Goal: Answer question/provide support: Share knowledge or assist other users

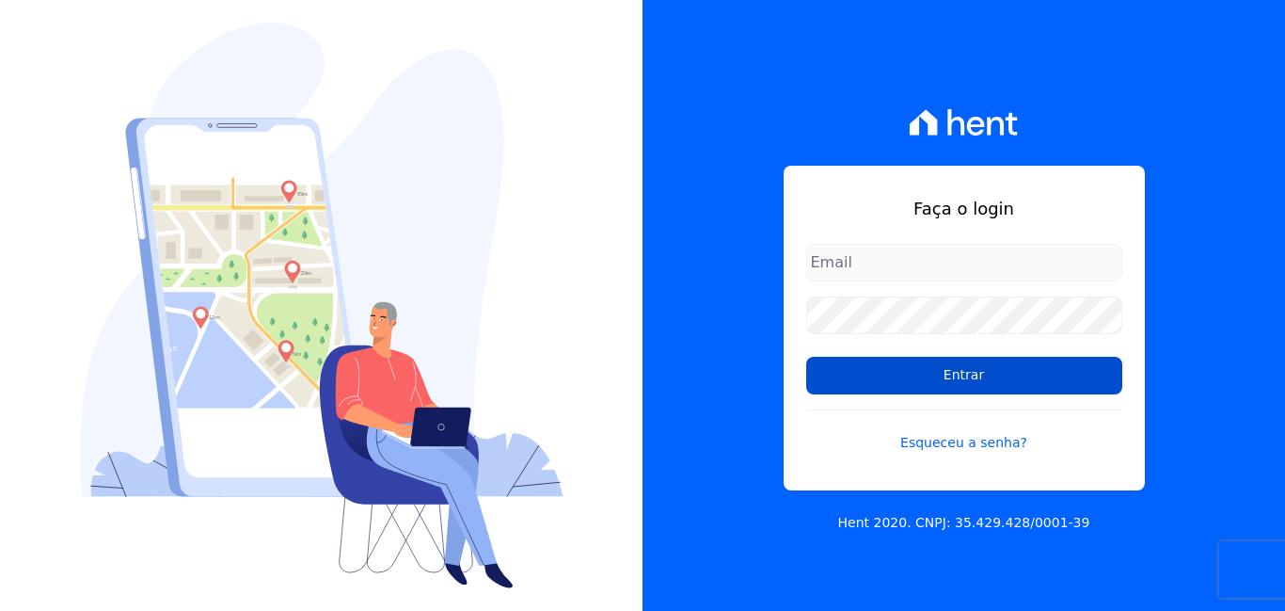
type input "[EMAIL_ADDRESS][DOMAIN_NAME]"
click at [998, 388] on input "Entrar" at bounding box center [964, 376] width 316 height 38
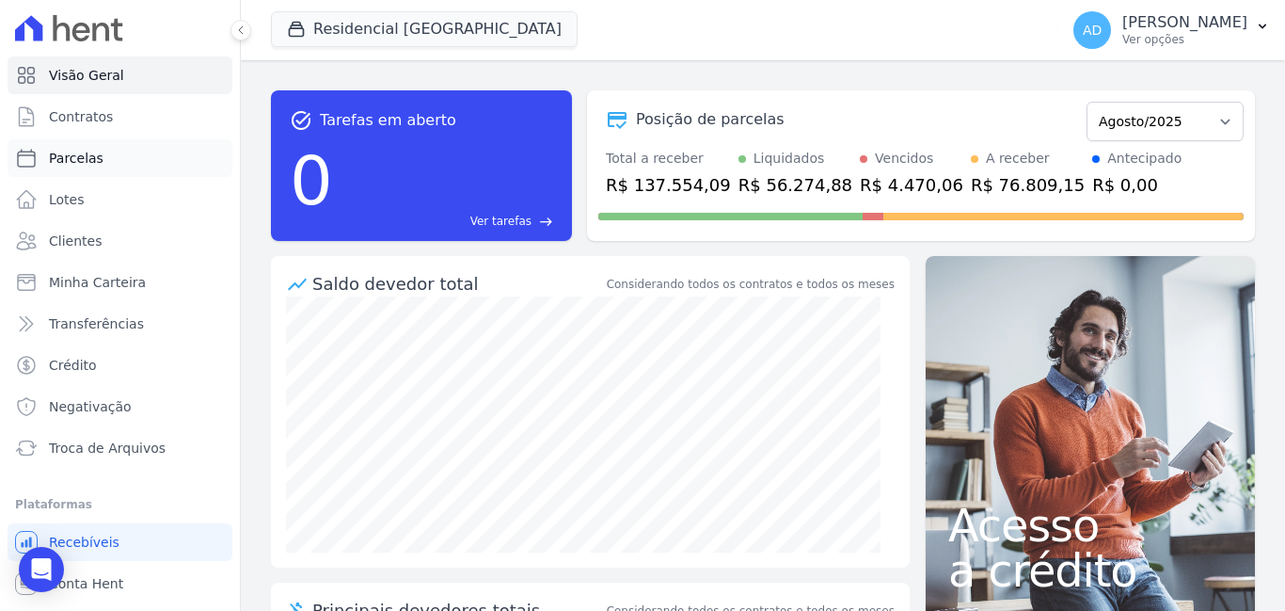
click at [69, 157] on span "Parcelas" at bounding box center [76, 158] width 55 height 19
select select
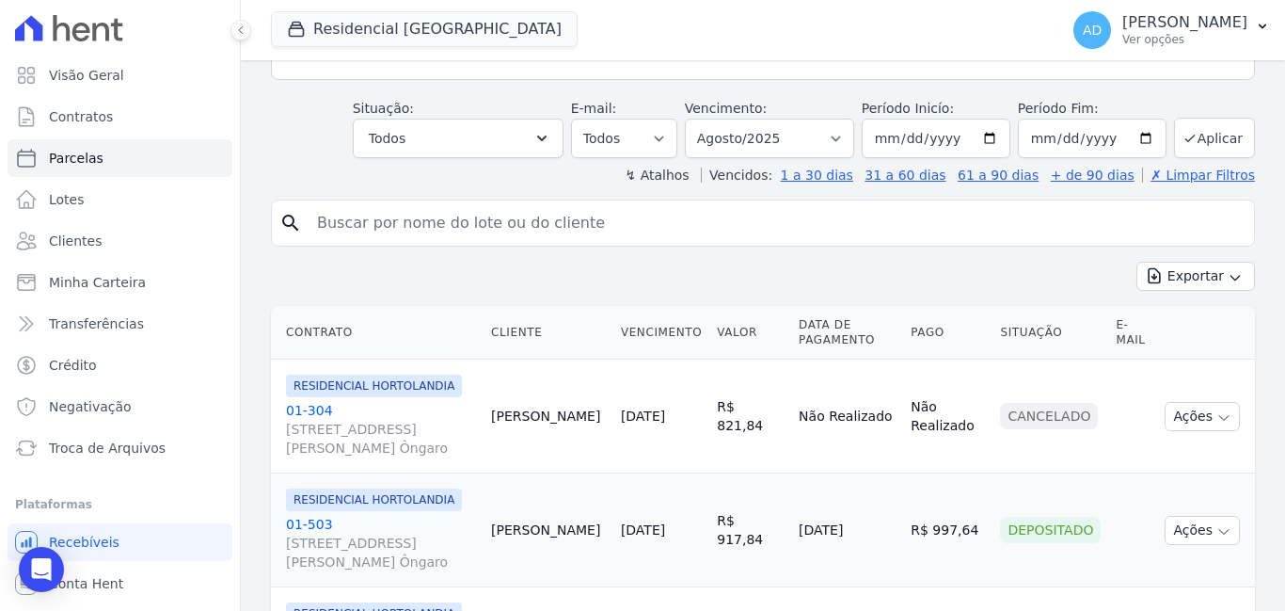
scroll to position [282, 0]
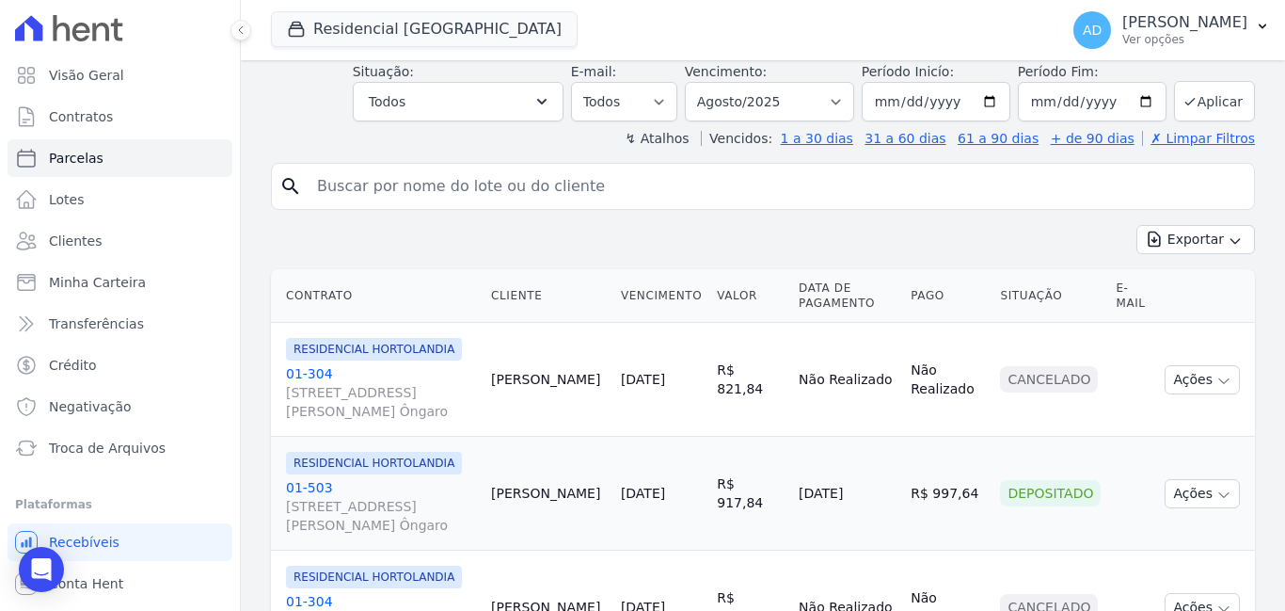
click at [419, 189] on input "search" at bounding box center [776, 186] width 941 height 38
type input "[PERSON_NAME]"
select select
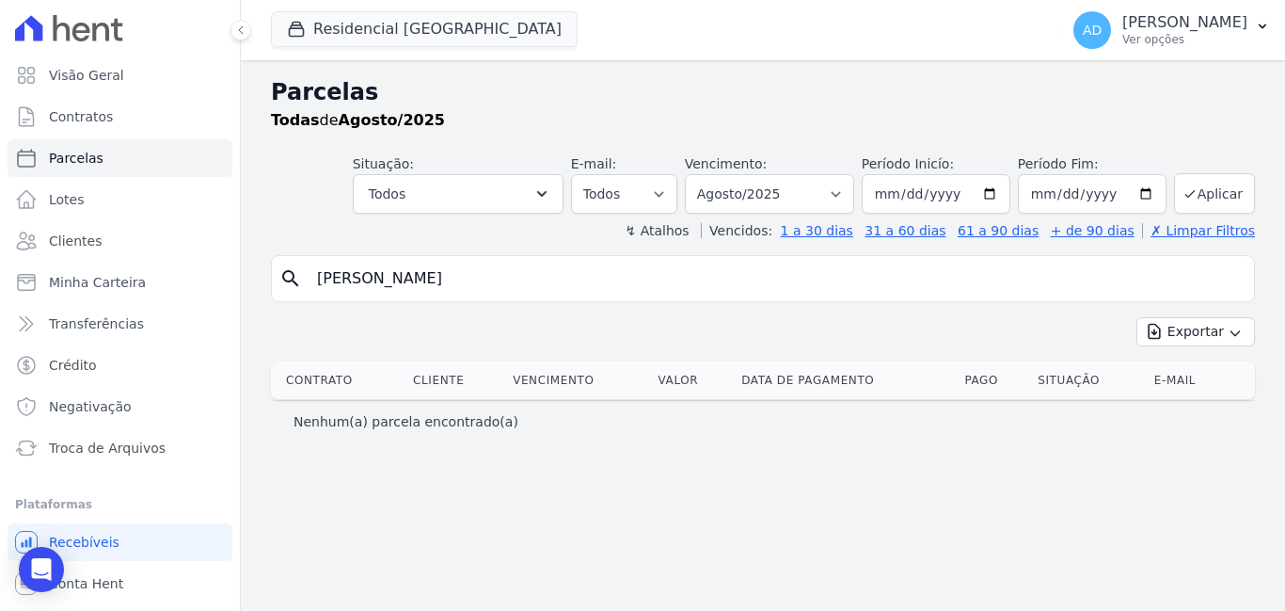
click at [405, 279] on input "[PERSON_NAME]" at bounding box center [776, 279] width 941 height 38
type input "l"
click at [132, 118] on link "Contratos" at bounding box center [120, 117] width 225 height 38
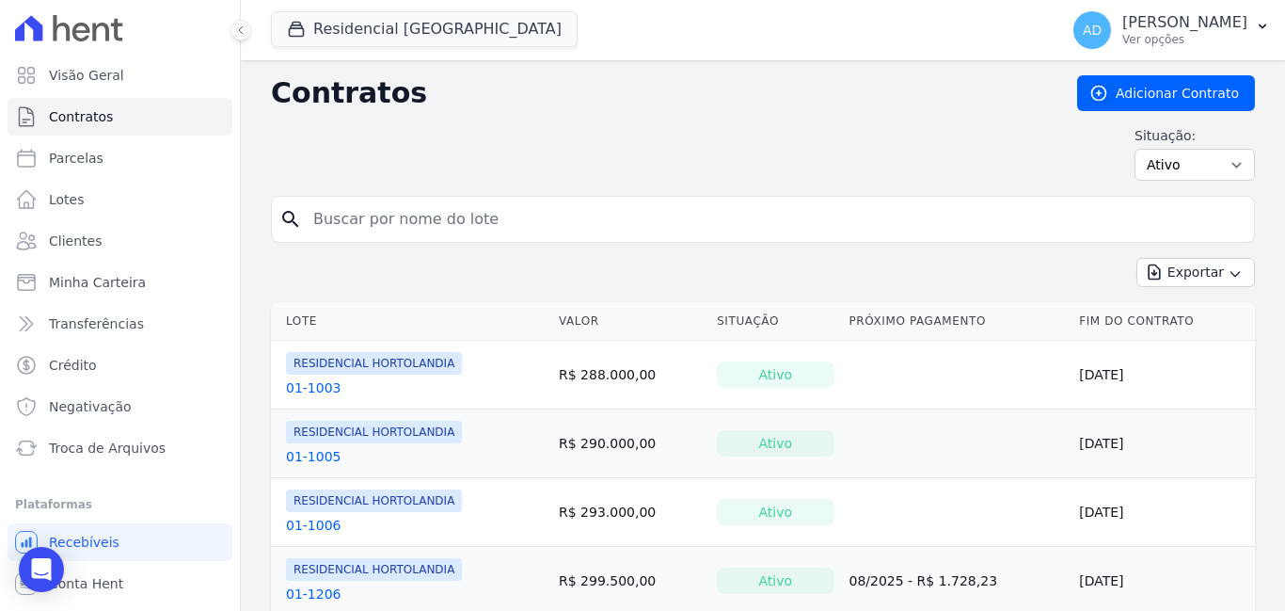
scroll to position [94, 0]
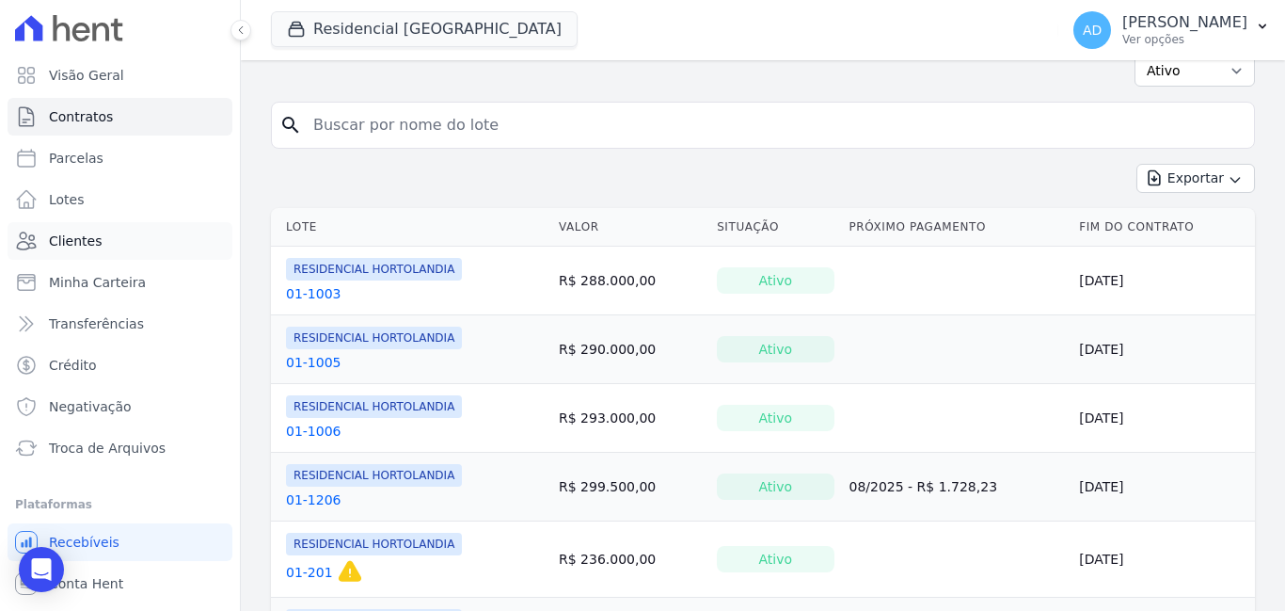
click at [84, 238] on span "Clientes" at bounding box center [75, 240] width 53 height 19
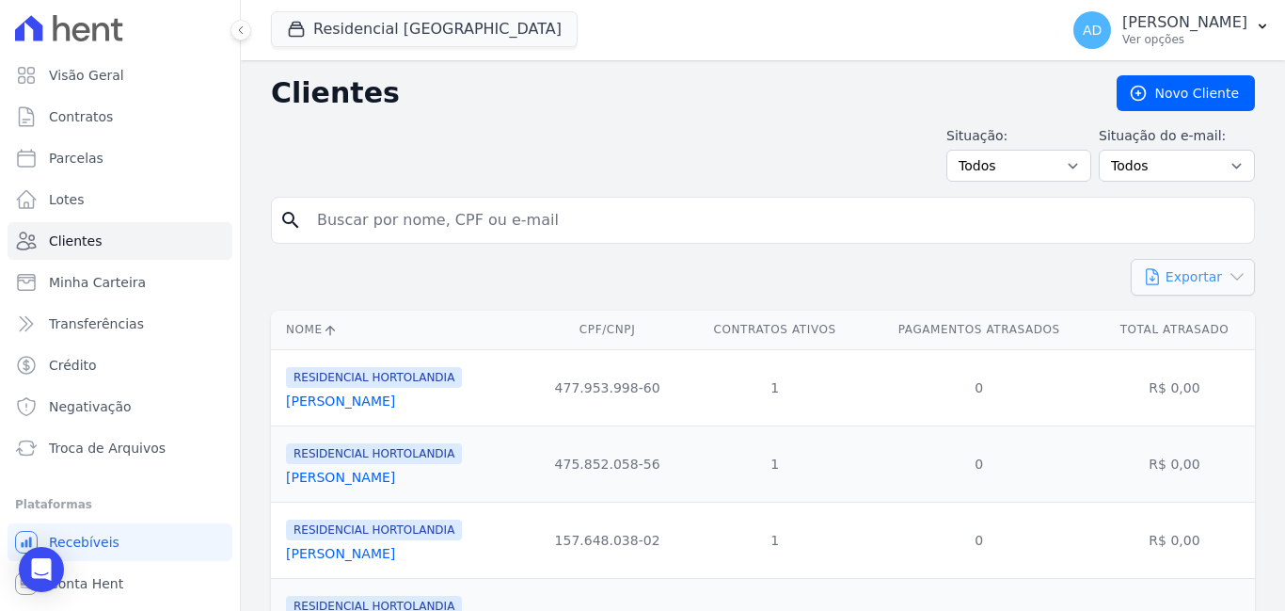
click at [1228, 276] on icon "button" at bounding box center [1237, 276] width 19 height 19
click at [1203, 361] on span "CSV" at bounding box center [1208, 354] width 26 height 15
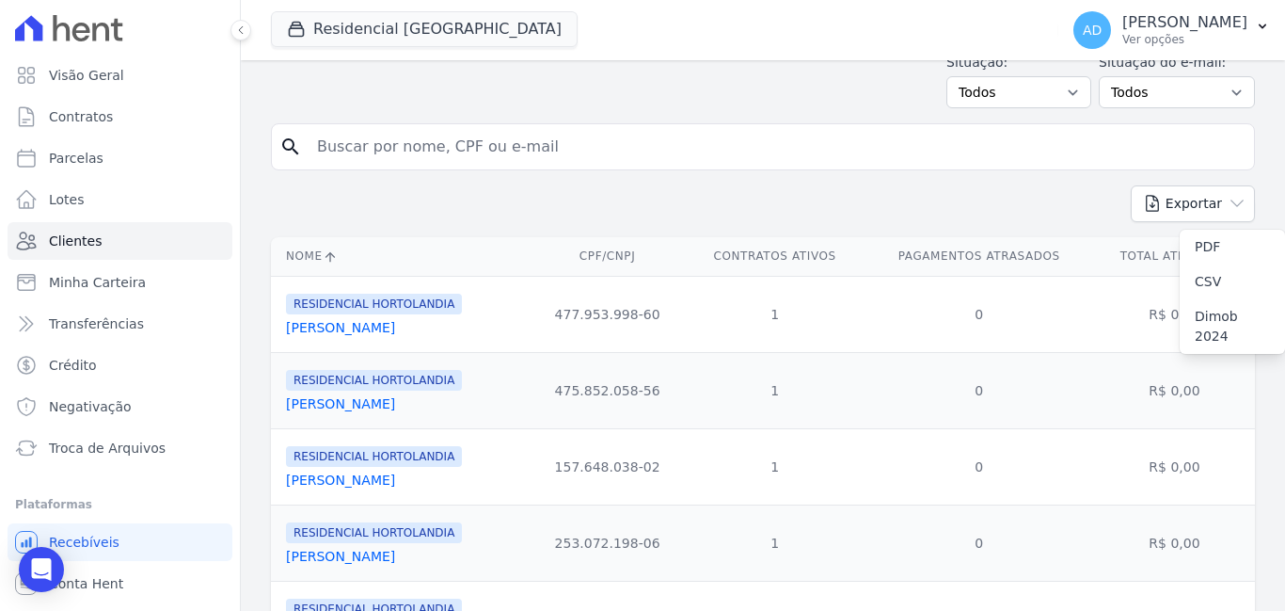
scroll to position [94, 0]
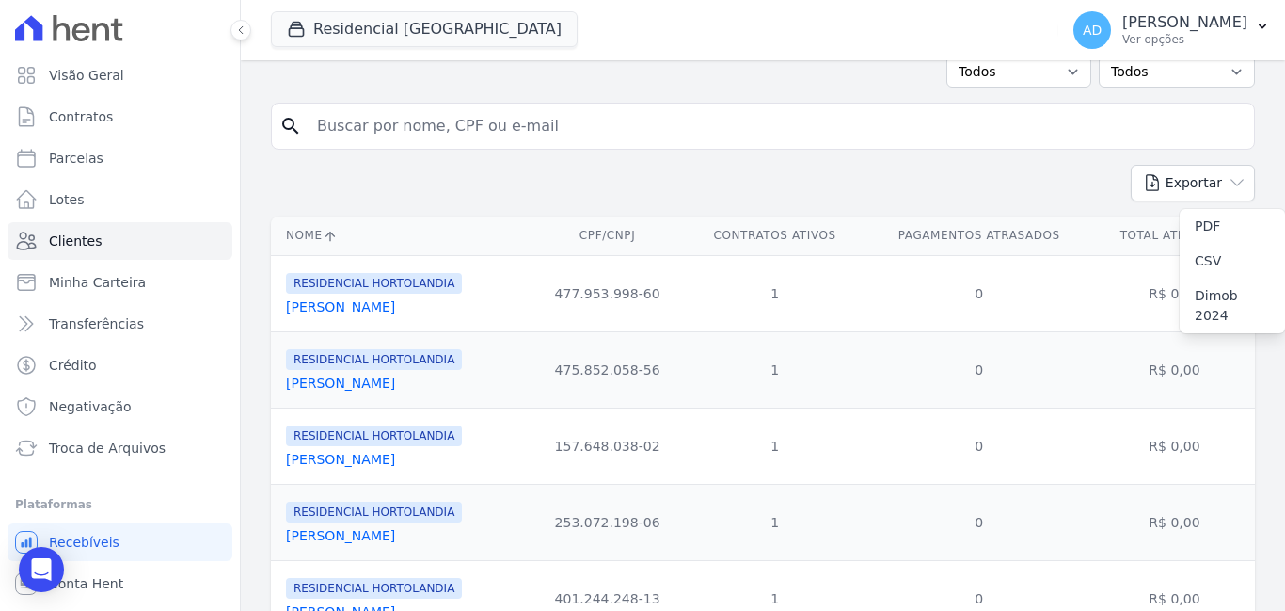
click at [936, 164] on form "search" at bounding box center [763, 134] width 984 height 62
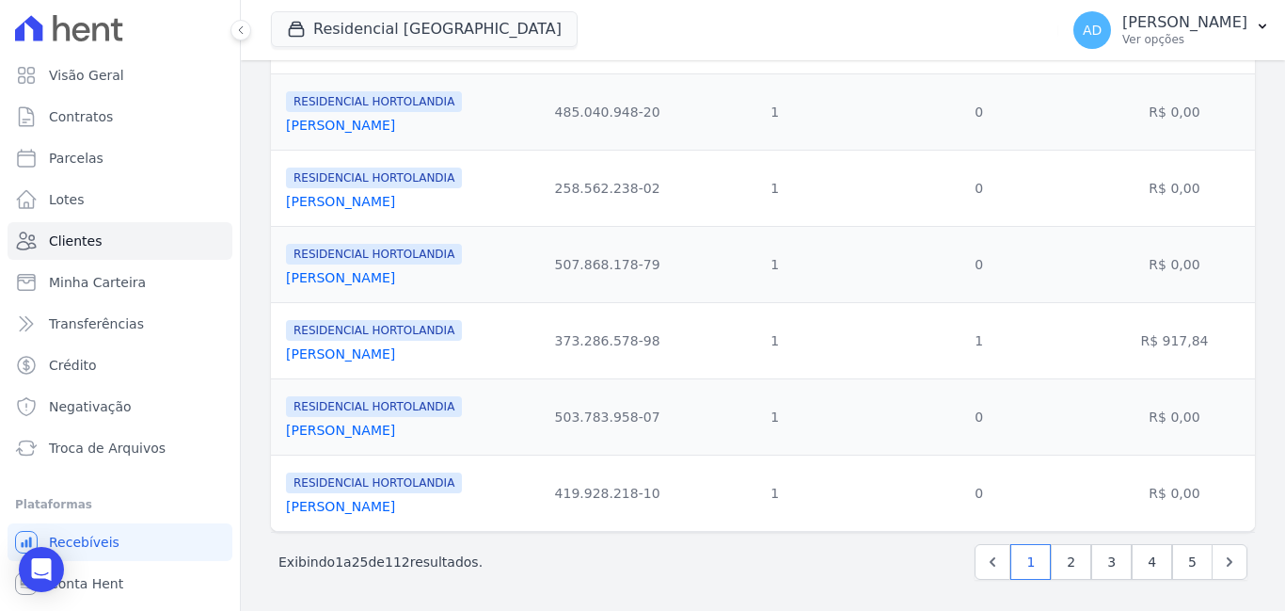
scroll to position [1727, 0]
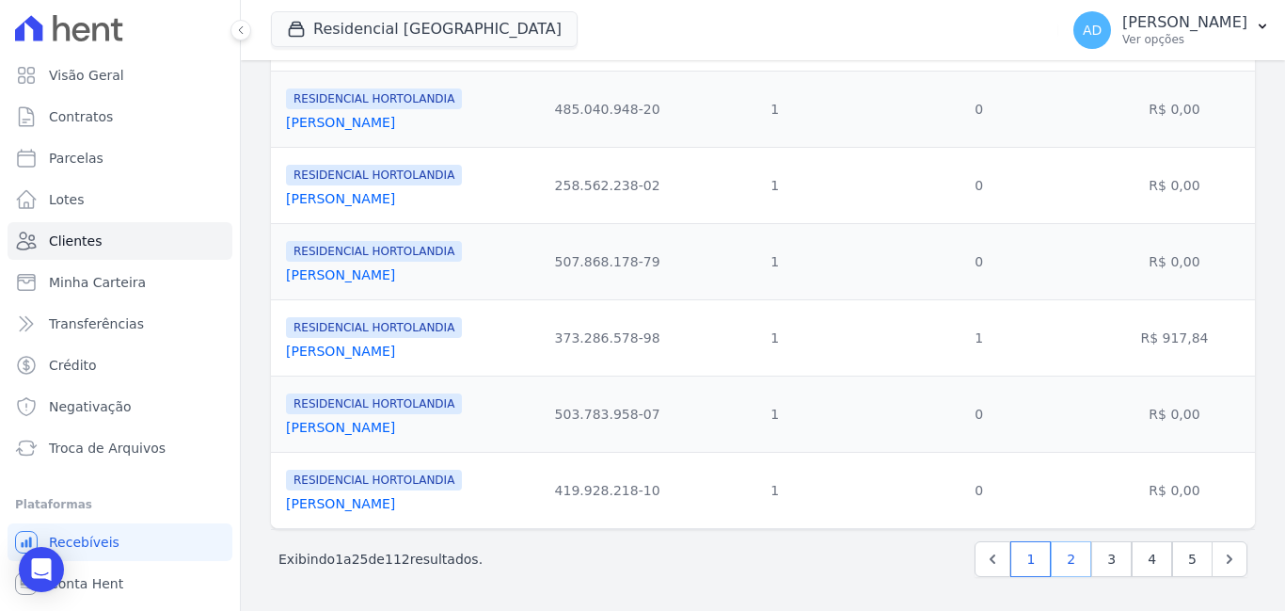
click at [1051, 562] on link "2" at bounding box center [1071, 559] width 40 height 36
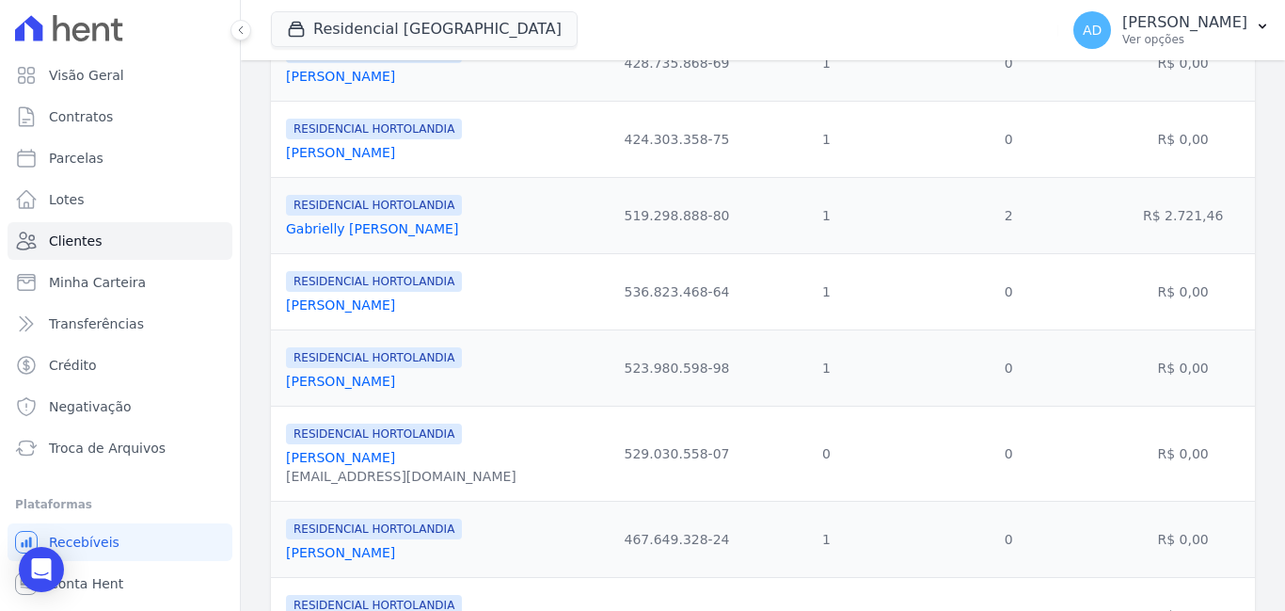
scroll to position [1317, 0]
click at [386, 459] on link "[PERSON_NAME]" at bounding box center [340, 455] width 109 height 15
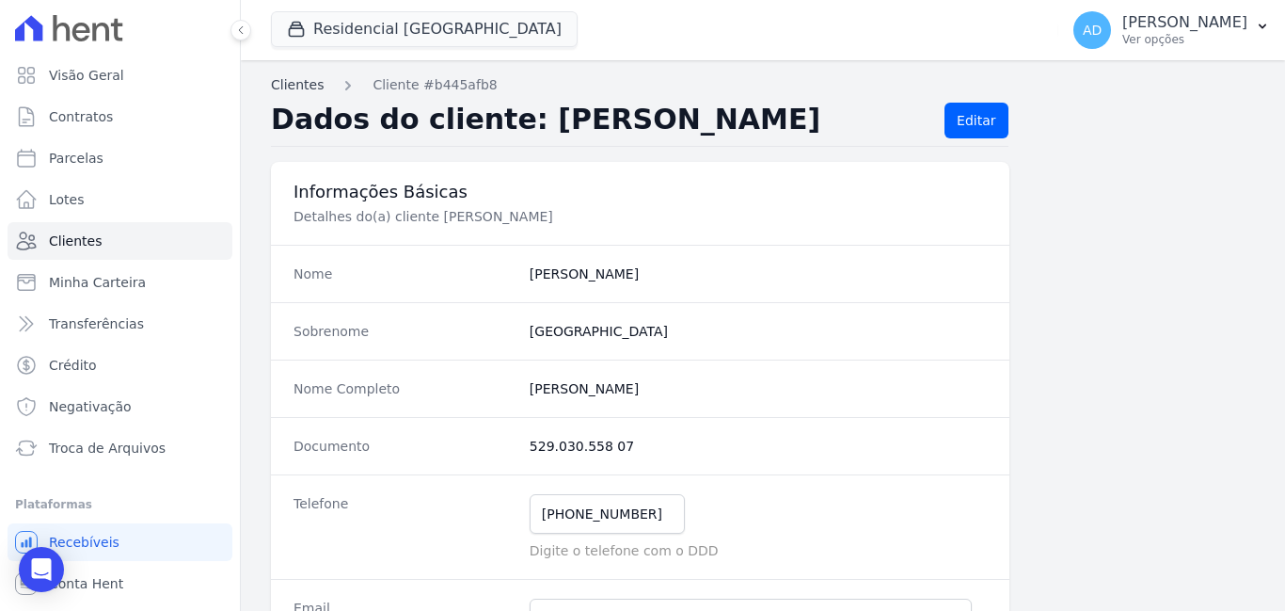
click at [304, 83] on link "Clientes" at bounding box center [297, 85] width 53 height 20
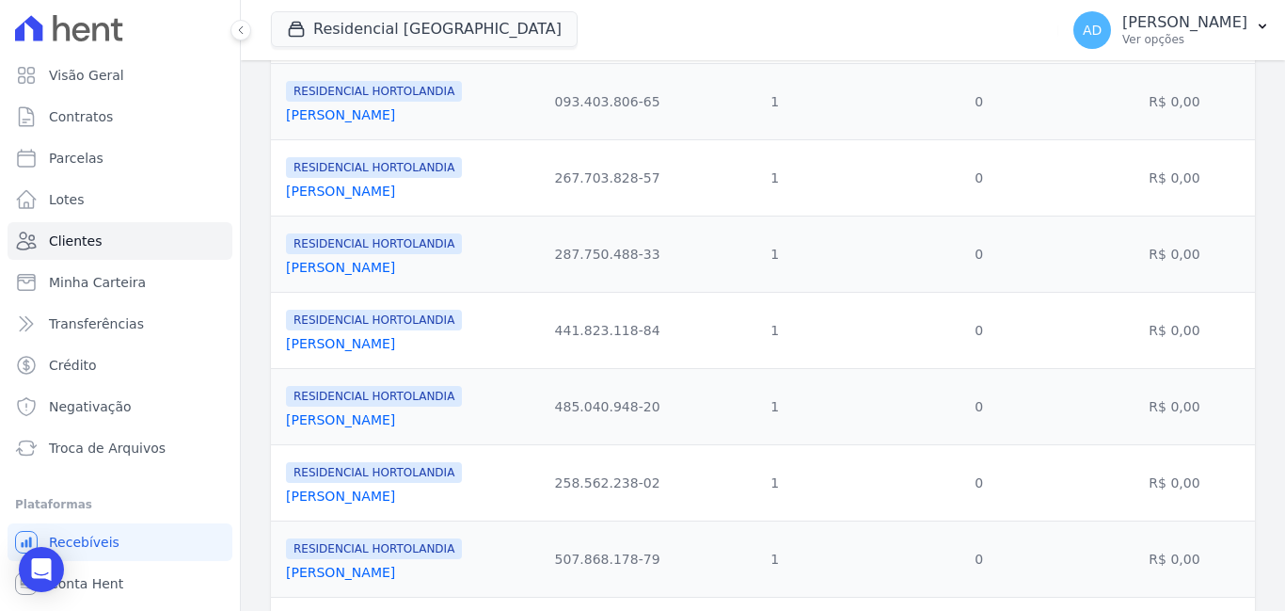
scroll to position [1727, 0]
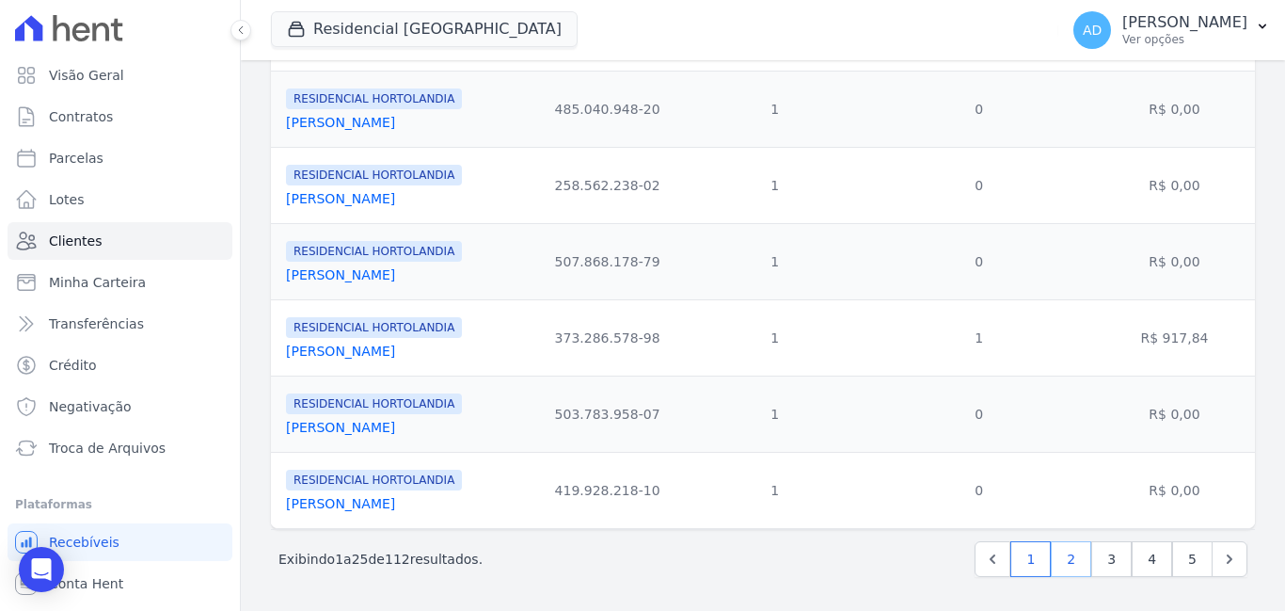
click at [1057, 552] on link "2" at bounding box center [1071, 559] width 40 height 36
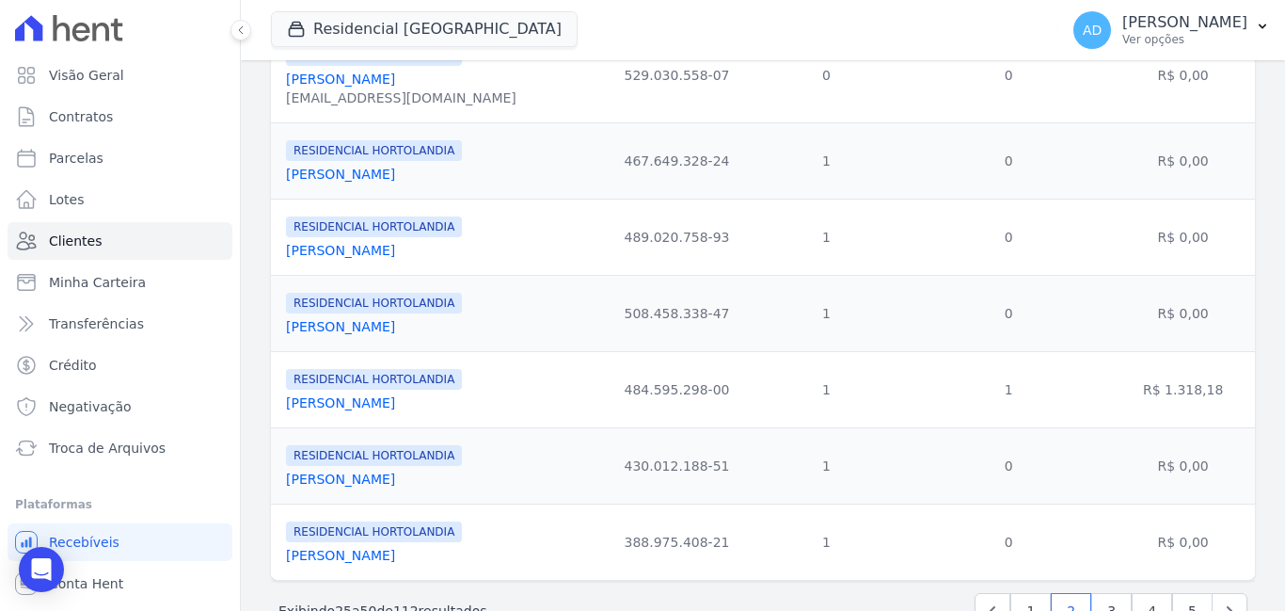
scroll to position [1746, 0]
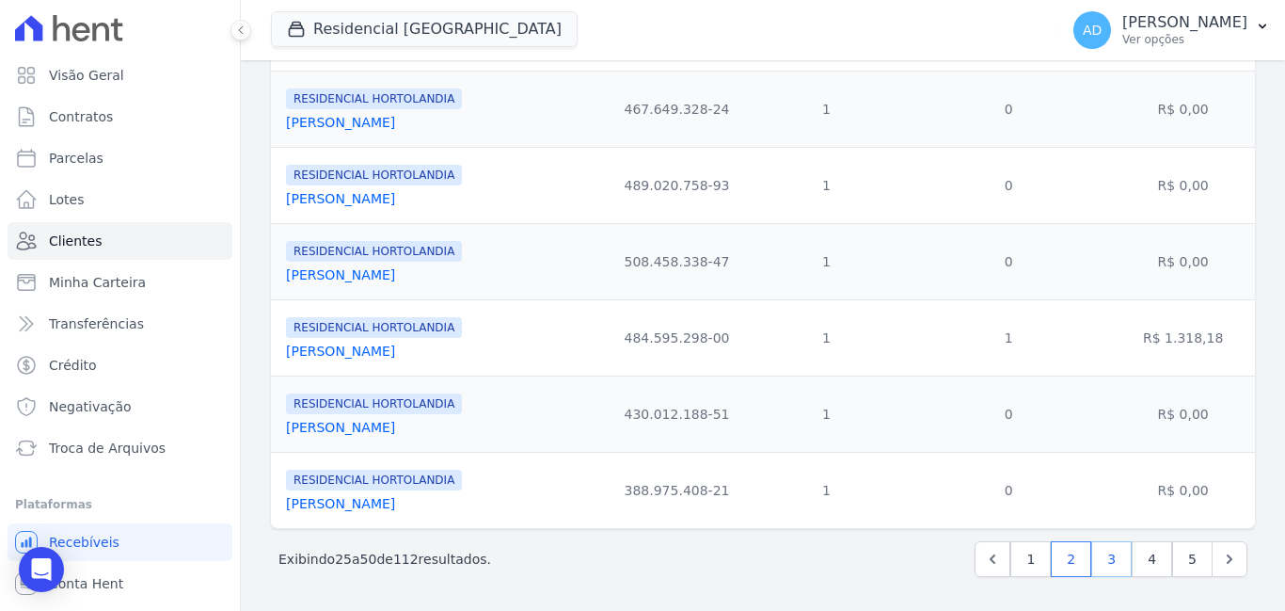
click at [1106, 552] on link "3" at bounding box center [1111, 559] width 40 height 36
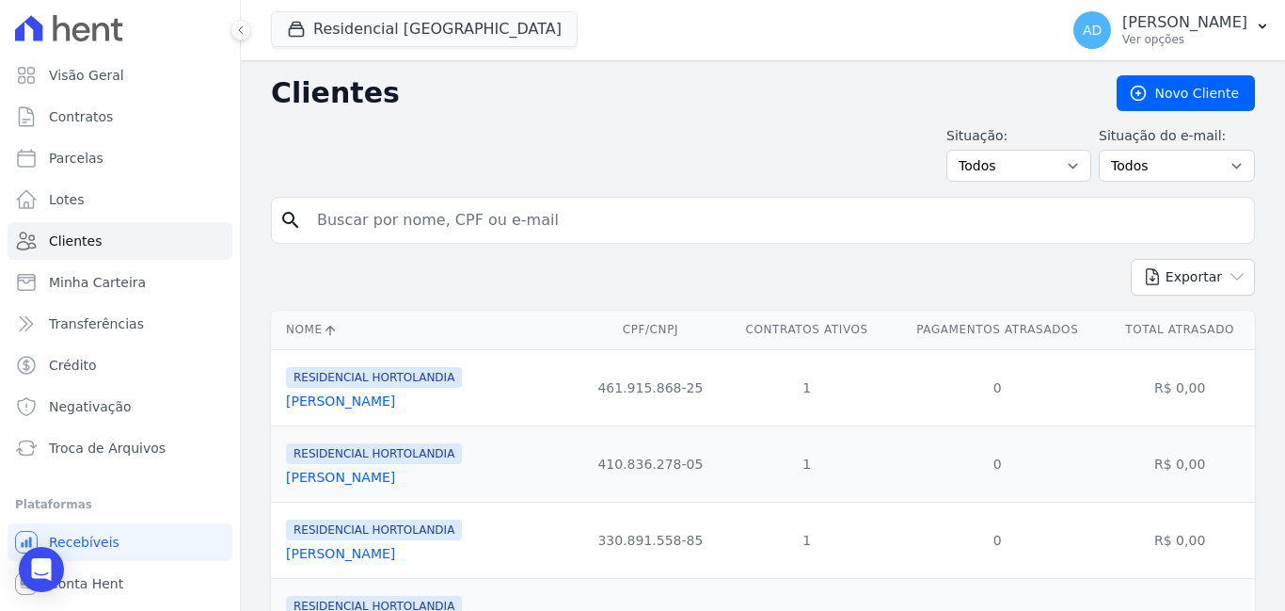
click at [532, 533] on div "RESIDENCIAL HORTOLANDIA [PERSON_NAME]" at bounding box center [428, 539] width 284 height 45
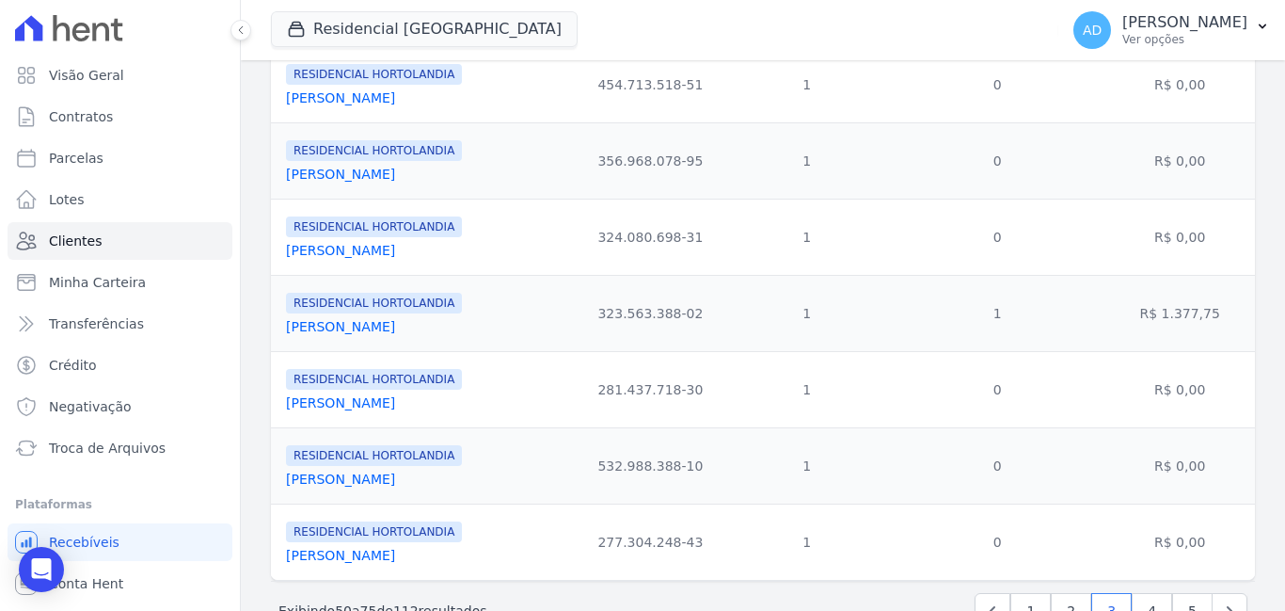
scroll to position [1746, 0]
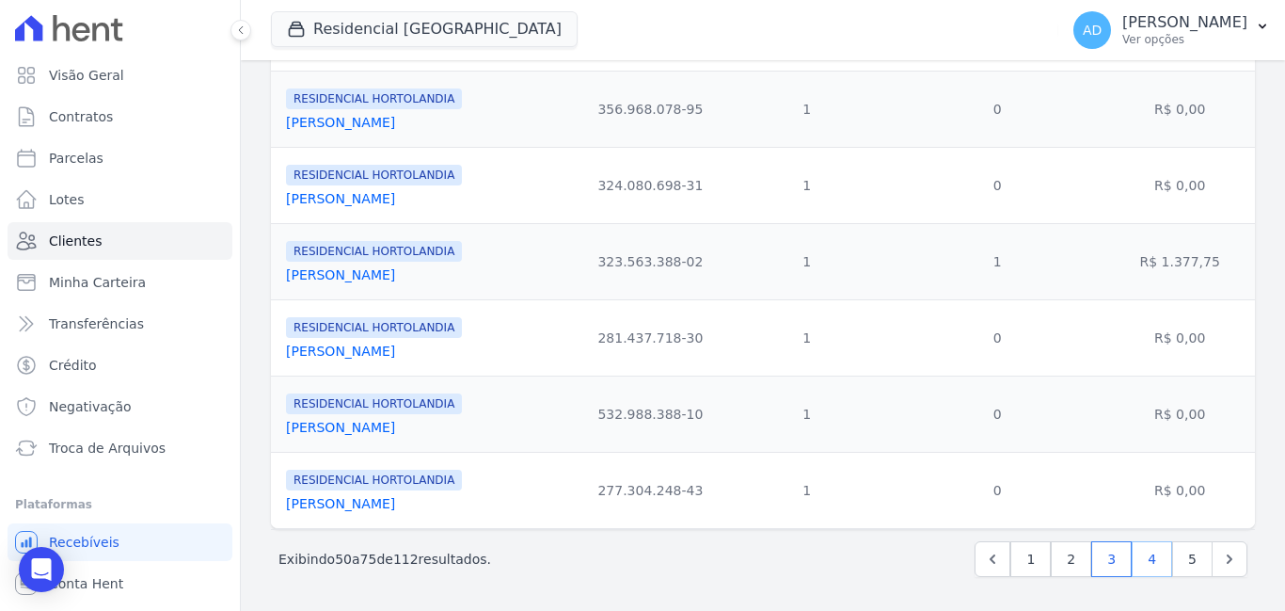
click at [1146, 558] on link "4" at bounding box center [1152, 559] width 40 height 36
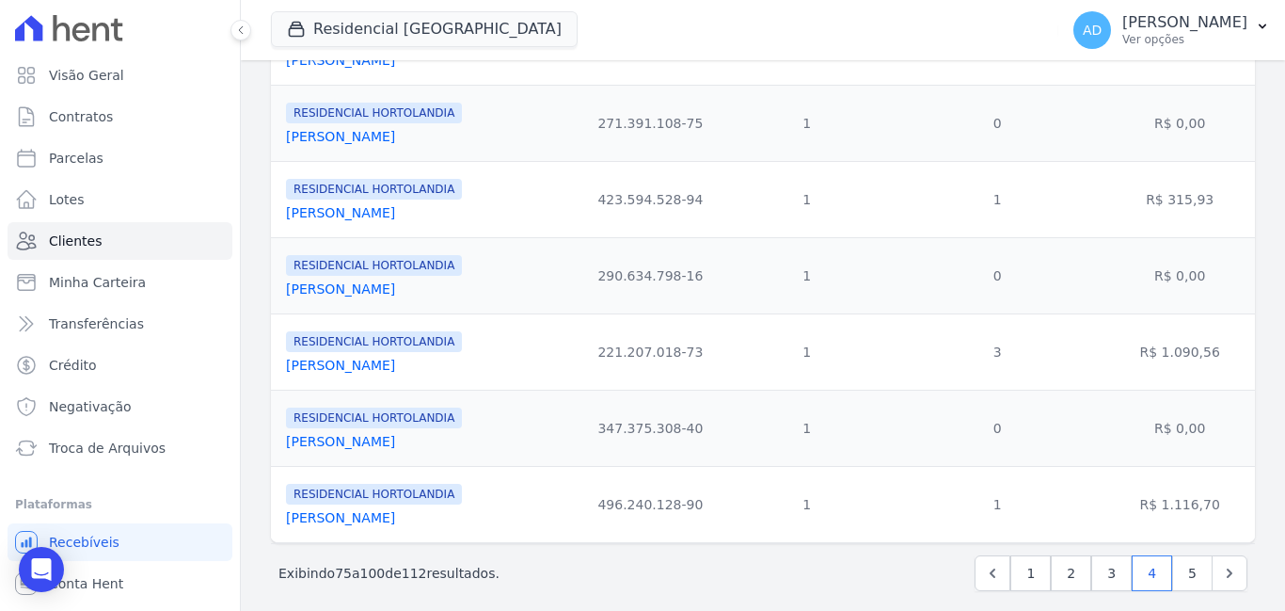
scroll to position [1765, 0]
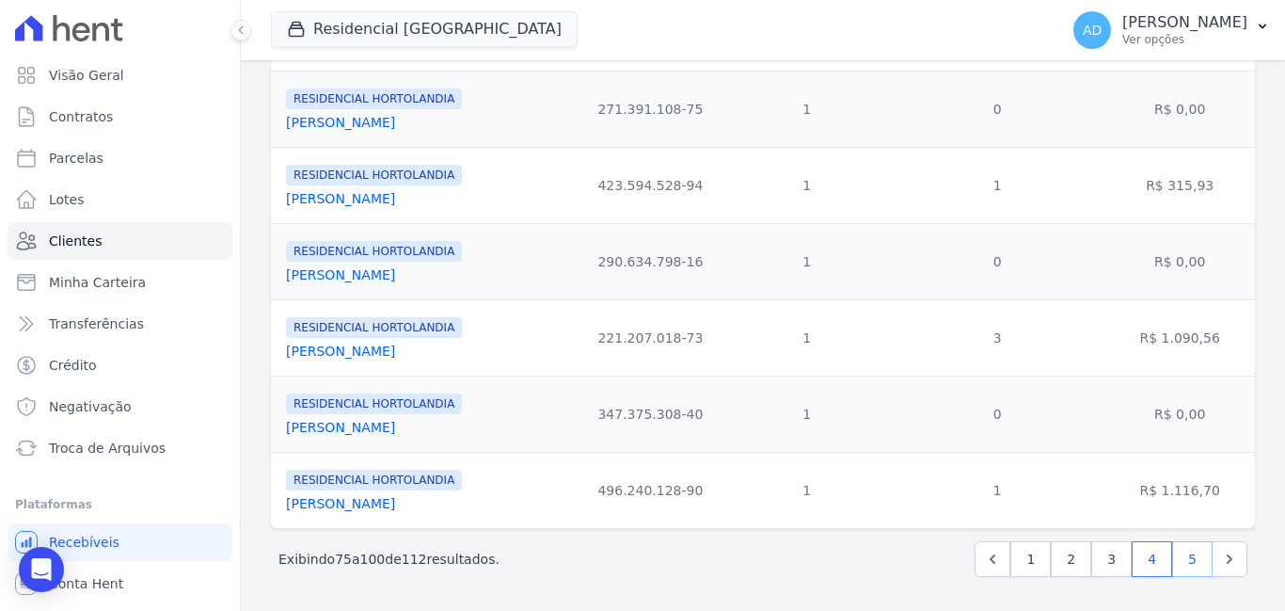
click at [1175, 557] on link "5" at bounding box center [1192, 559] width 40 height 36
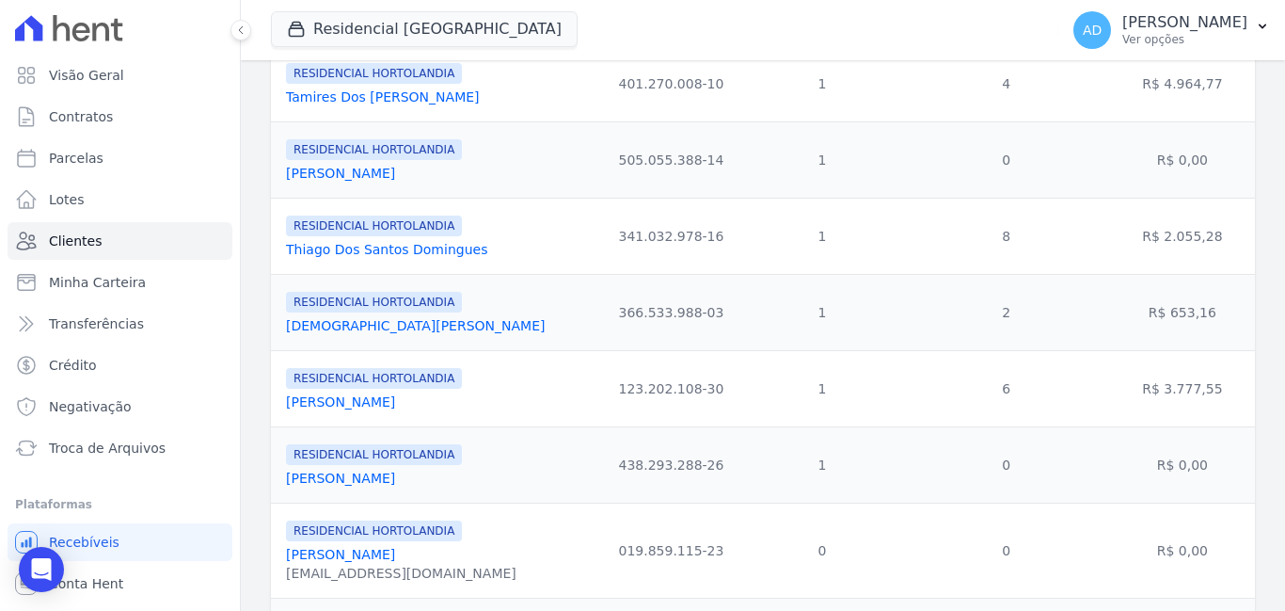
scroll to position [398, 0]
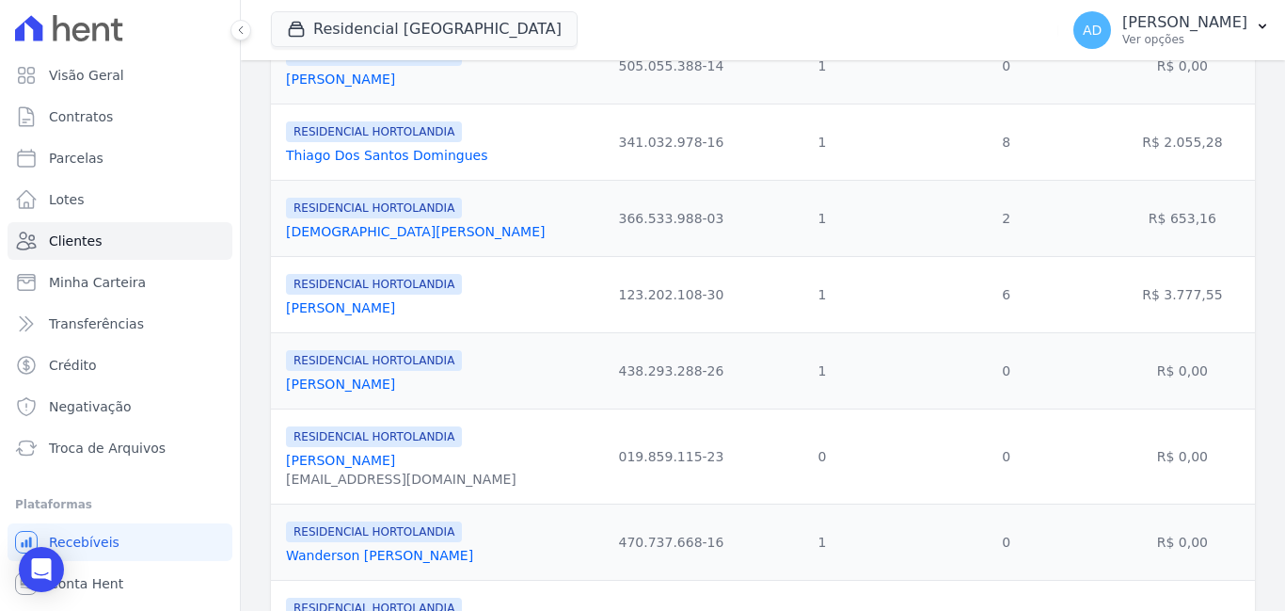
click at [369, 460] on link "[PERSON_NAME]" at bounding box center [340, 459] width 109 height 15
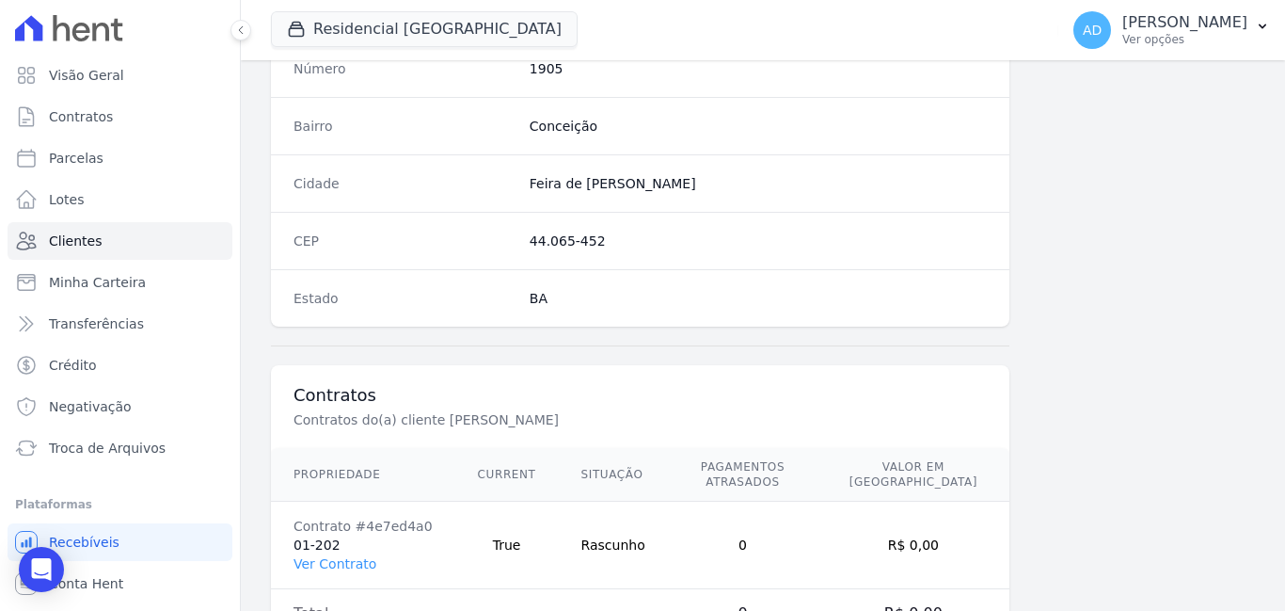
scroll to position [1150, 0]
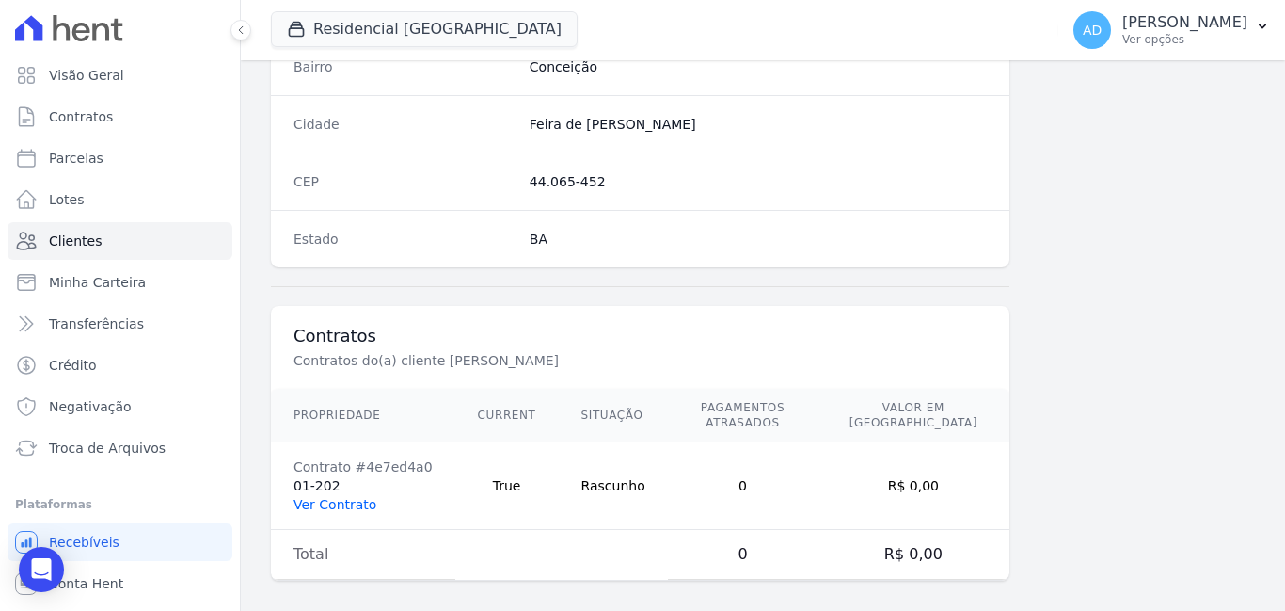
click at [351, 497] on link "Ver Contrato" at bounding box center [335, 504] width 83 height 15
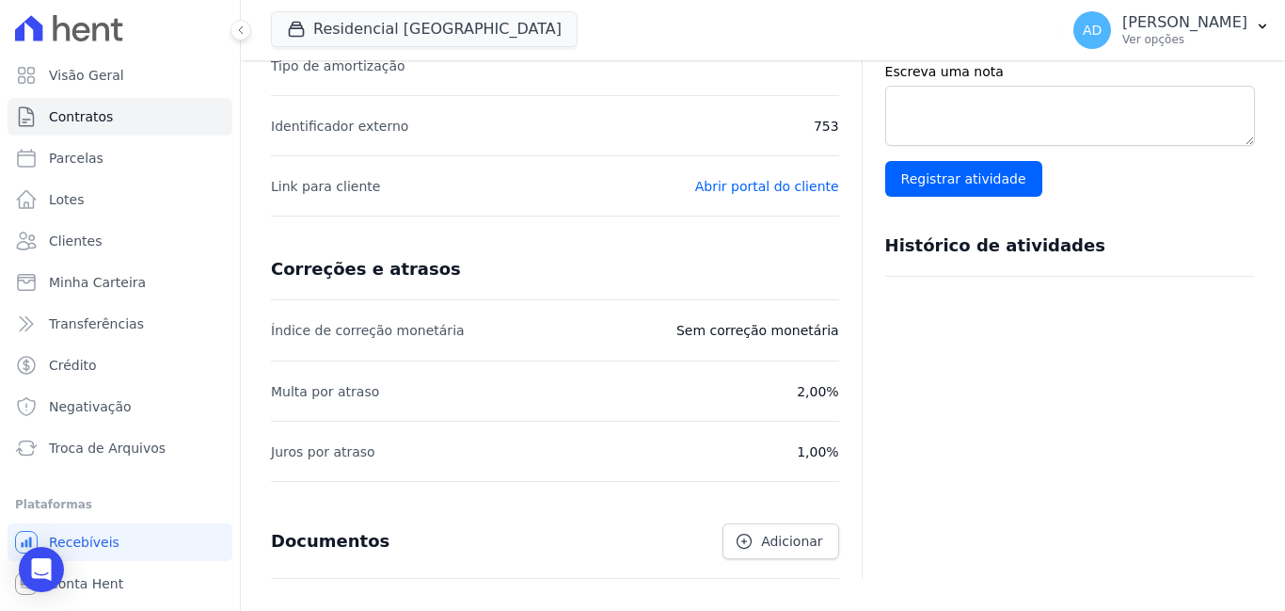
scroll to position [659, 0]
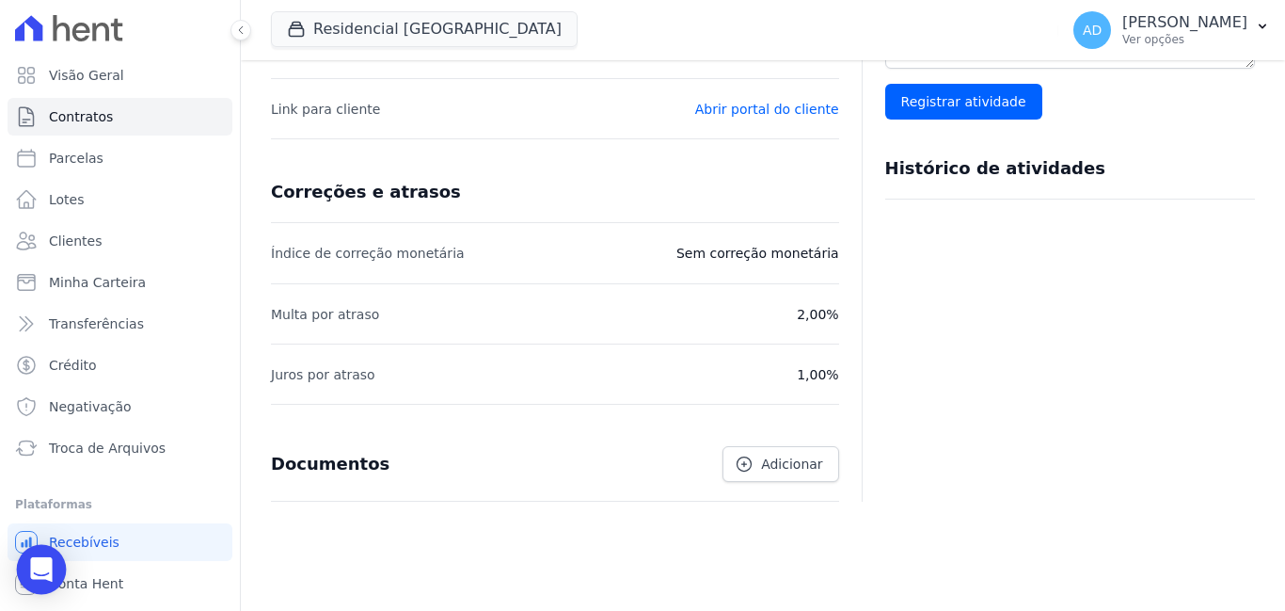
click at [42, 574] on icon "Open Intercom Messenger" at bounding box center [41, 569] width 24 height 24
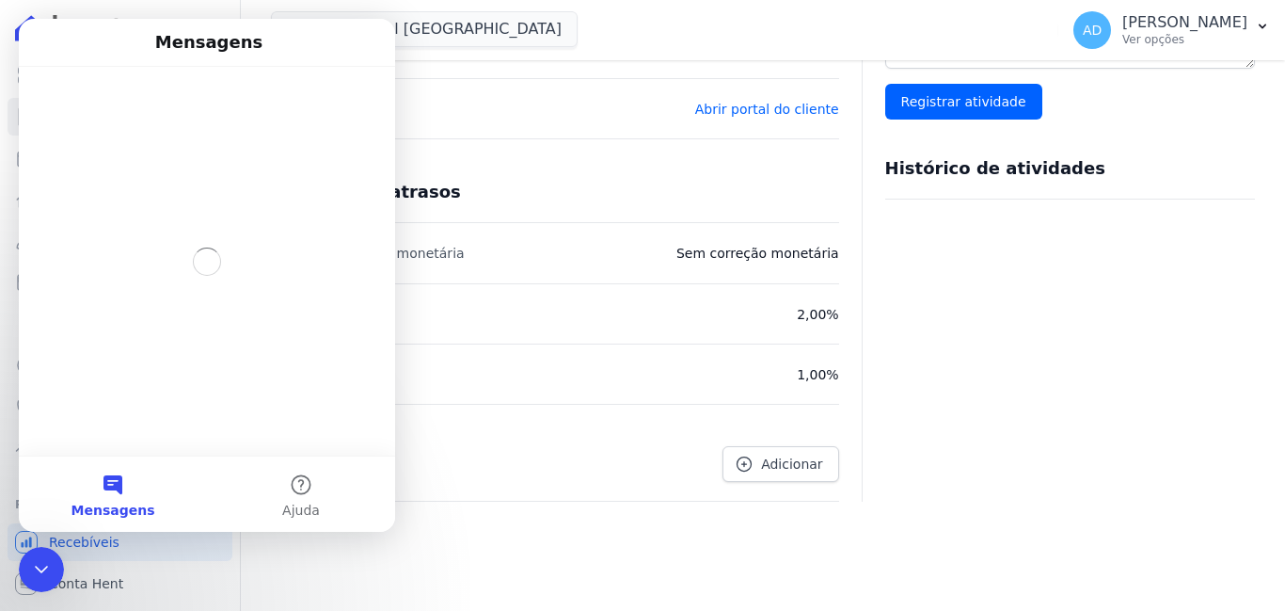
scroll to position [0, 0]
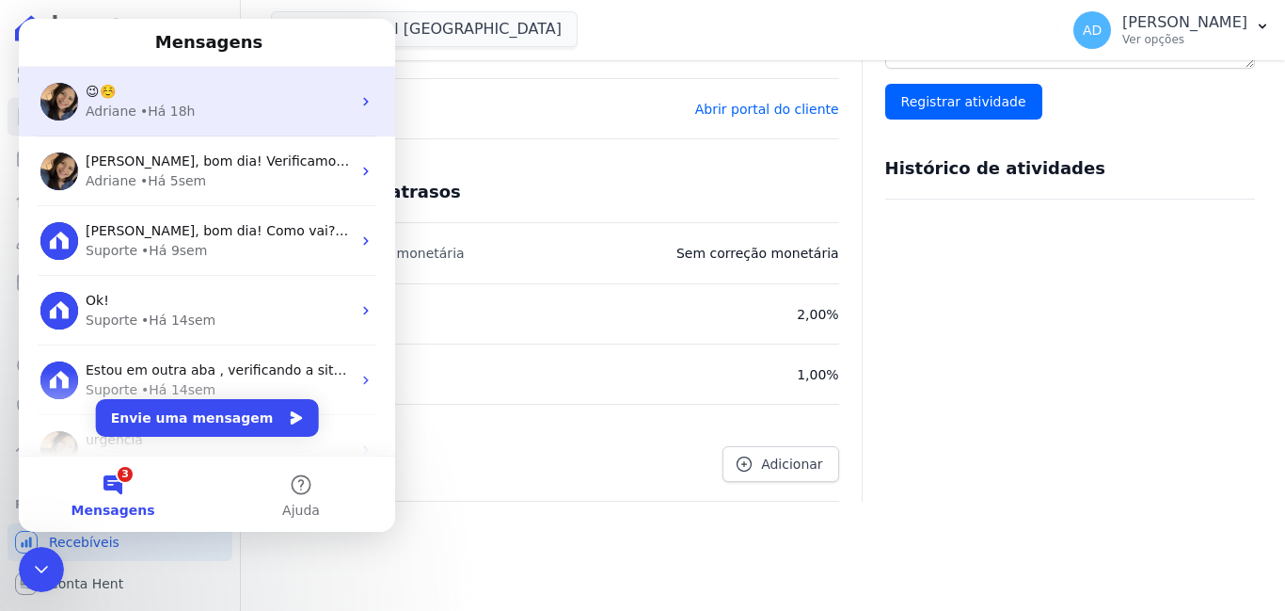
click at [154, 120] on div "• Há 18h" at bounding box center [168, 112] width 56 height 20
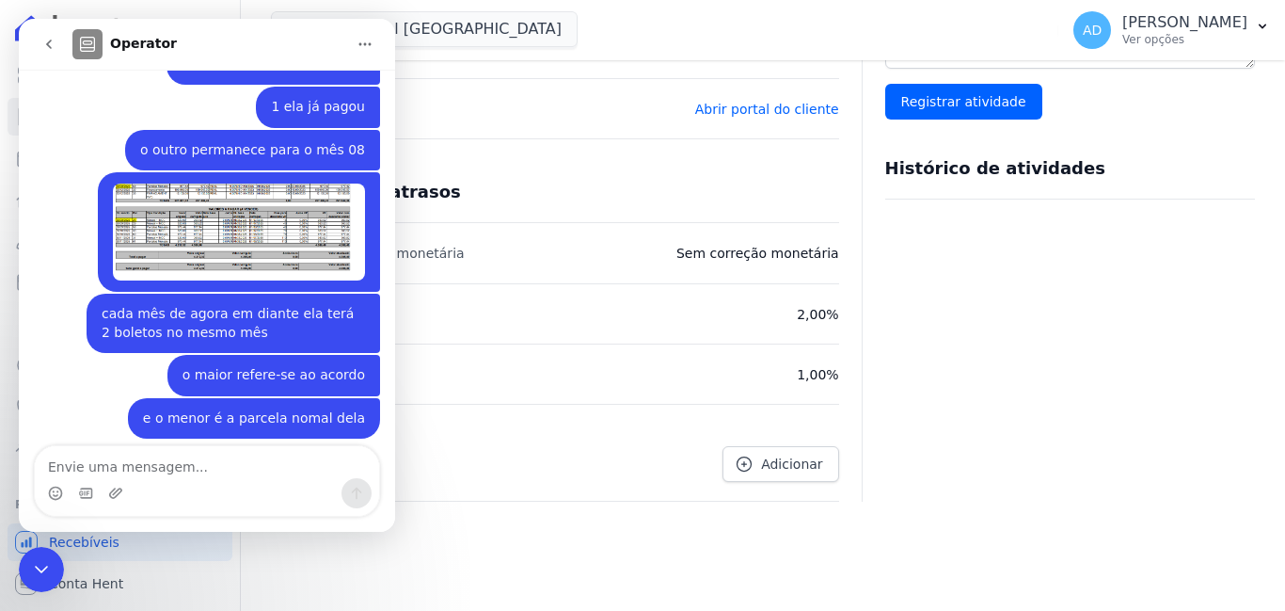
scroll to position [8547, 0]
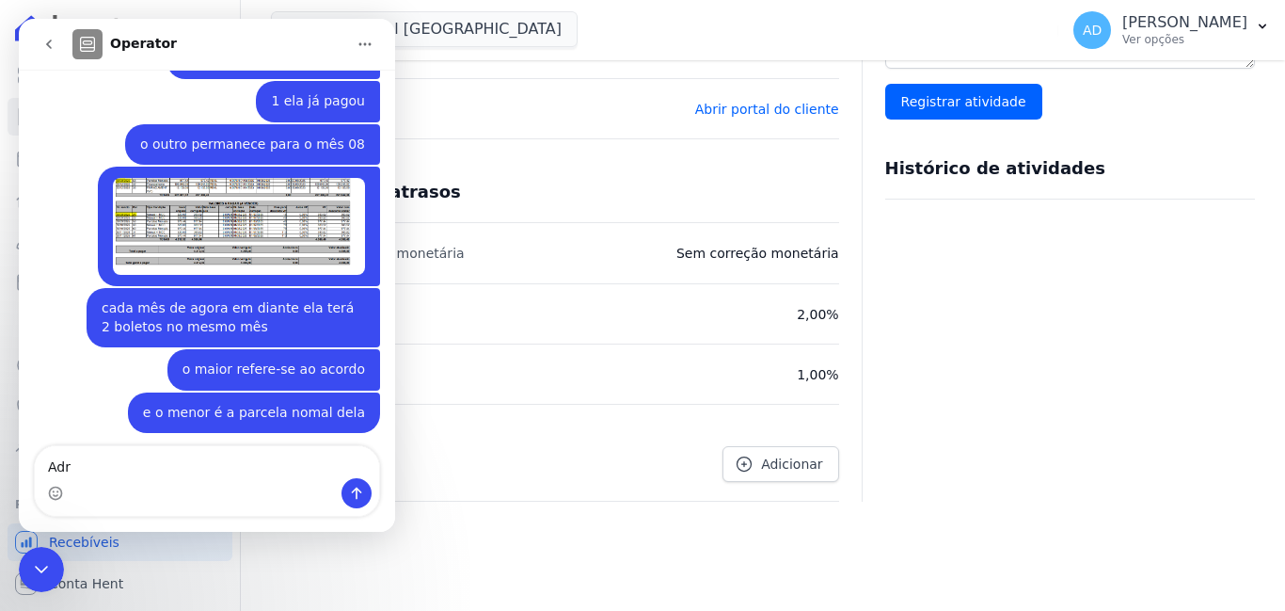
type textarea "Adri"
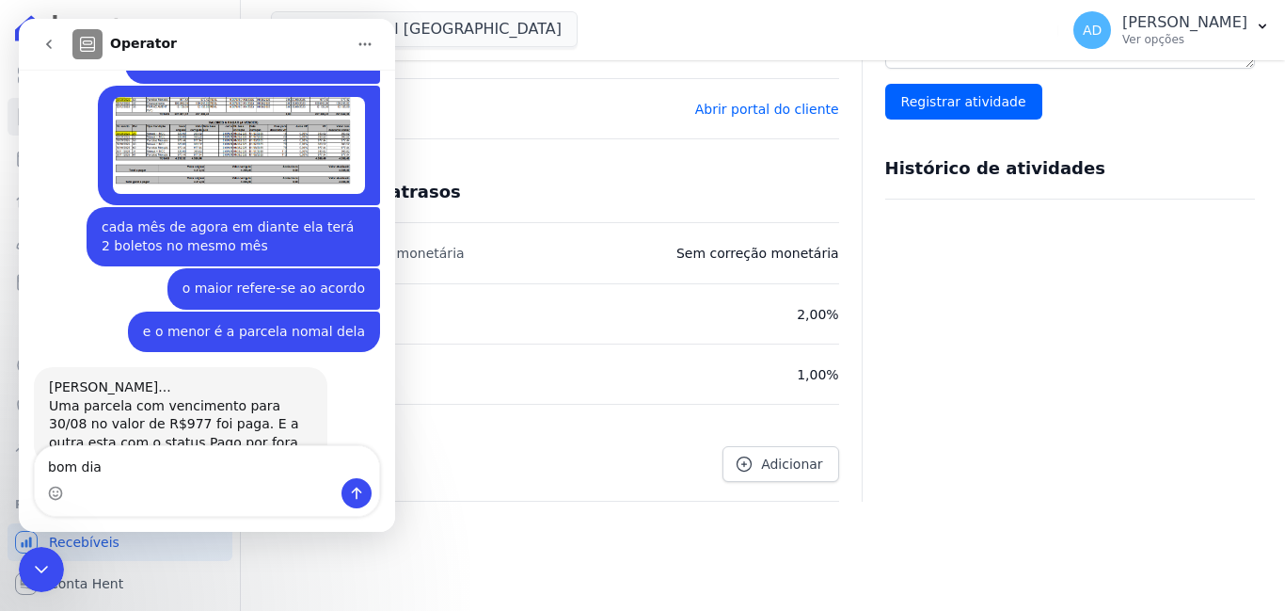
type textarea "bom dia"
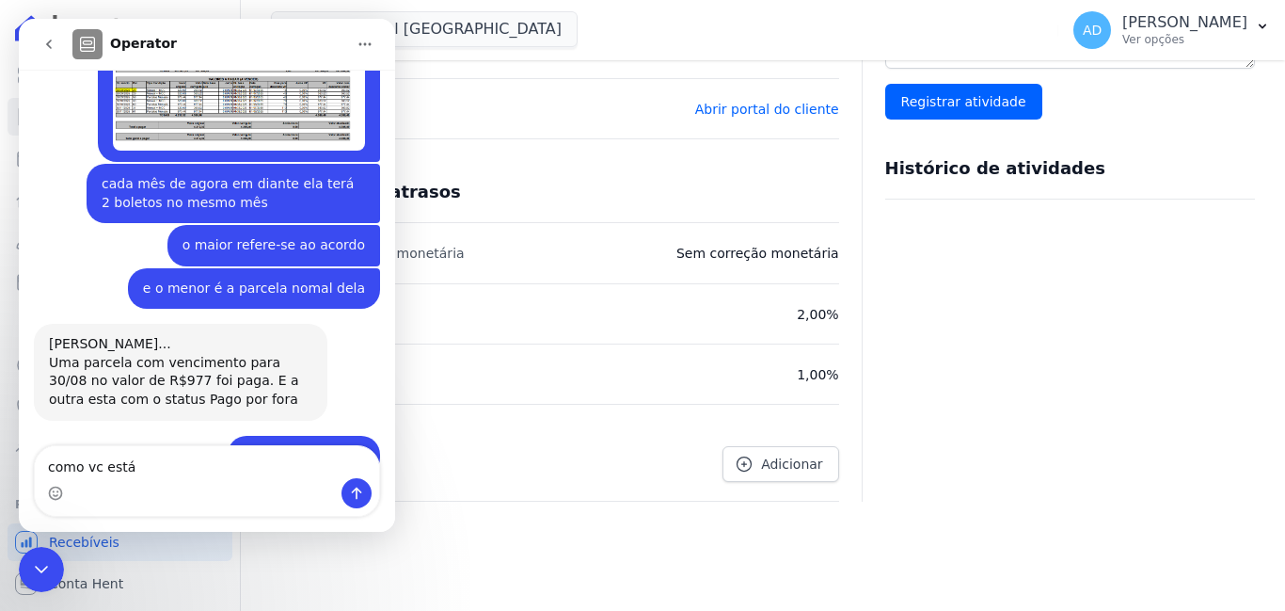
type textarea "como vc está?"
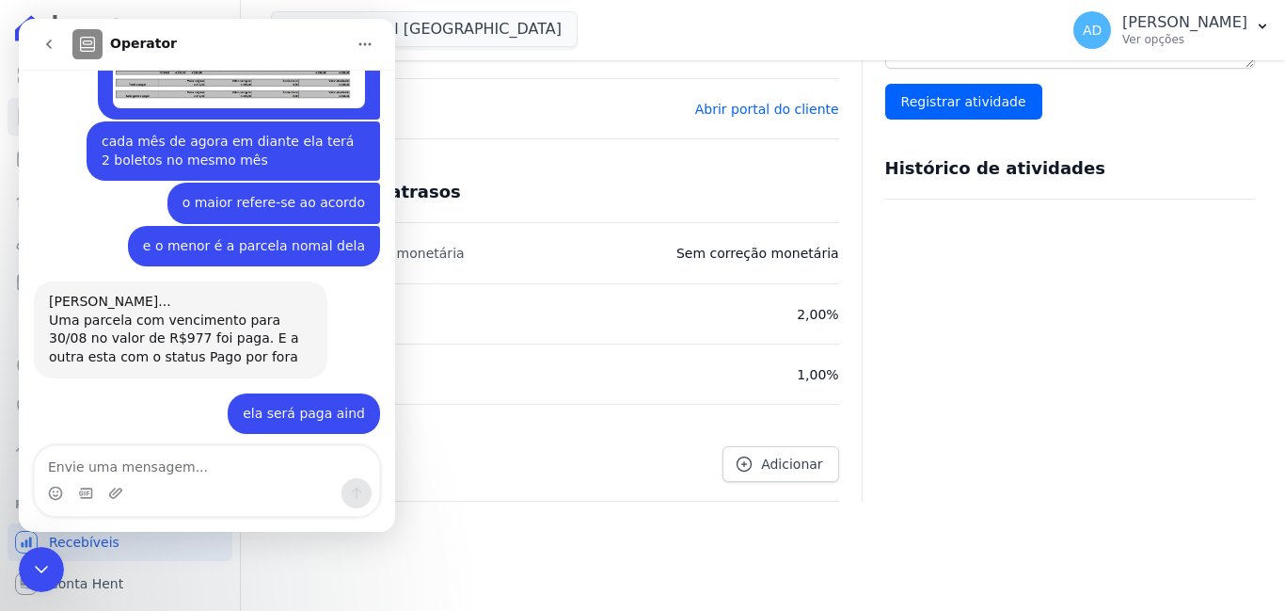
type textarea "c"
type textarea "g"
type textarea "gostaria do teu auxilio"
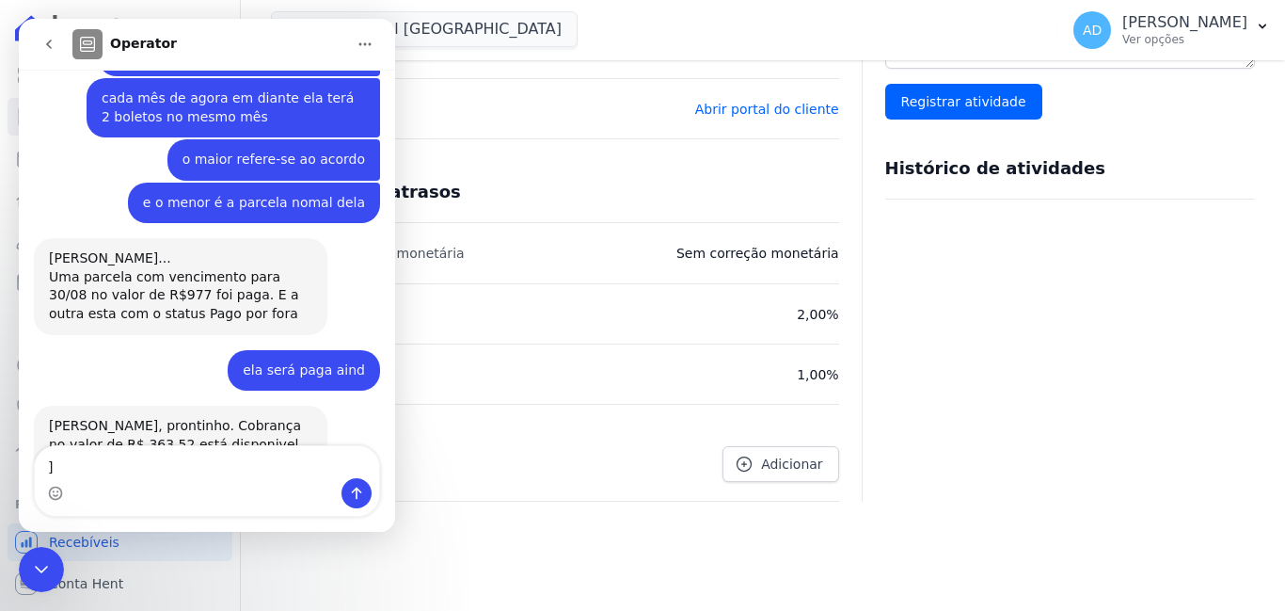
type textarea "]"
click at [40, 47] on button "go back" at bounding box center [49, 44] width 36 height 36
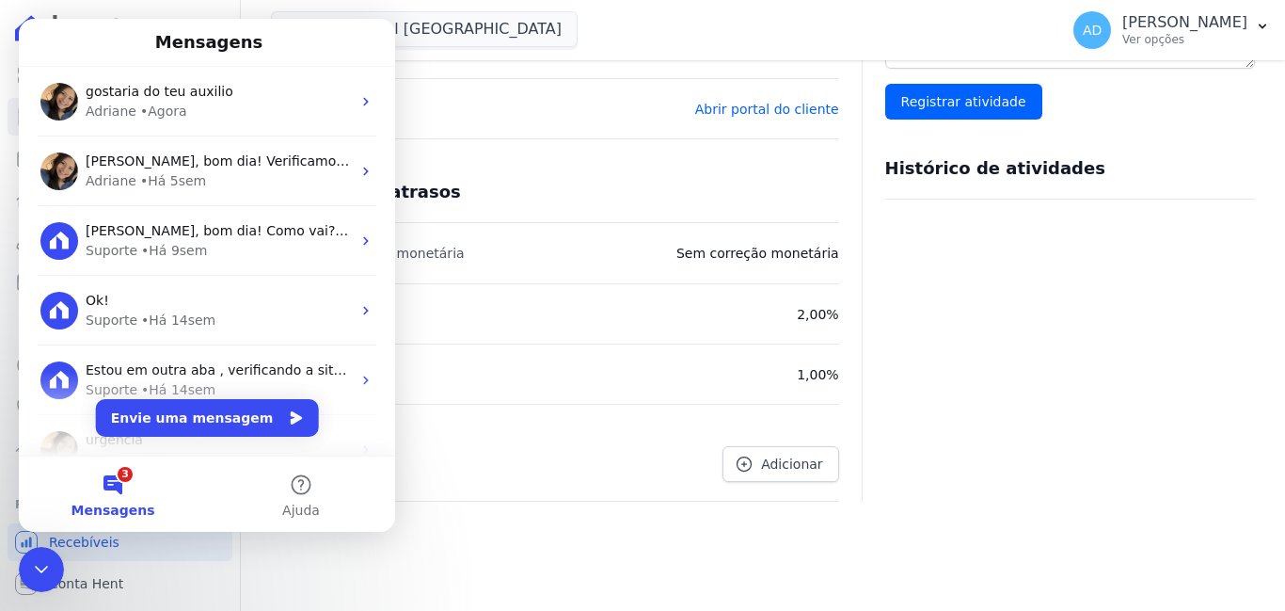
click at [559, 287] on li "Multa por atraso 2,00%" at bounding box center [555, 313] width 568 height 60
click at [52, 566] on icon "Encerramento do Messenger da Intercom" at bounding box center [41, 569] width 23 height 23
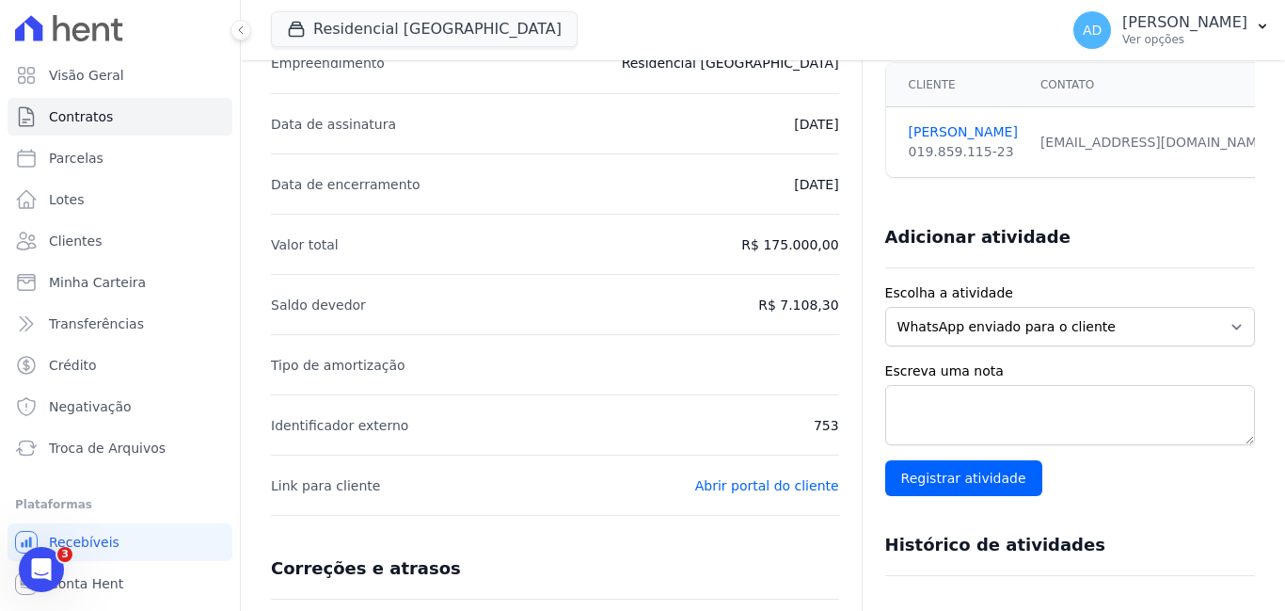
scroll to position [188, 0]
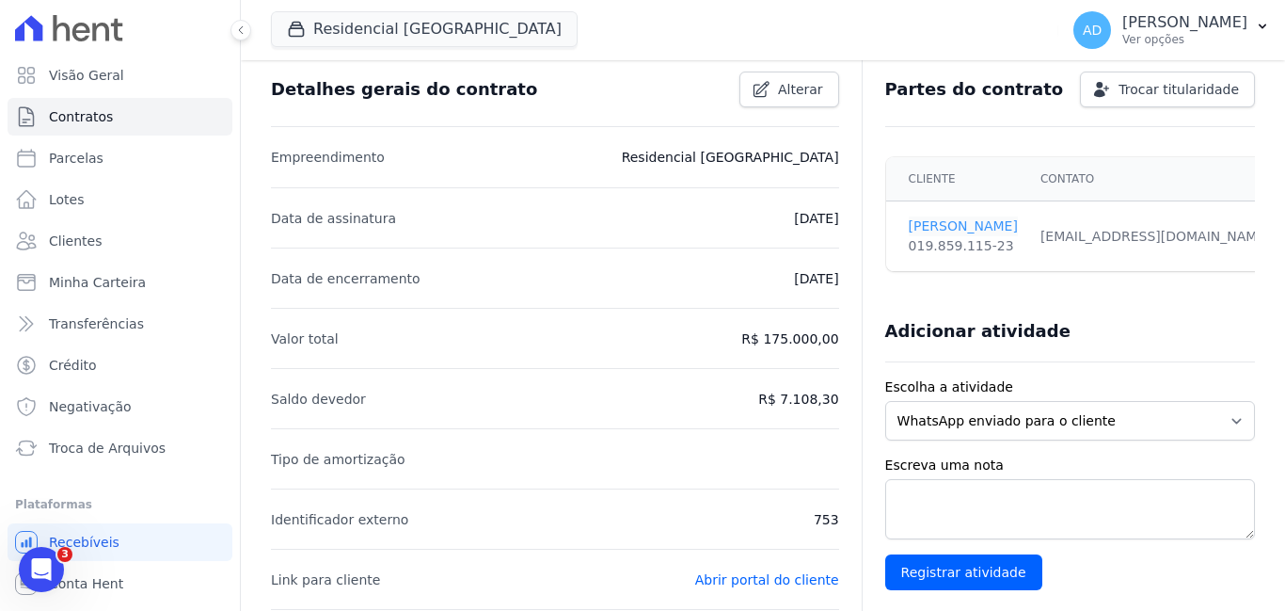
click at [945, 221] on link "[PERSON_NAME]" at bounding box center [963, 226] width 109 height 20
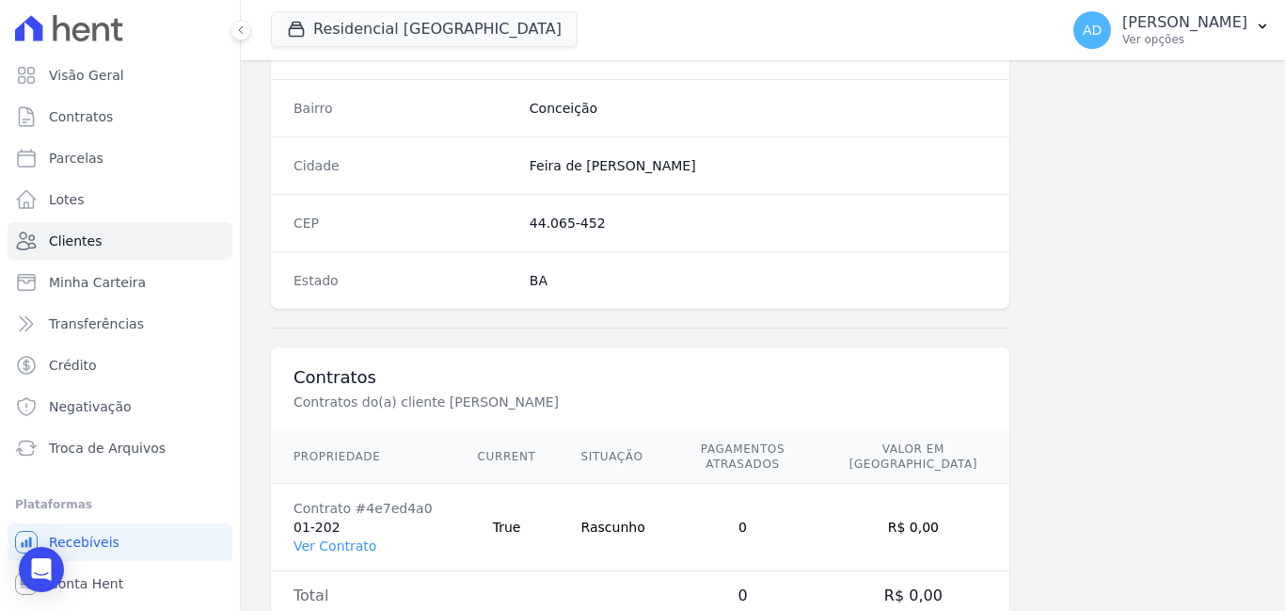
scroll to position [1150, 0]
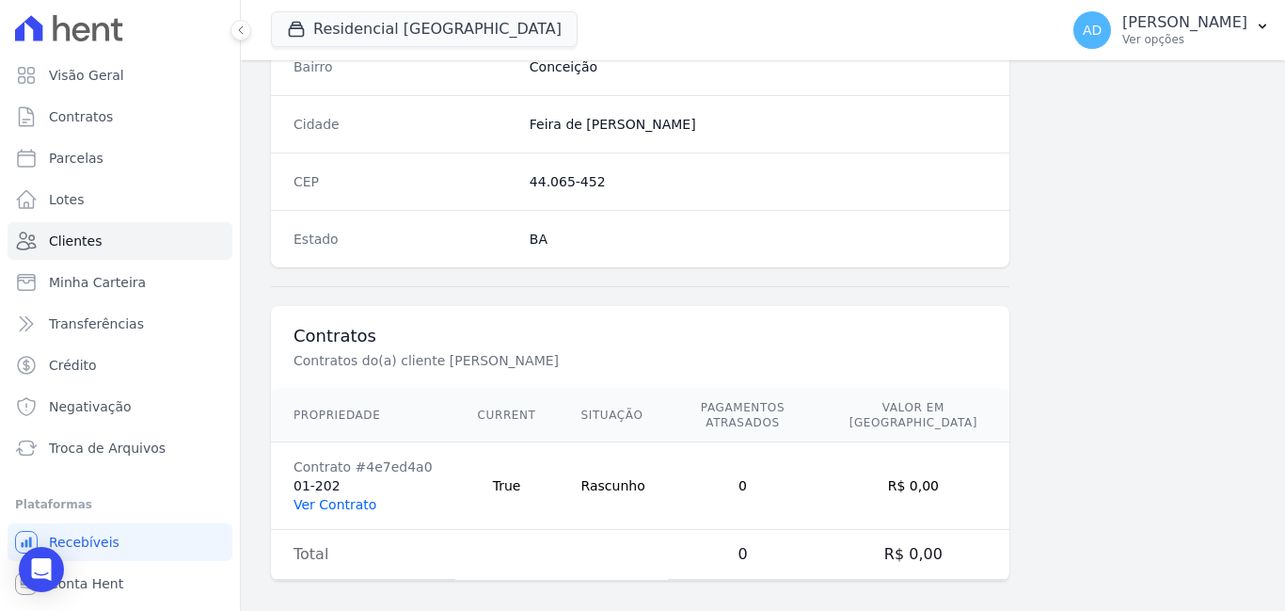
click at [349, 497] on link "Ver Contrato" at bounding box center [335, 504] width 83 height 15
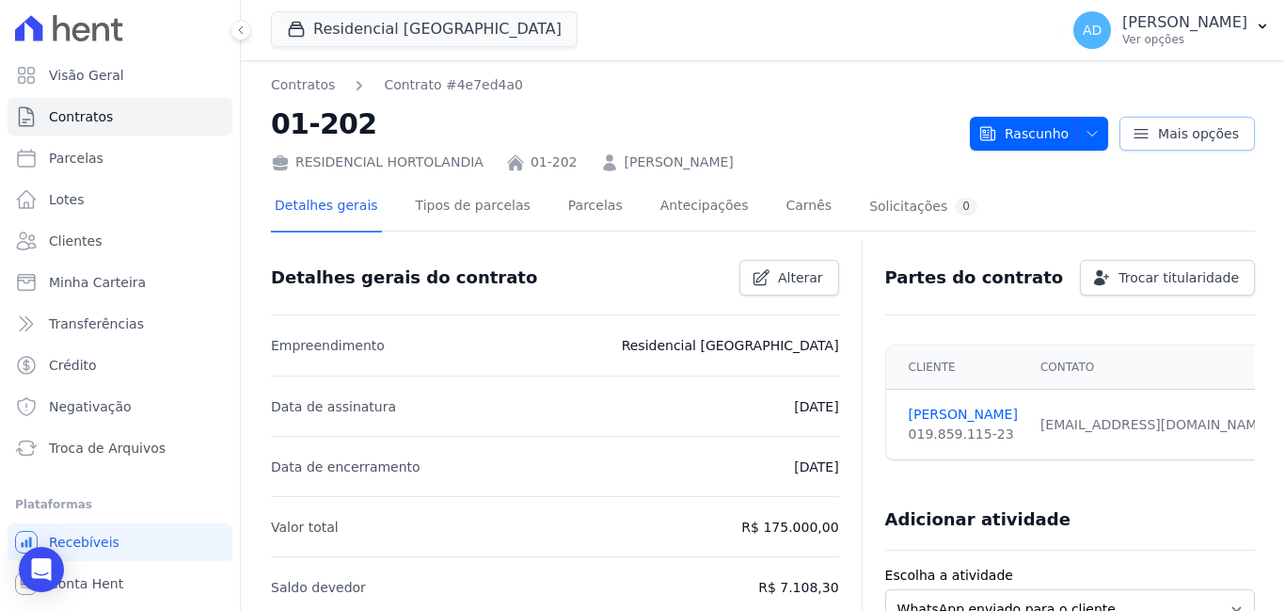
click at [1158, 134] on span "Mais opções" at bounding box center [1198, 133] width 81 height 19
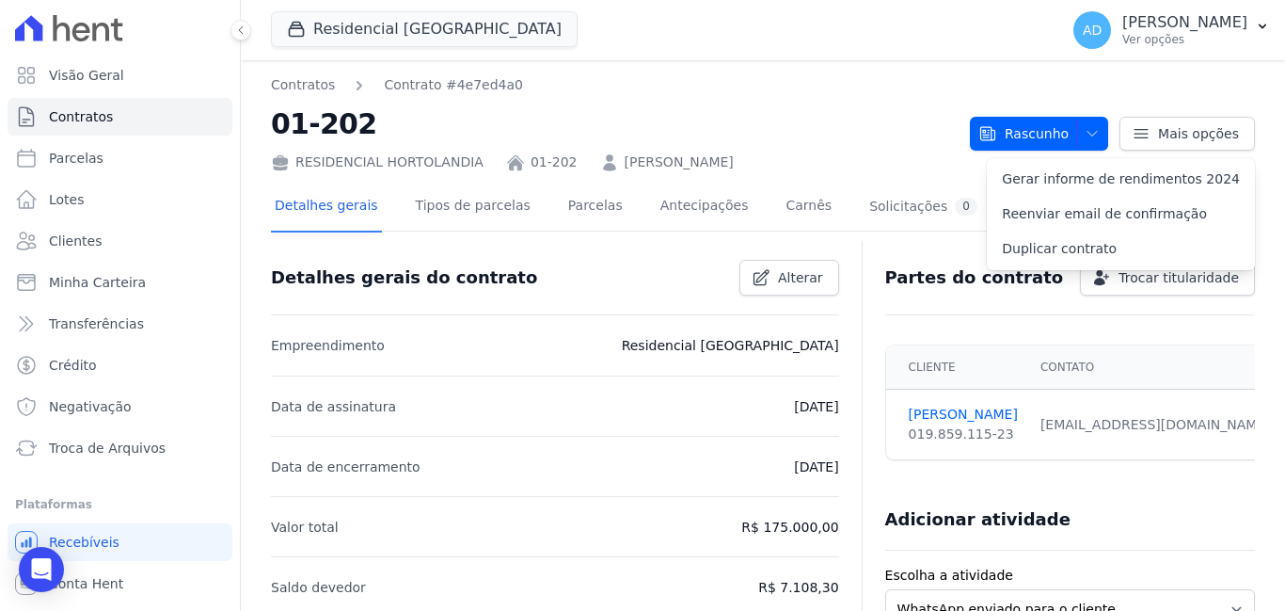
click at [644, 115] on h2 "01-202" at bounding box center [613, 124] width 684 height 42
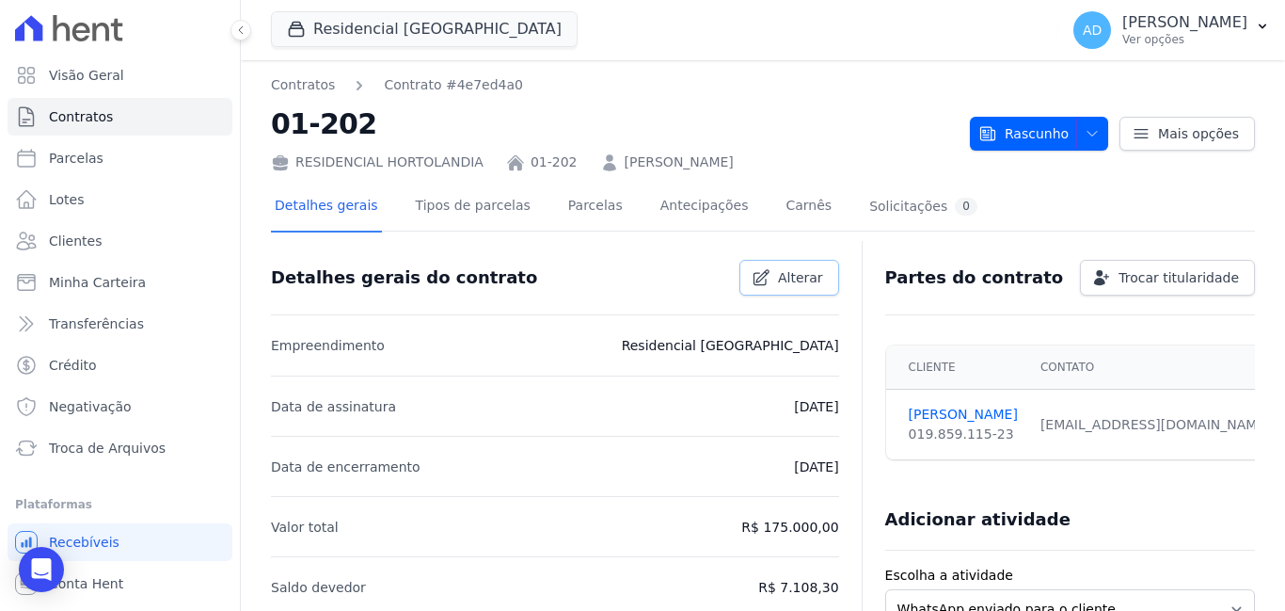
click at [765, 281] on icon at bounding box center [761, 277] width 19 height 19
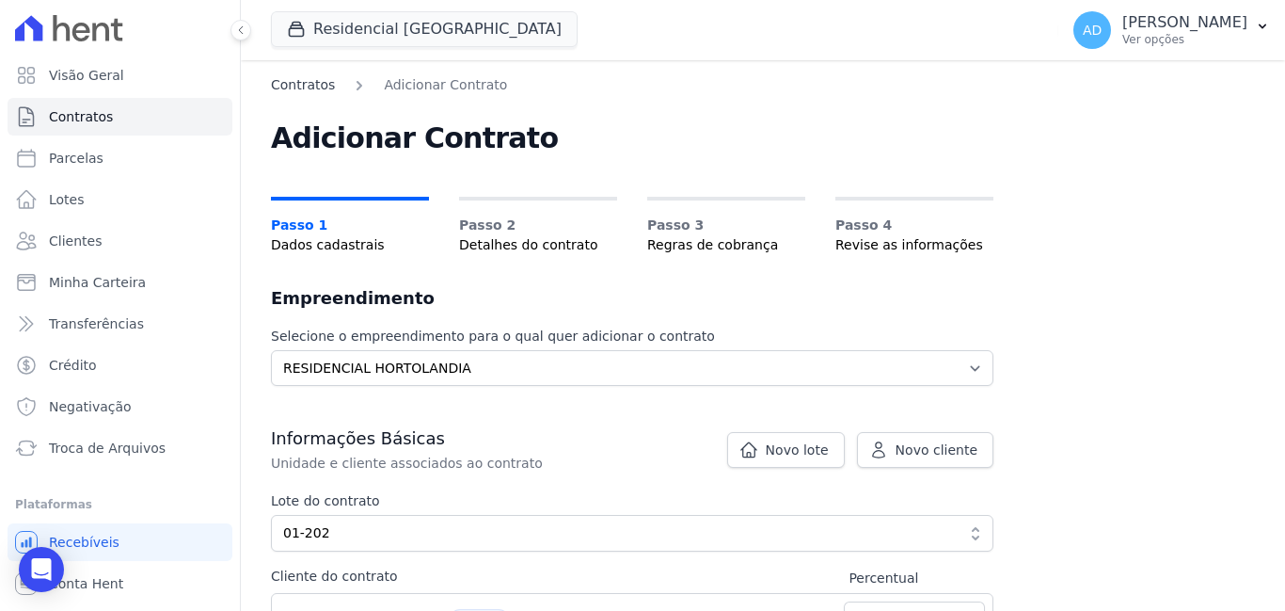
click at [292, 81] on link "Contratos" at bounding box center [303, 85] width 64 height 20
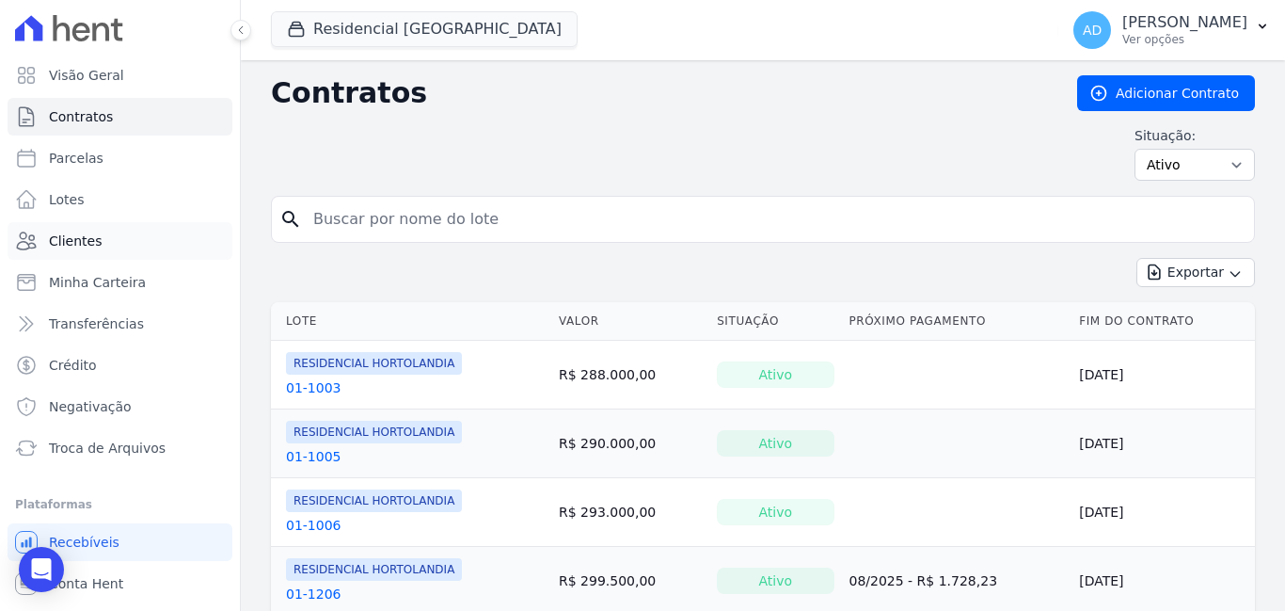
click at [133, 236] on link "Clientes" at bounding box center [120, 241] width 225 height 38
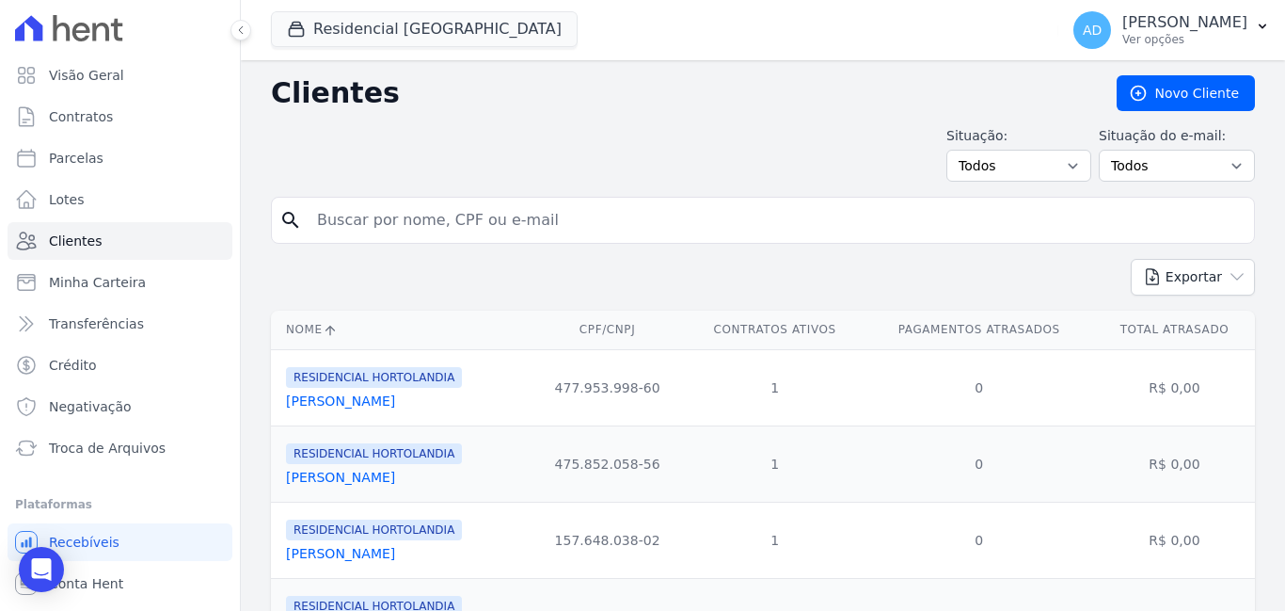
click at [442, 217] on input "search" at bounding box center [776, 220] width 941 height 38
type input "[PERSON_NAME]"
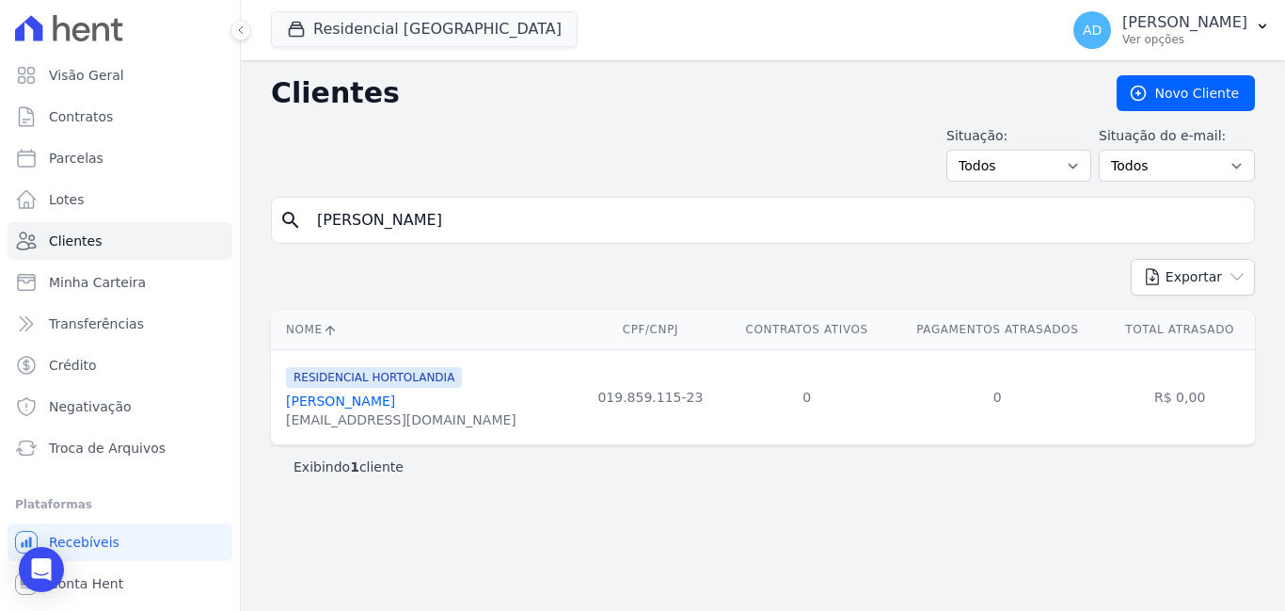
click at [346, 404] on link "[PERSON_NAME]" at bounding box center [340, 400] width 109 height 15
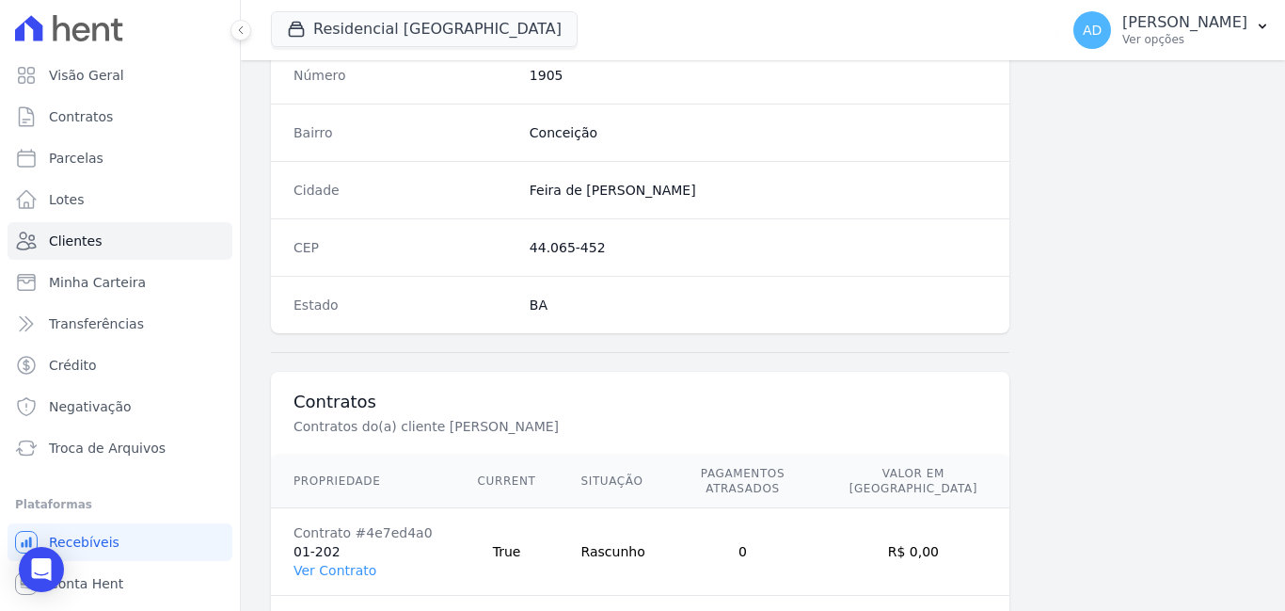
scroll to position [1150, 0]
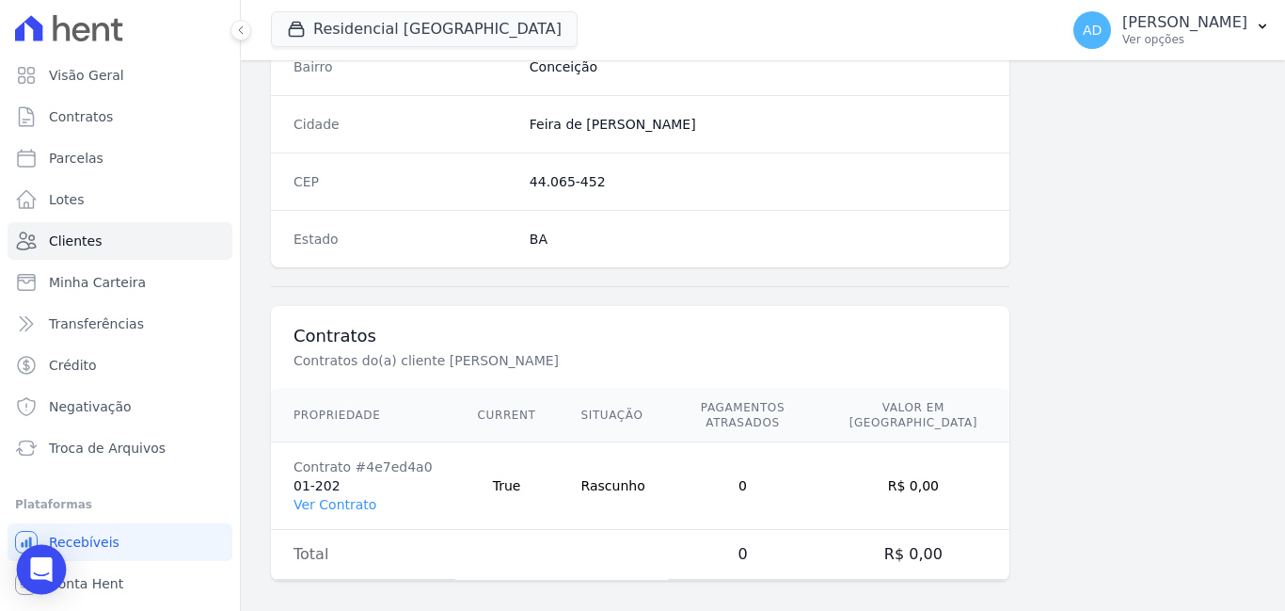
click at [40, 570] on icon "Open Intercom Messenger" at bounding box center [41, 569] width 22 height 24
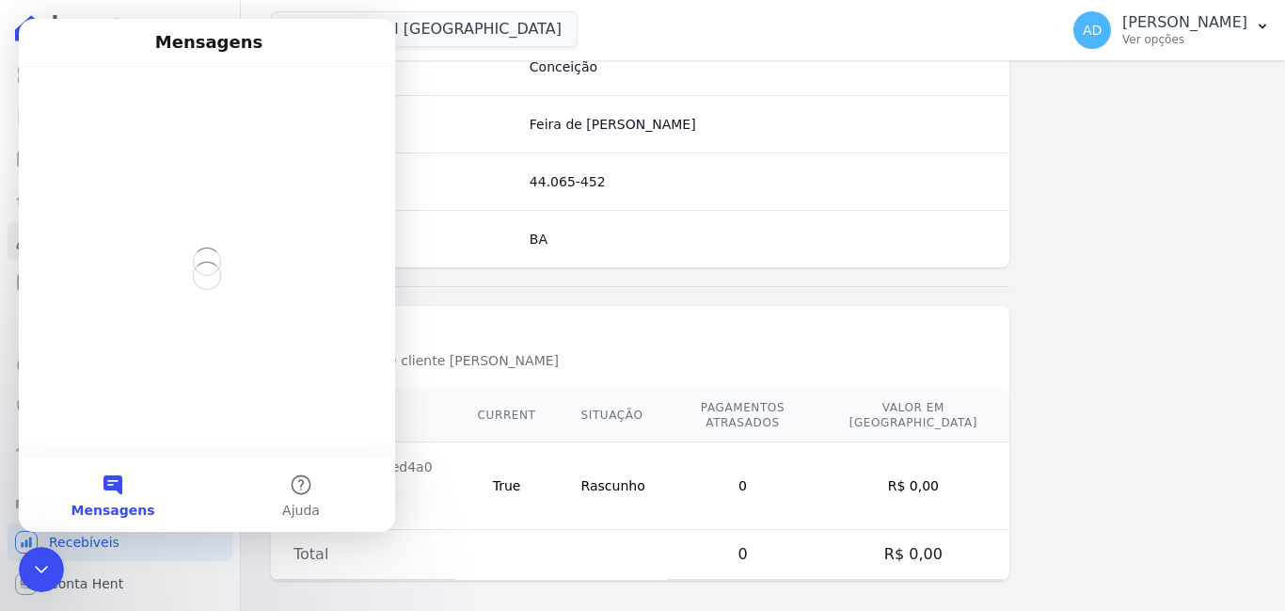
scroll to position [0, 0]
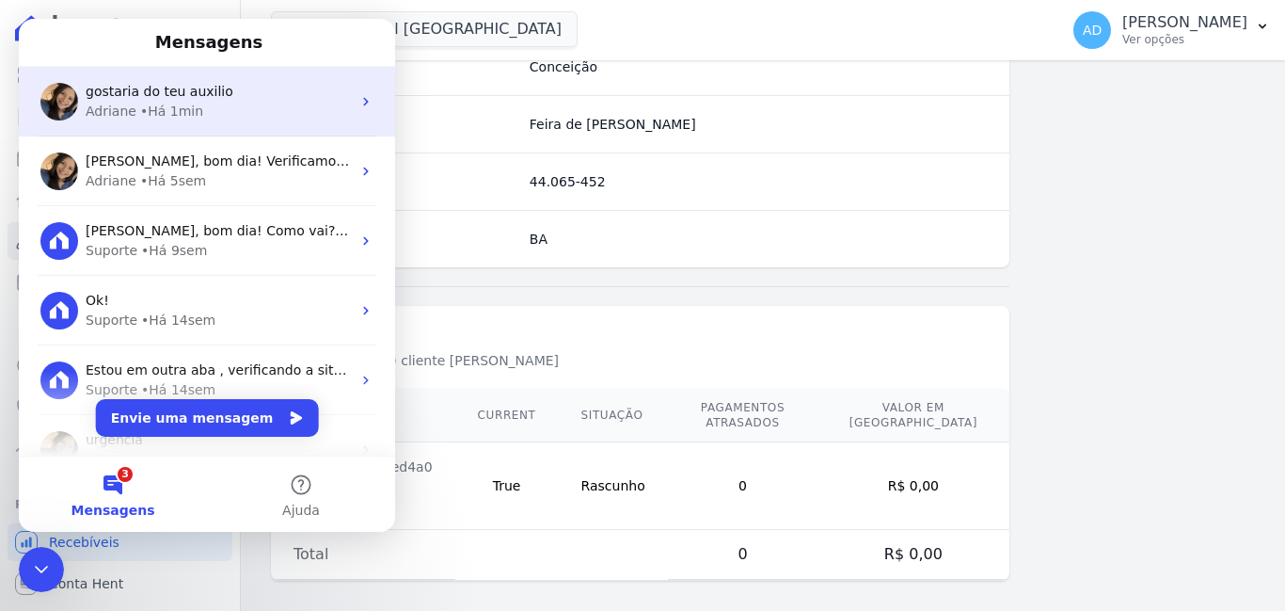
click at [168, 116] on div "• Há 1min" at bounding box center [171, 112] width 63 height 20
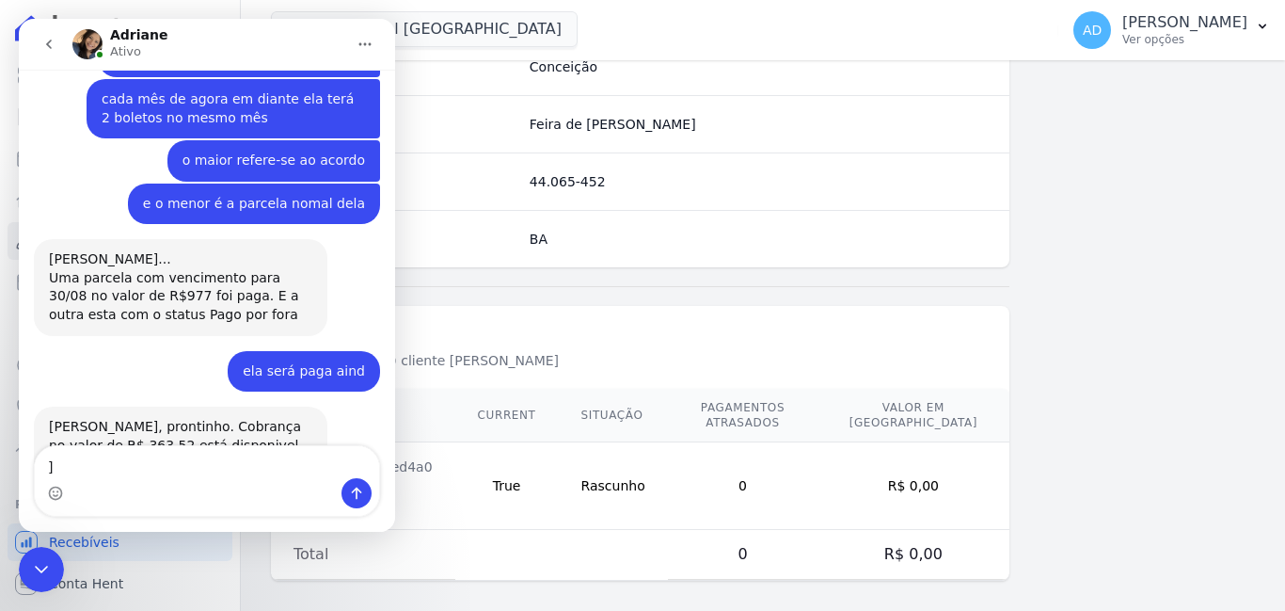
scroll to position [8756, 0]
click at [44, 42] on icon "go back" at bounding box center [48, 44] width 15 height 15
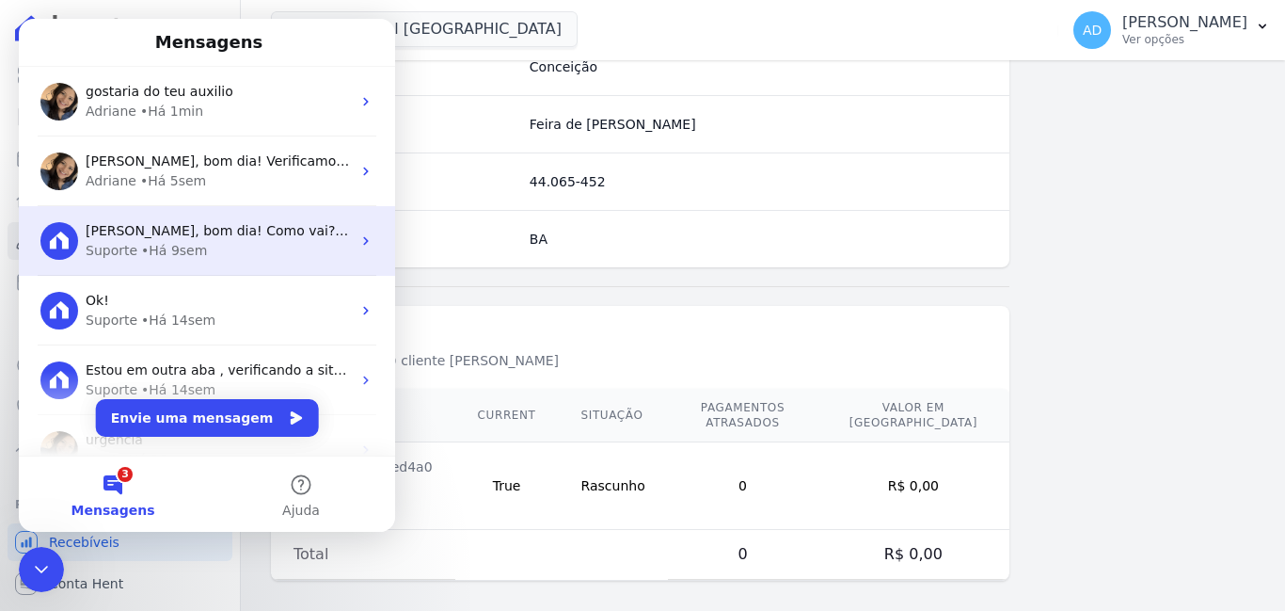
scroll to position [0, 0]
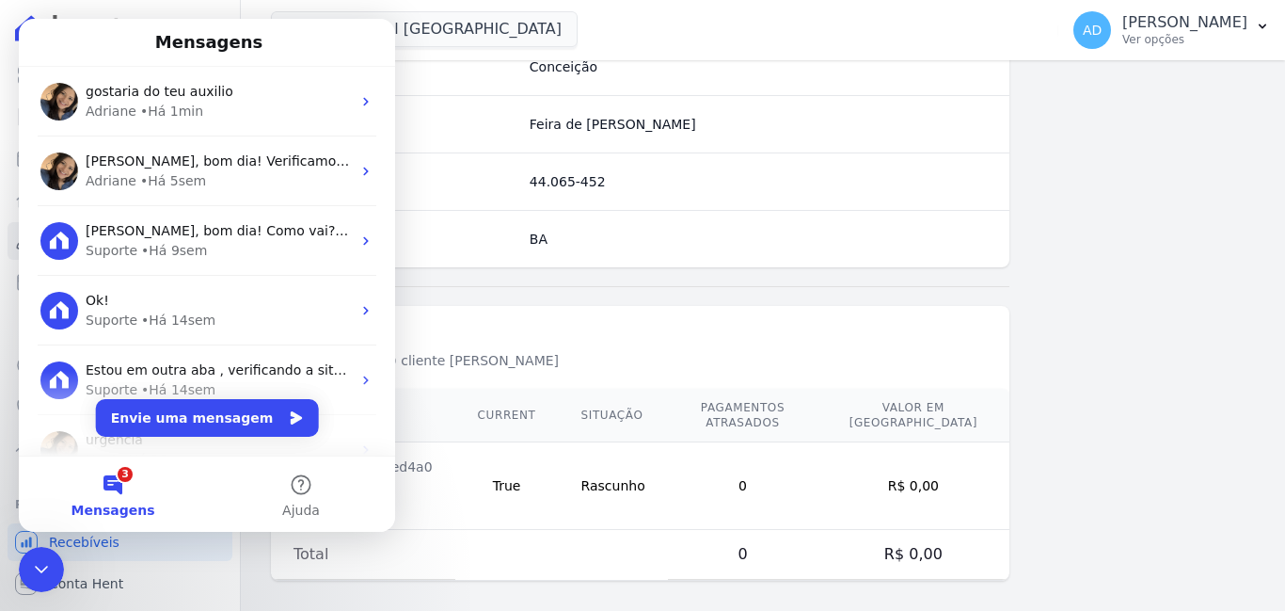
click at [808, 238] on dd "BA" at bounding box center [758, 239] width 457 height 19
drag, startPoint x: 31, startPoint y: 566, endPoint x: 153, endPoint y: 1110, distance: 557.3
click at [31, 566] on icon "Encerramento do Messenger da Intercom" at bounding box center [41, 569] width 23 height 23
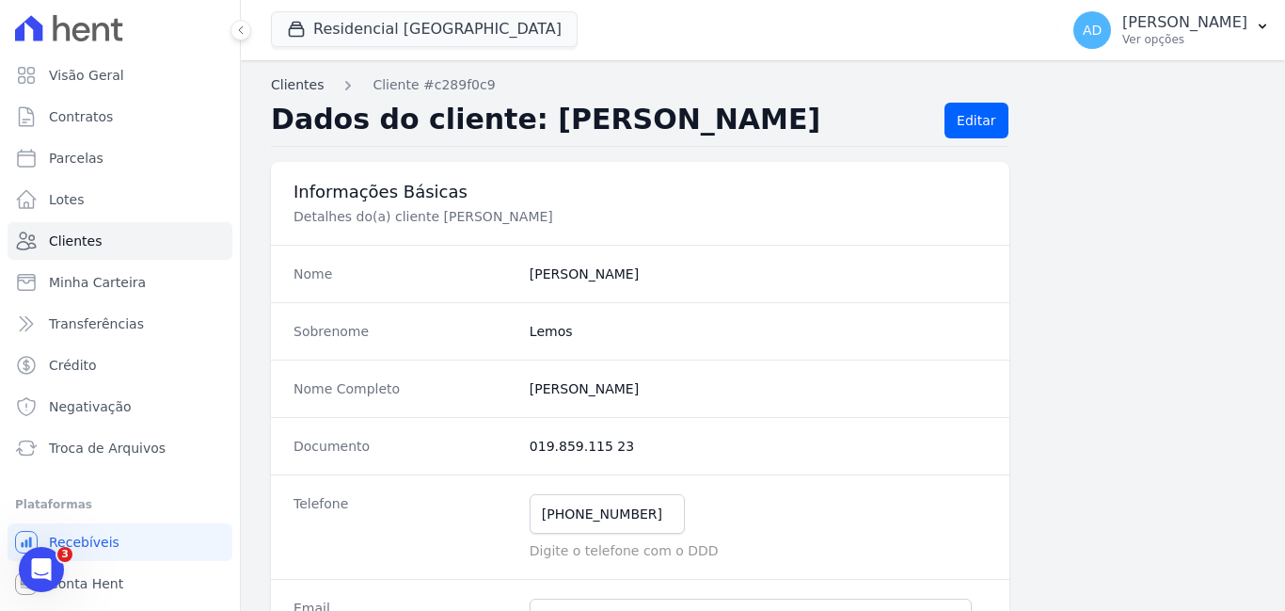
click at [300, 84] on link "Clientes" at bounding box center [297, 85] width 53 height 20
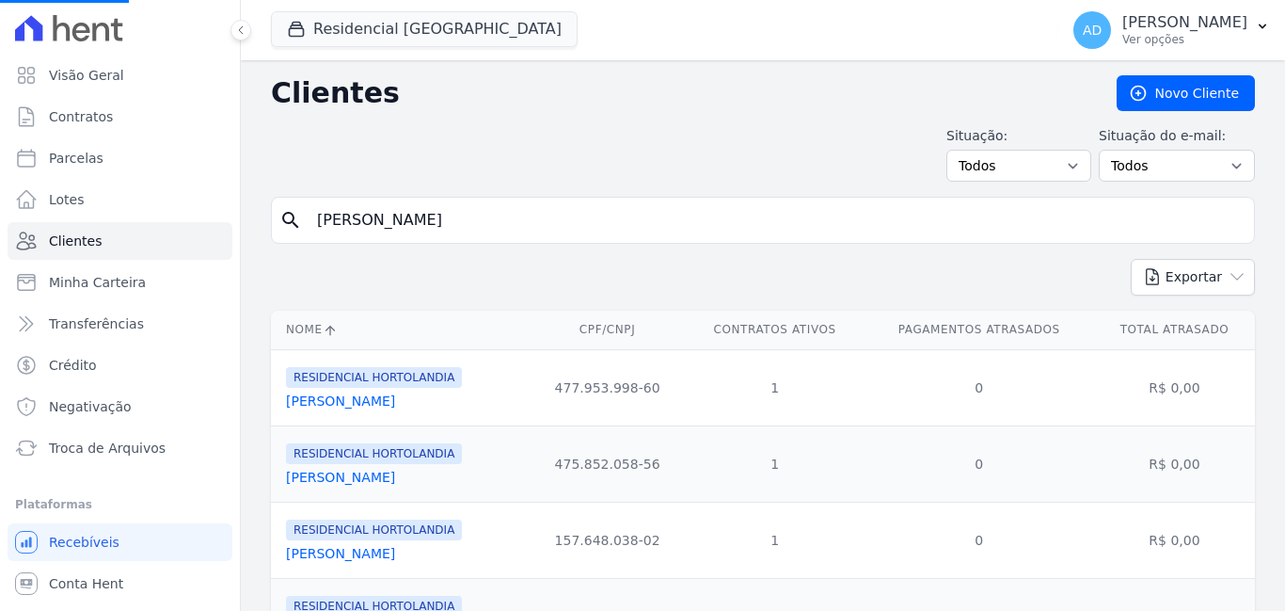
click at [413, 229] on input "[PERSON_NAME]" at bounding box center [776, 220] width 941 height 38
click at [413, 229] on input "search" at bounding box center [776, 220] width 941 height 38
type input "h"
type input "[PERSON_NAME]"
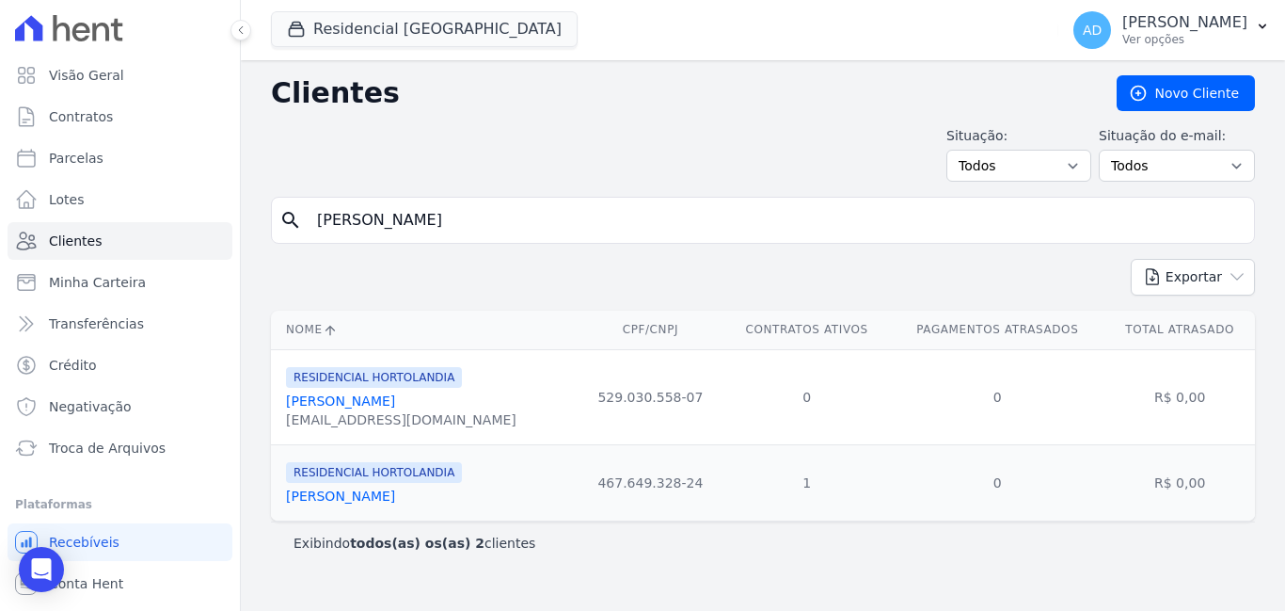
click at [383, 405] on link "[PERSON_NAME]" at bounding box center [340, 400] width 109 height 15
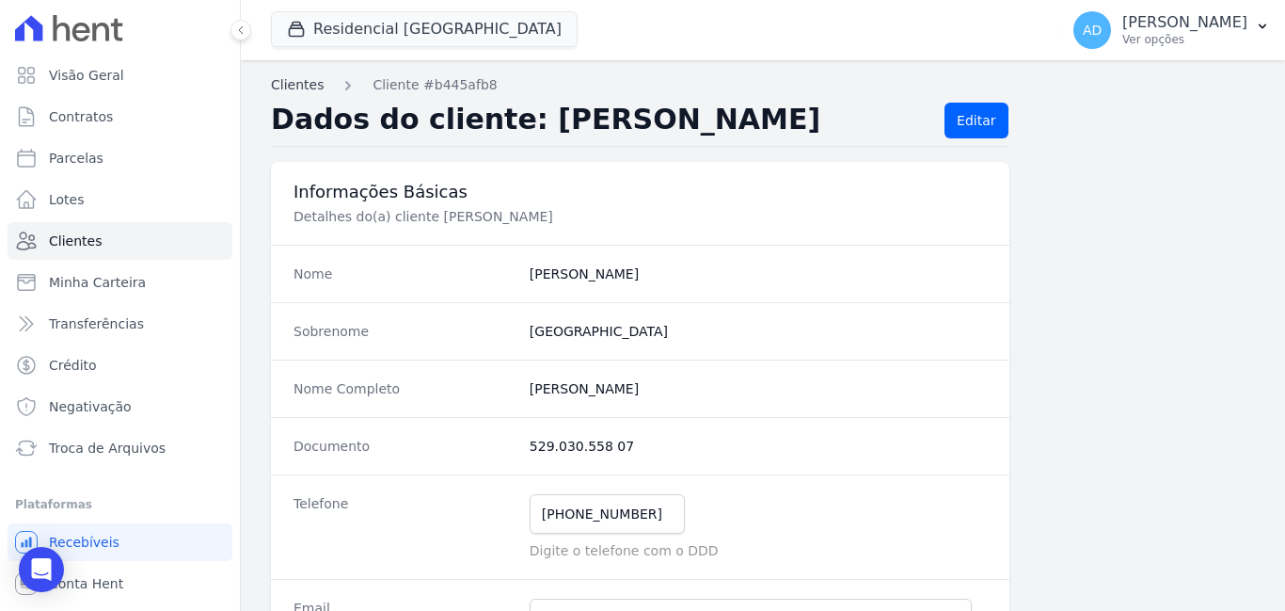
click at [304, 87] on link "Clientes" at bounding box center [297, 85] width 53 height 20
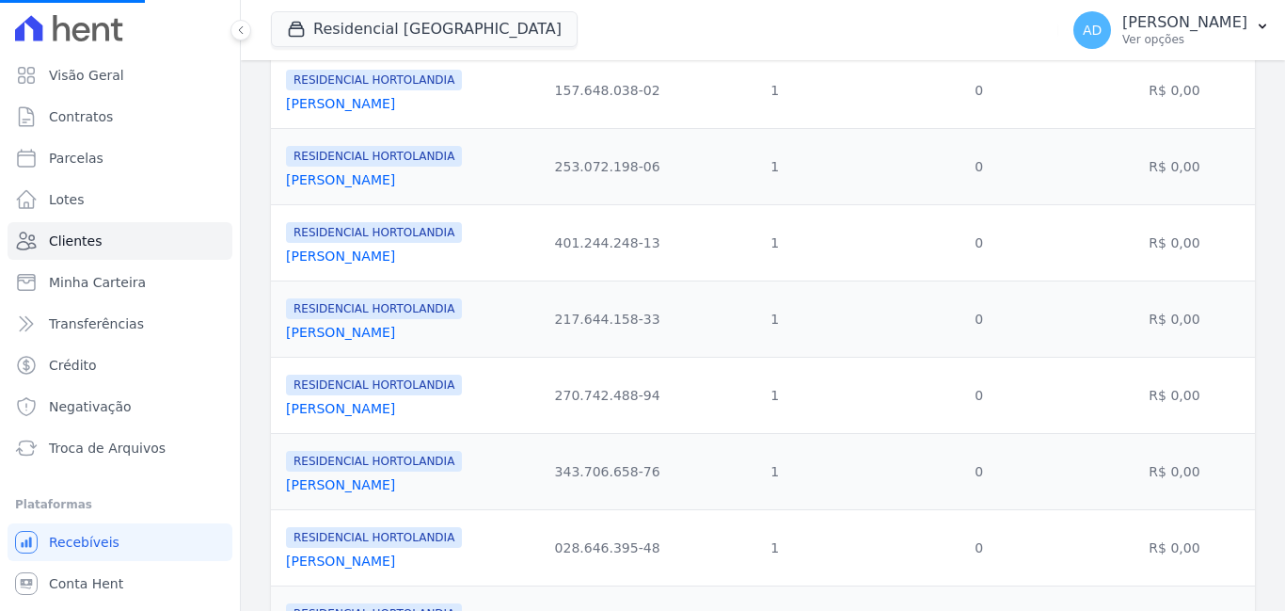
scroll to position [470, 0]
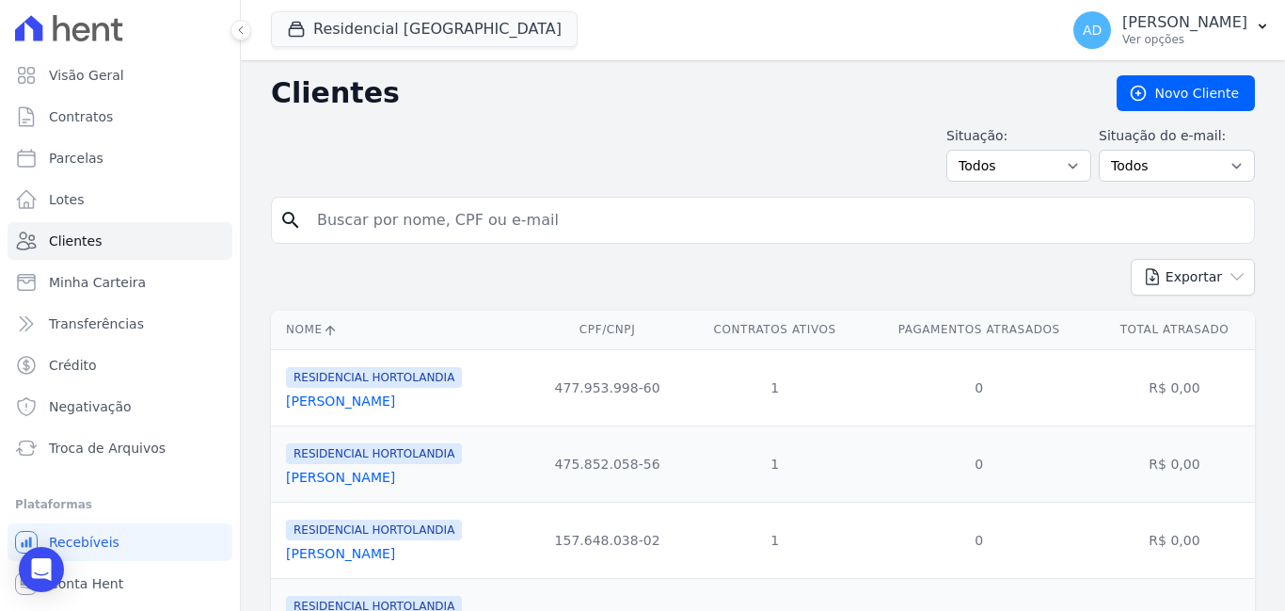
click at [399, 221] on input "search" at bounding box center [776, 220] width 941 height 38
type input "[PERSON_NAME]"
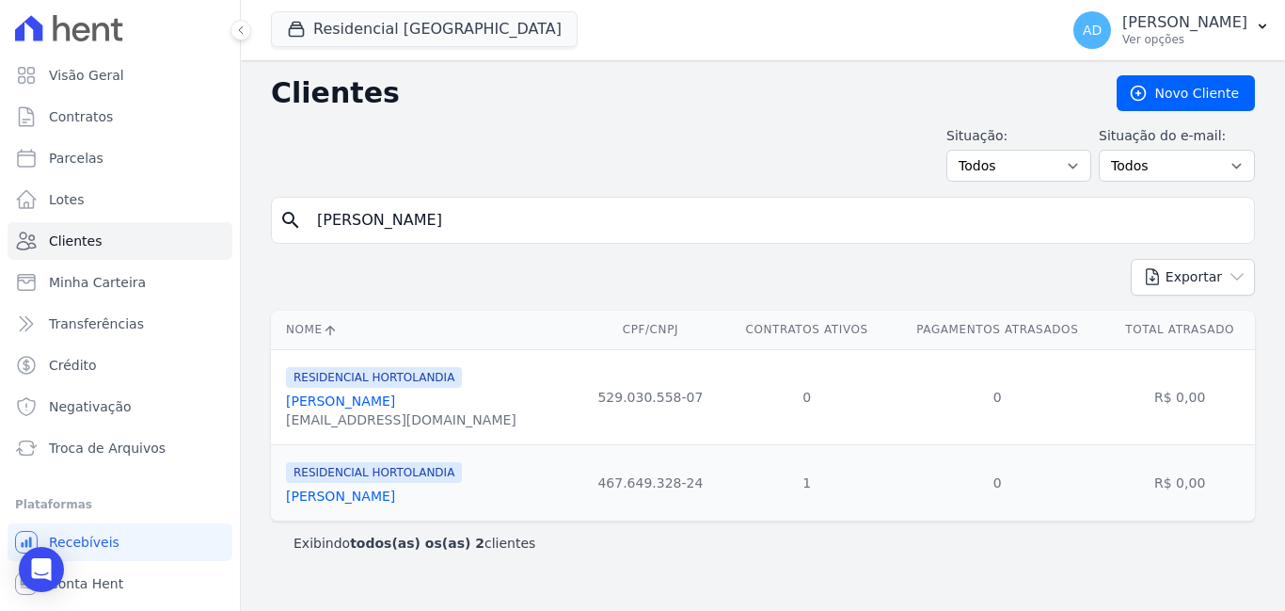
click at [395, 399] on link "[PERSON_NAME]" at bounding box center [340, 400] width 109 height 15
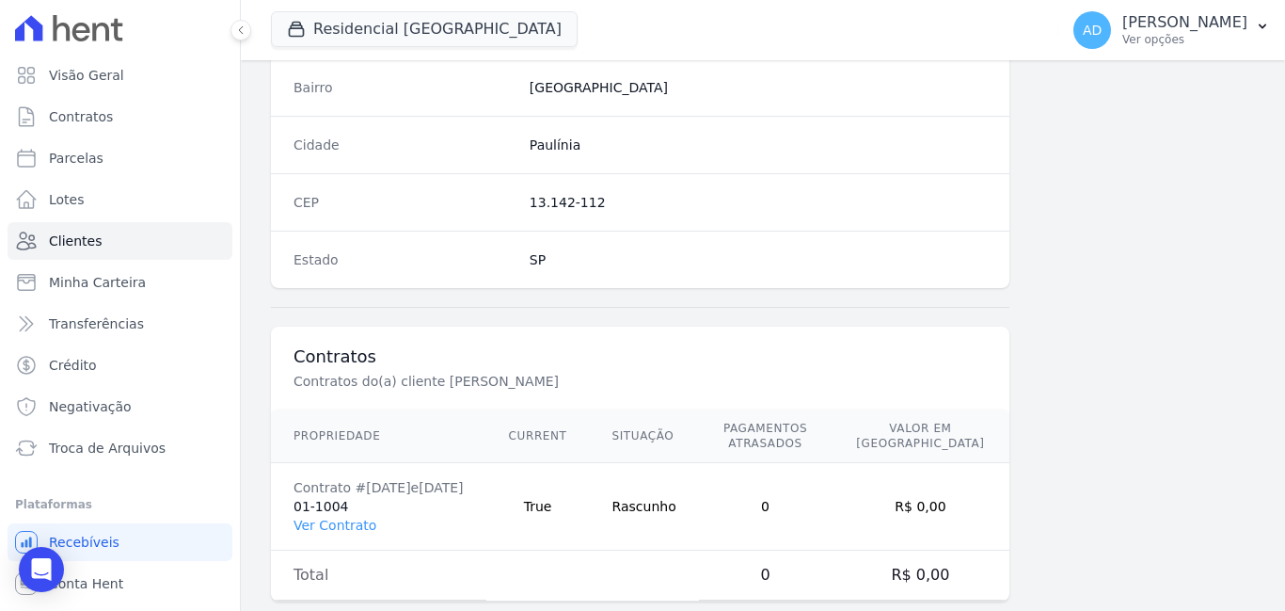
scroll to position [1150, 0]
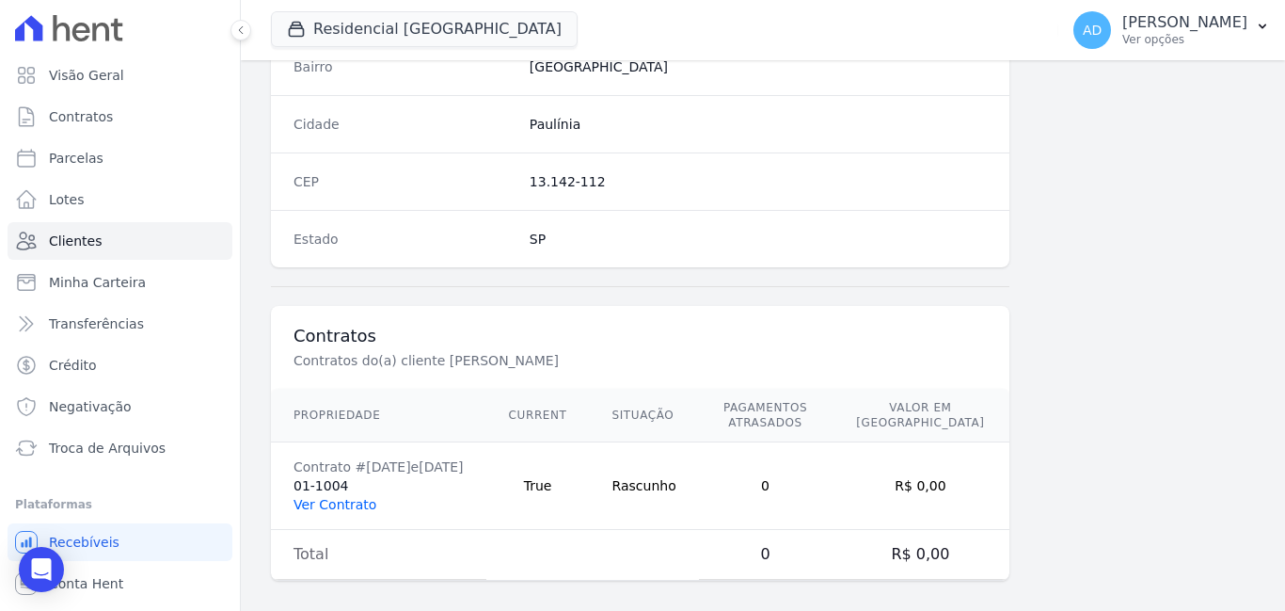
click at [346, 497] on link "Ver Contrato" at bounding box center [335, 504] width 83 height 15
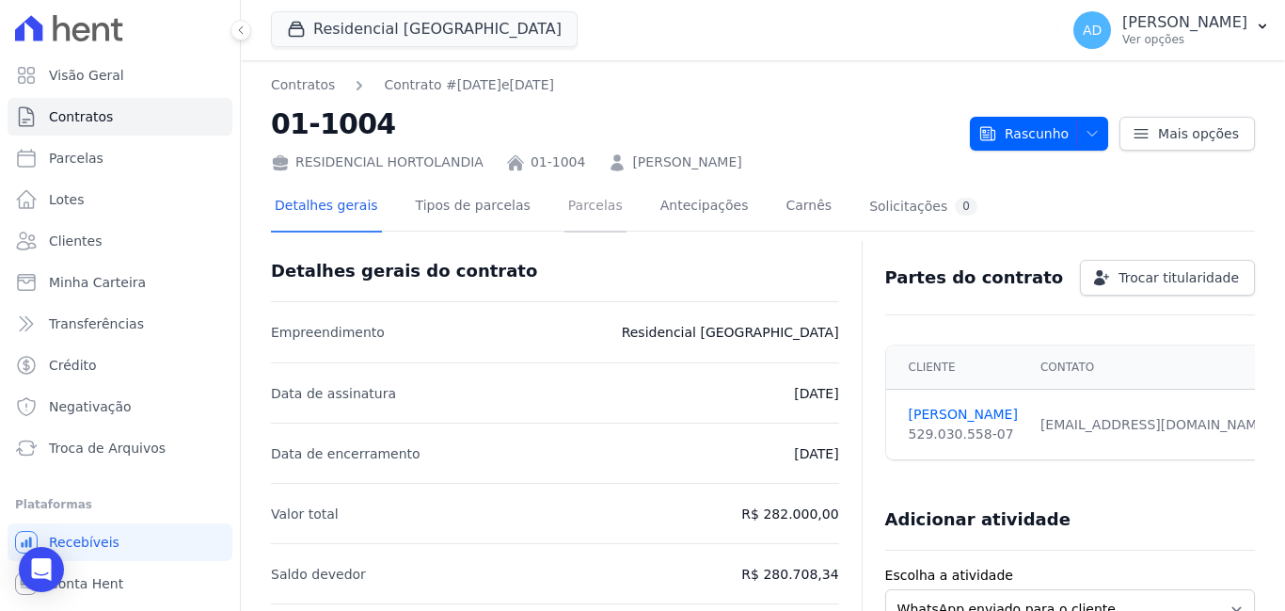
click at [564, 202] on link "Parcelas" at bounding box center [595, 208] width 62 height 50
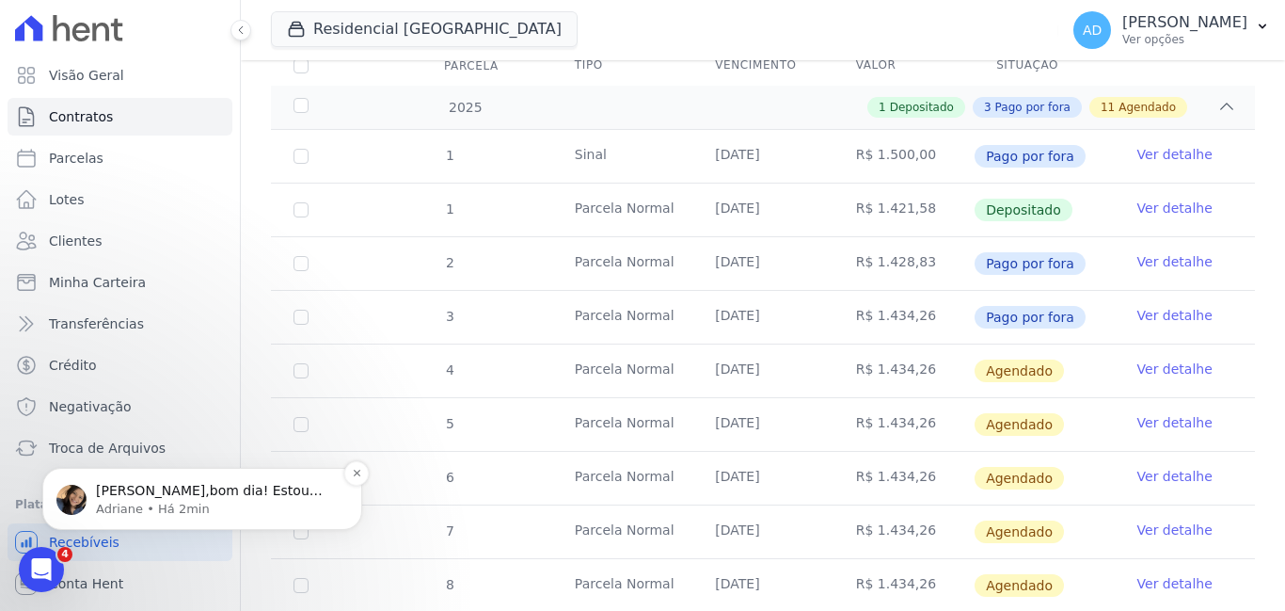
click at [194, 504] on p "Adriane • Há 2min" at bounding box center [217, 508] width 243 height 17
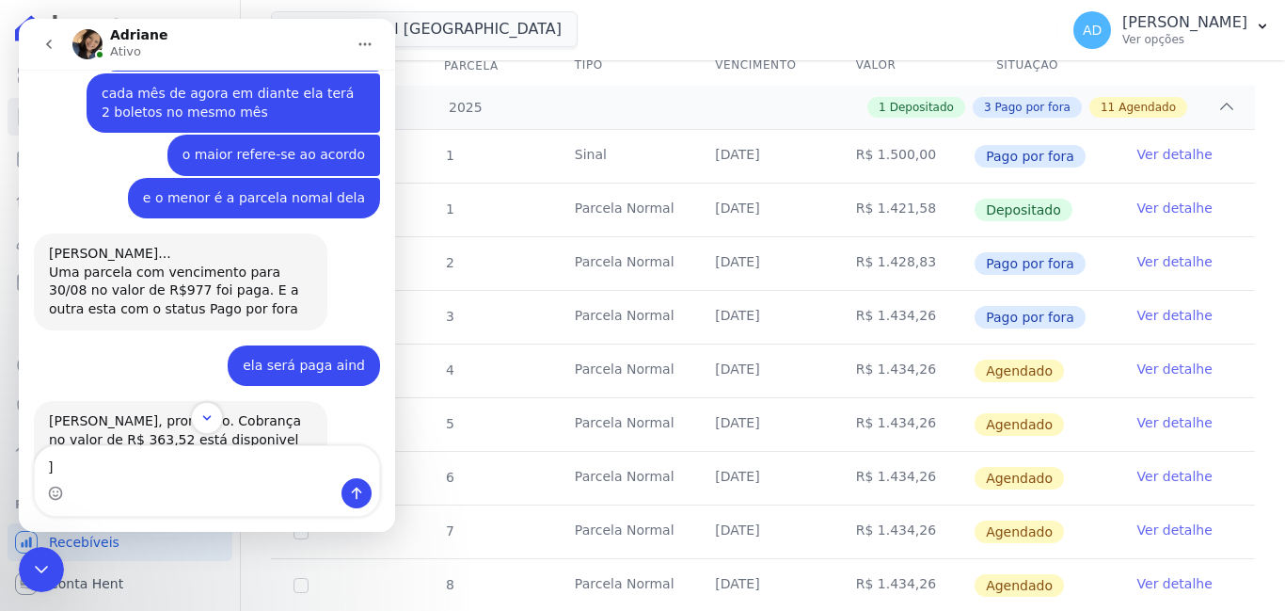
scroll to position [8862, 0]
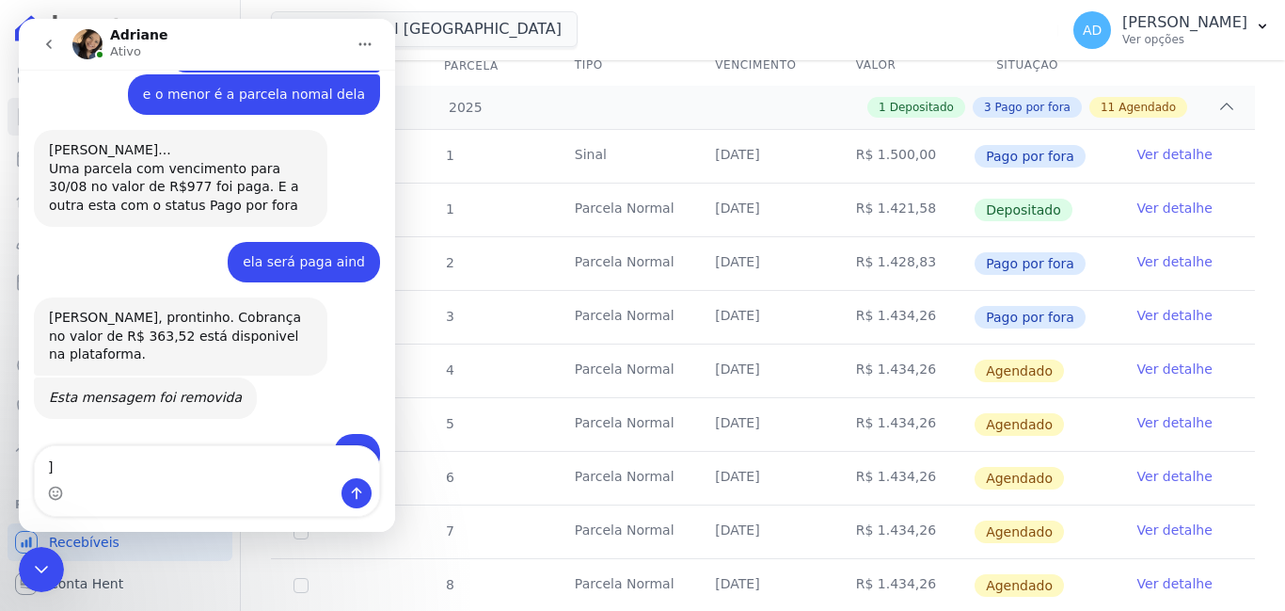
click at [135, 460] on textarea "]" at bounding box center [207, 462] width 344 height 32
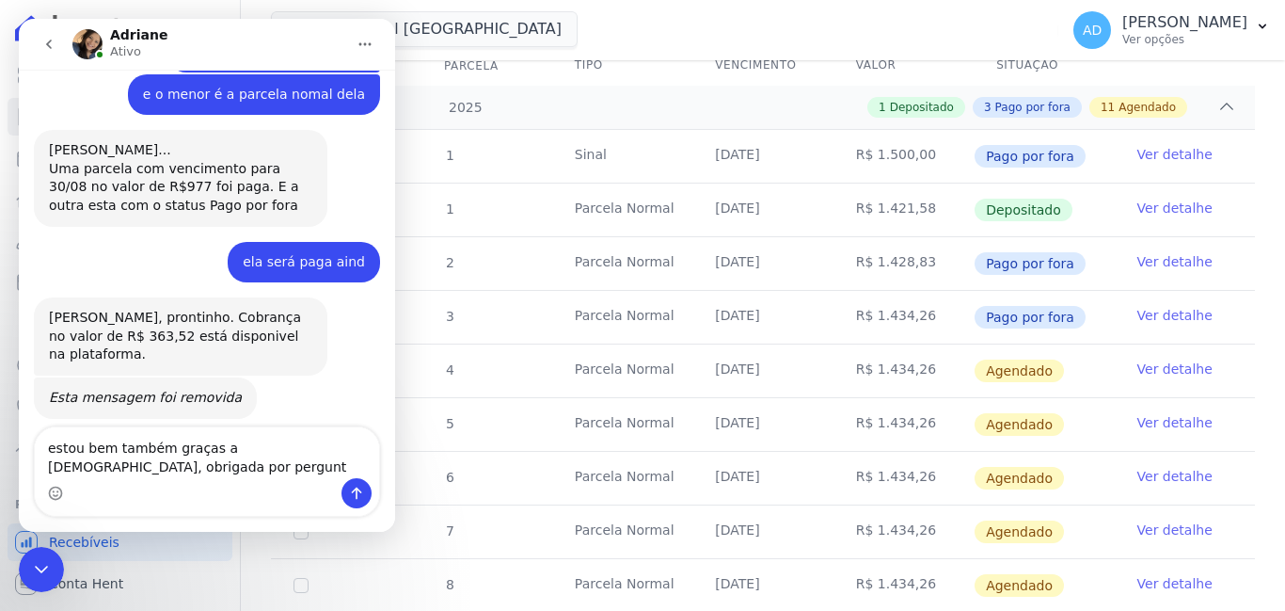
scroll to position [8881, 0]
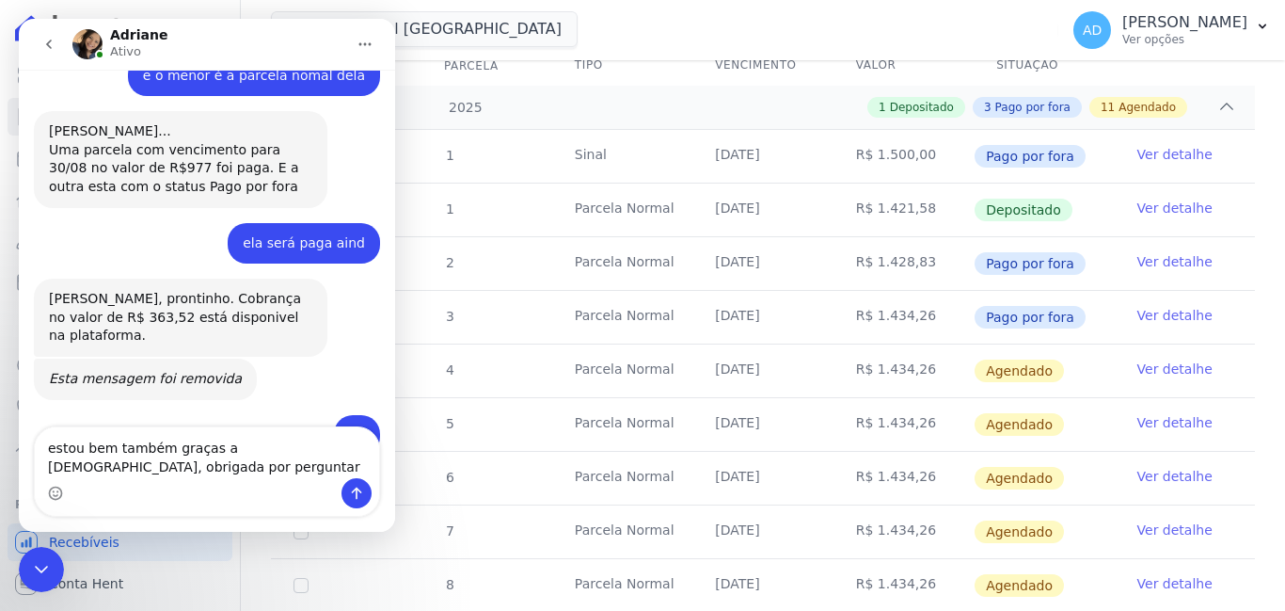
type textarea "estou bem também graças a [DEMOGRAPHIC_DATA], obrigada por perguntar!"
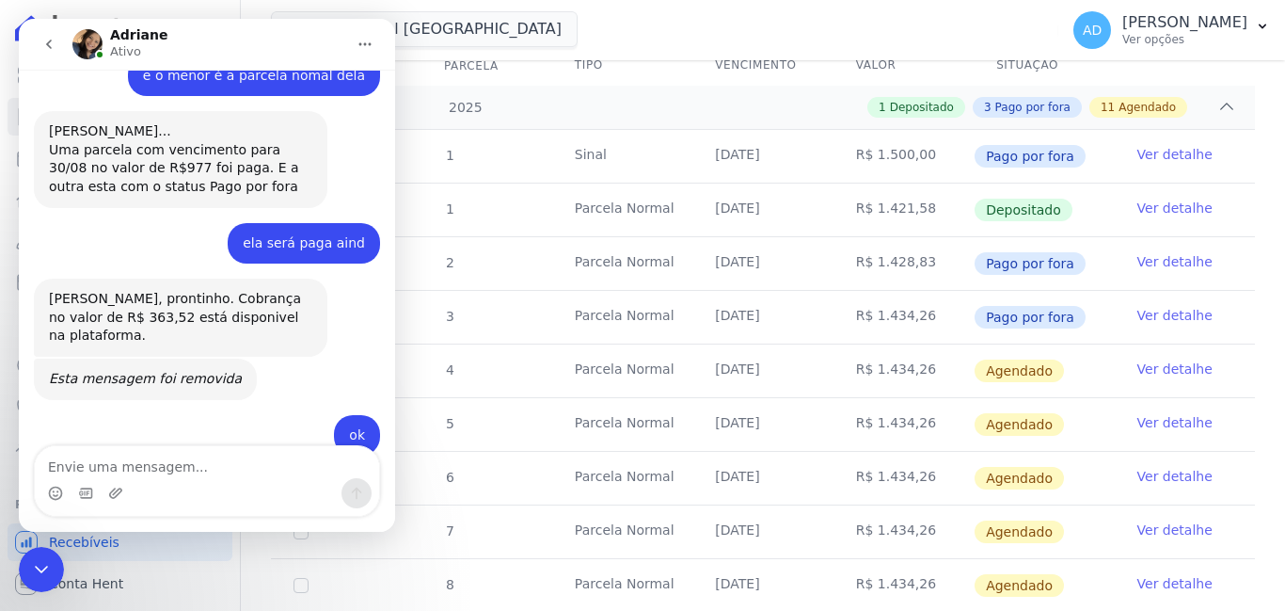
scroll to position [8905, 0]
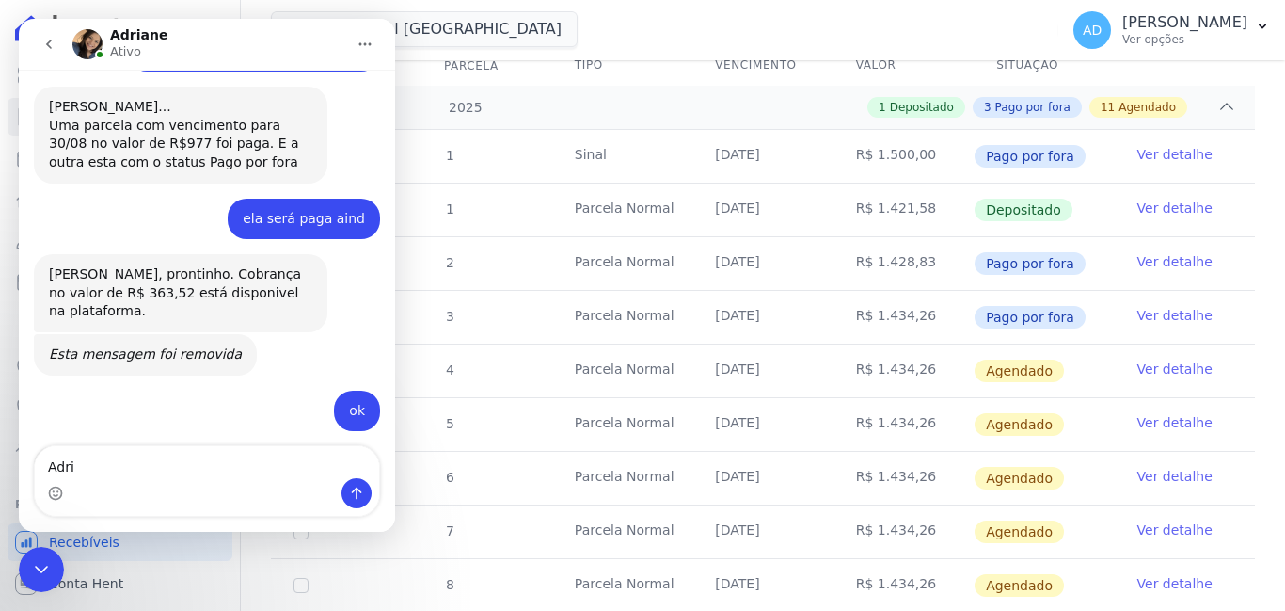
type textarea "Adri"
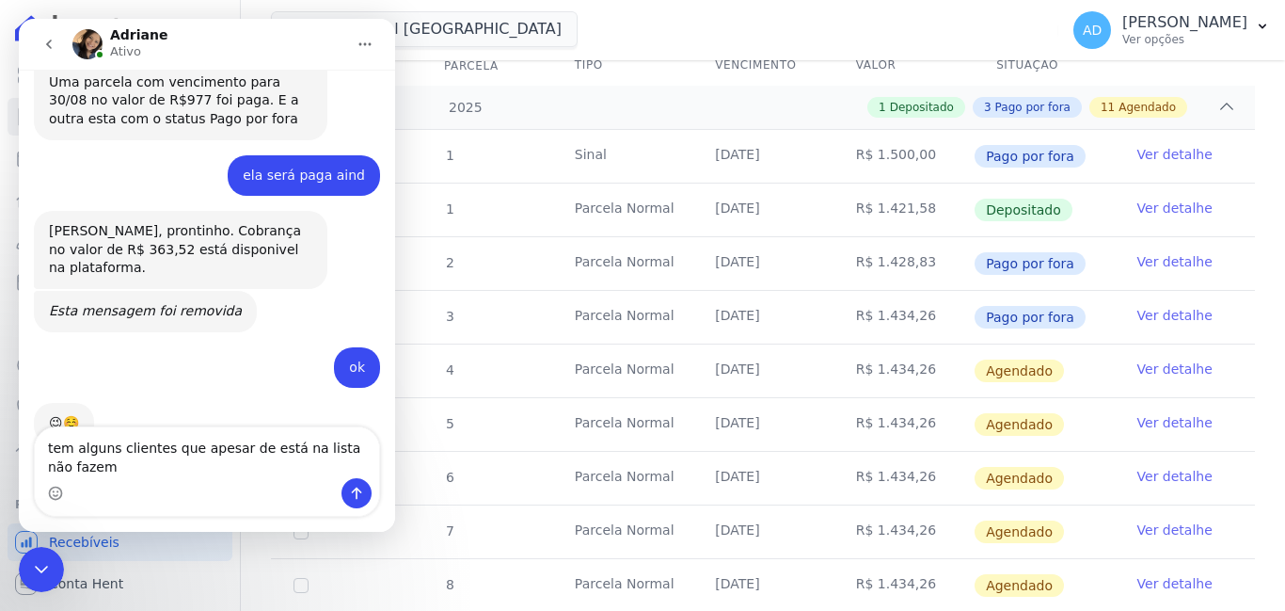
scroll to position [8967, 0]
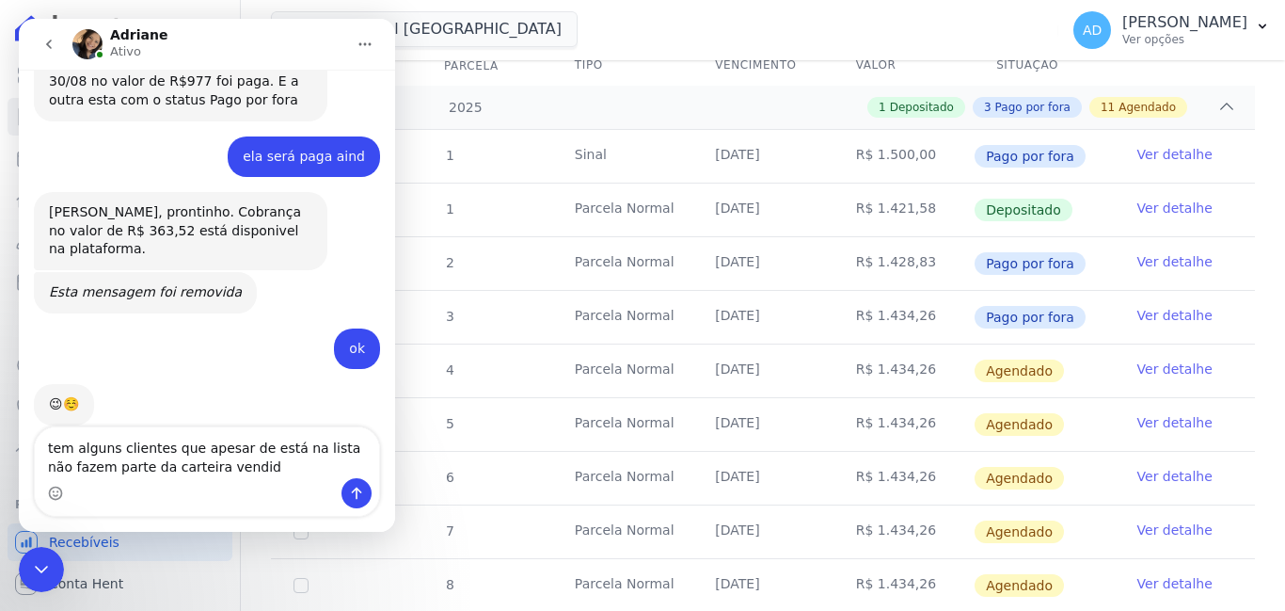
type textarea "tem alguns clientes que apesar de está na lista não fazem parte da carteira ven…"
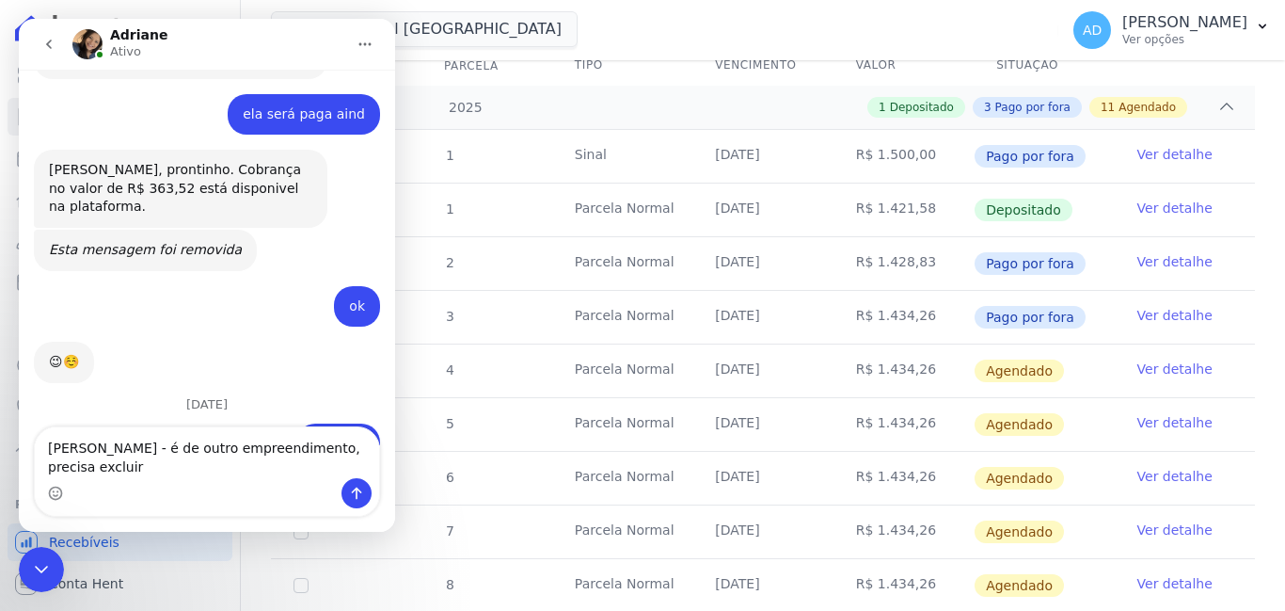
scroll to position [9028, 0]
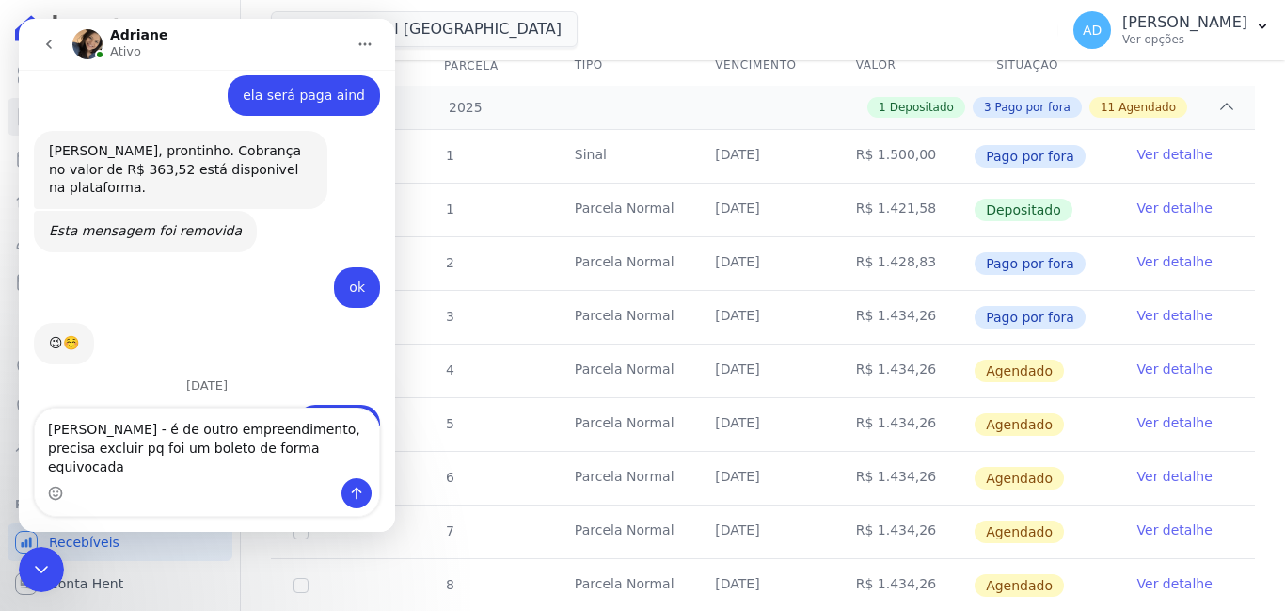
type textarea "[PERSON_NAME] - é de outro empreendimento, precisa excluir pq foi um boleto de …"
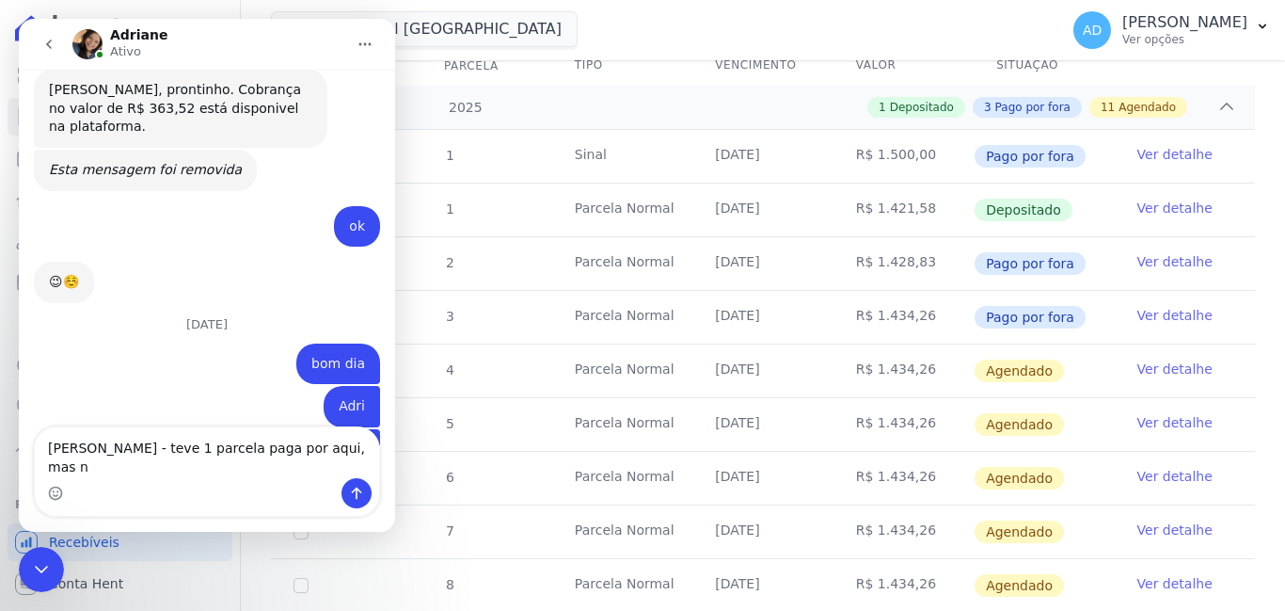
scroll to position [9108, 0]
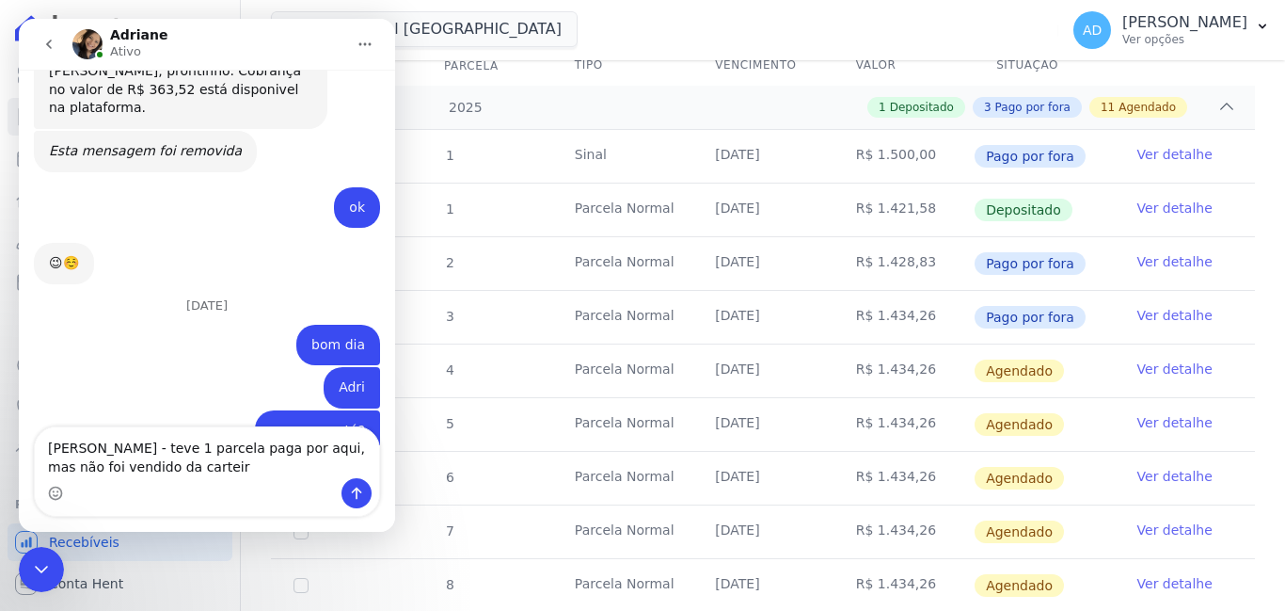
type textarea "[PERSON_NAME] - teve 1 parcela paga por aqui, mas não foi vendido da carteira"
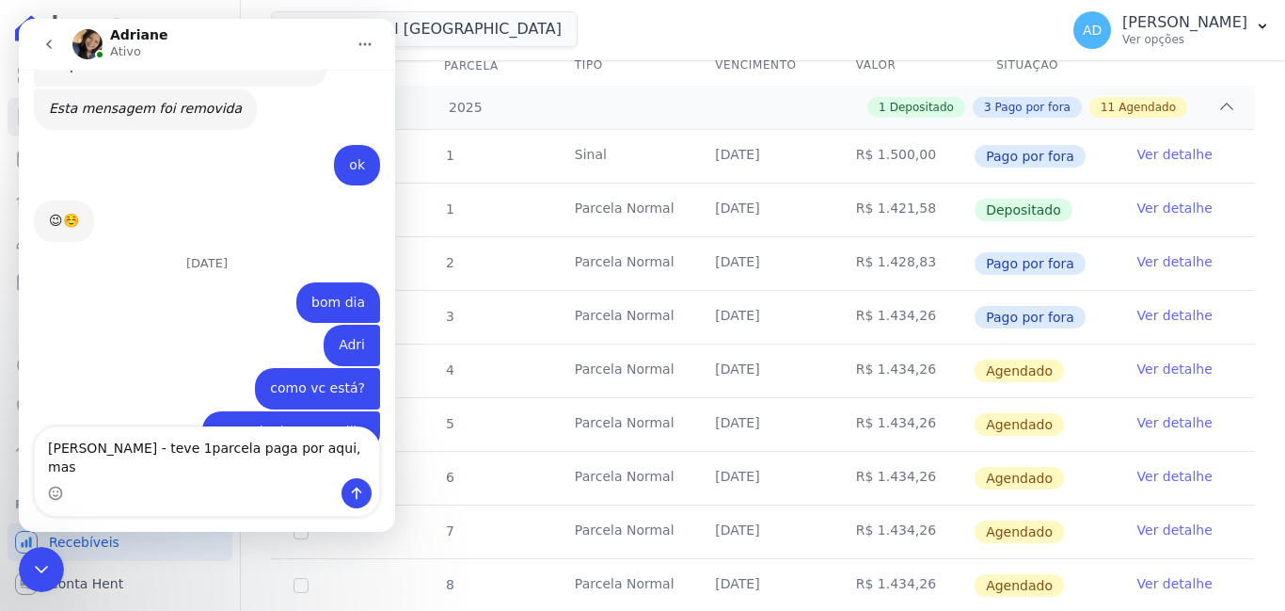
scroll to position [9169, 0]
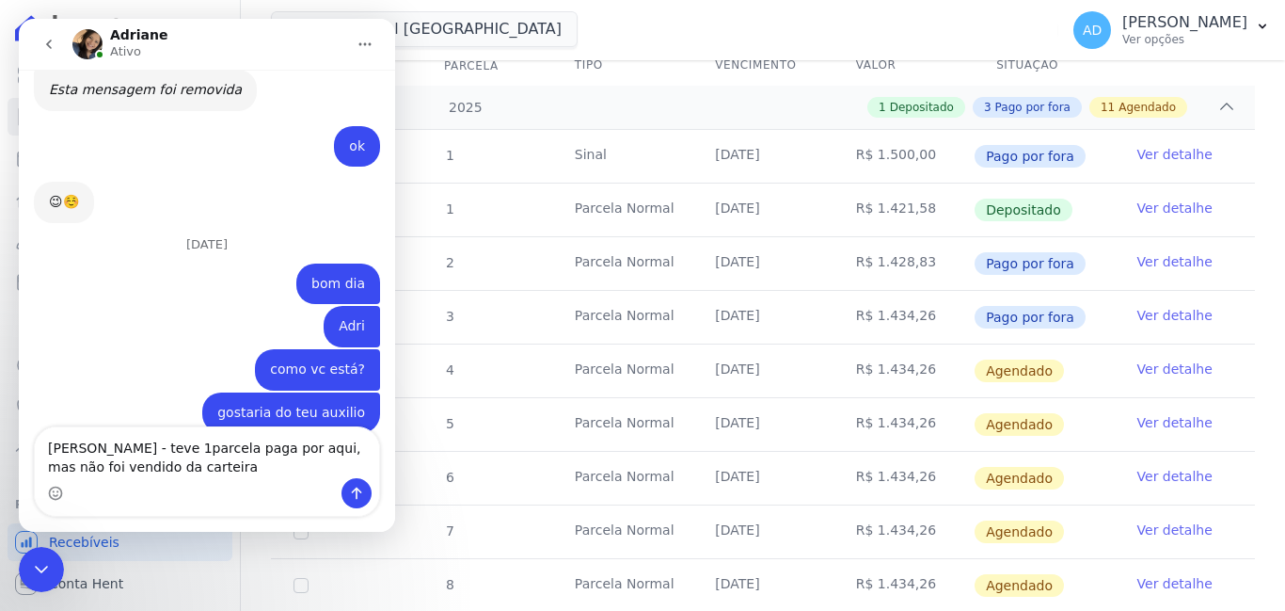
type textarea "[PERSON_NAME] - teve 1parcela paga por aqui, mas não foi vendido da carteira"
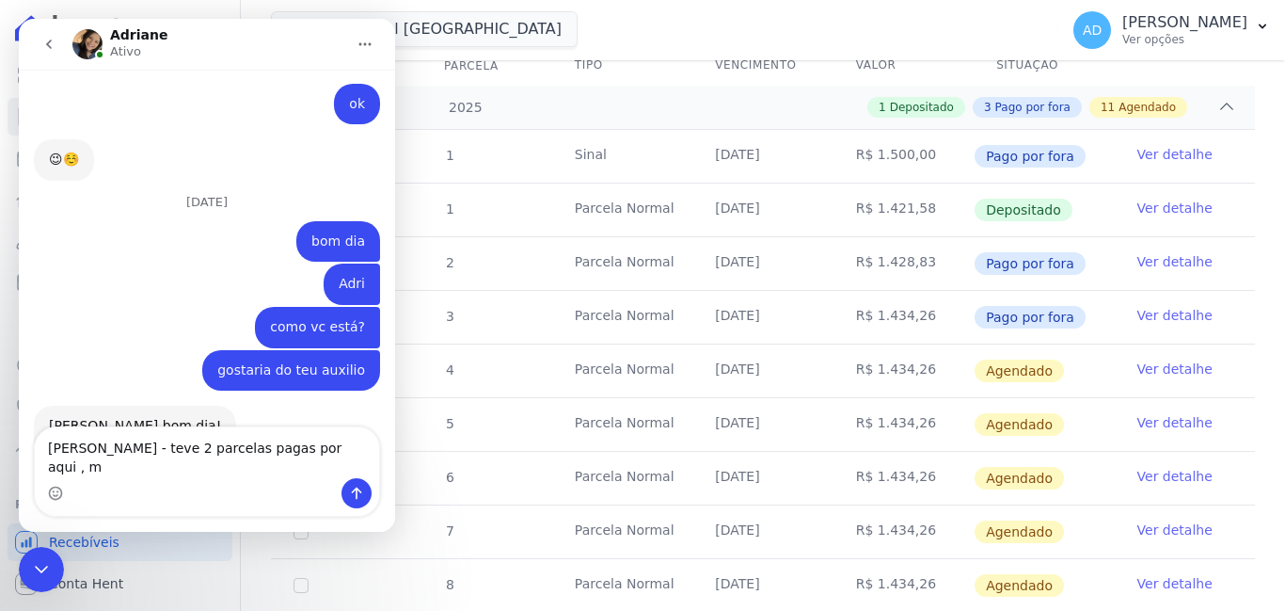
scroll to position [9230, 0]
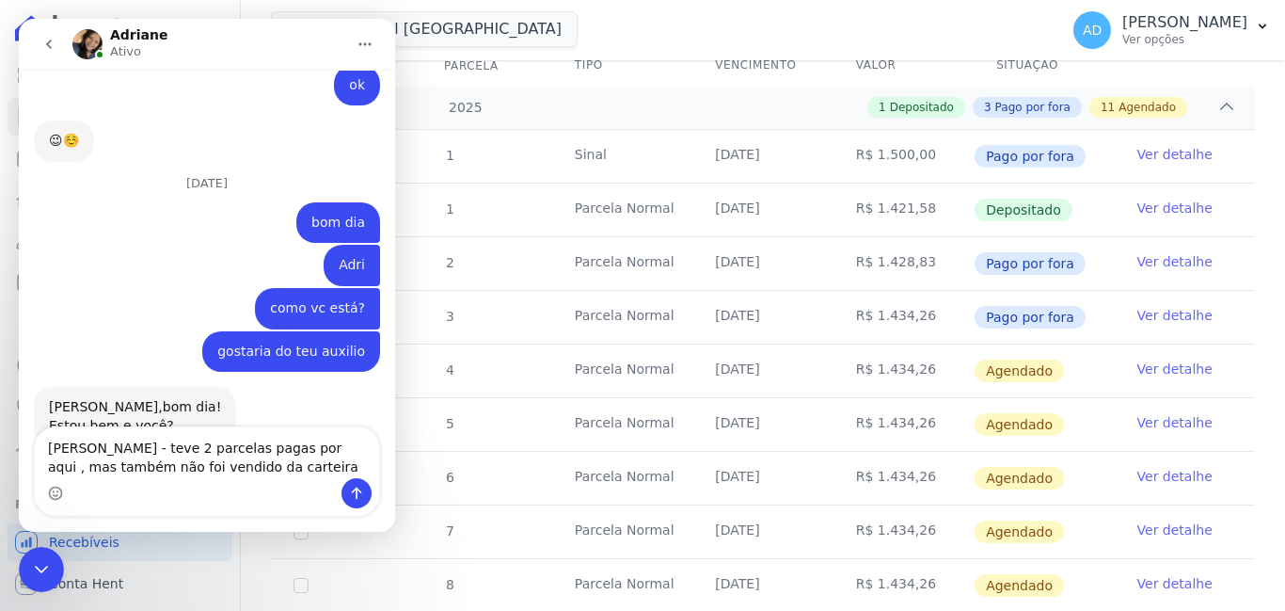
type textarea "[PERSON_NAME] - teve 2 parcelas pagas por aqui , mas também não foi vendido da …"
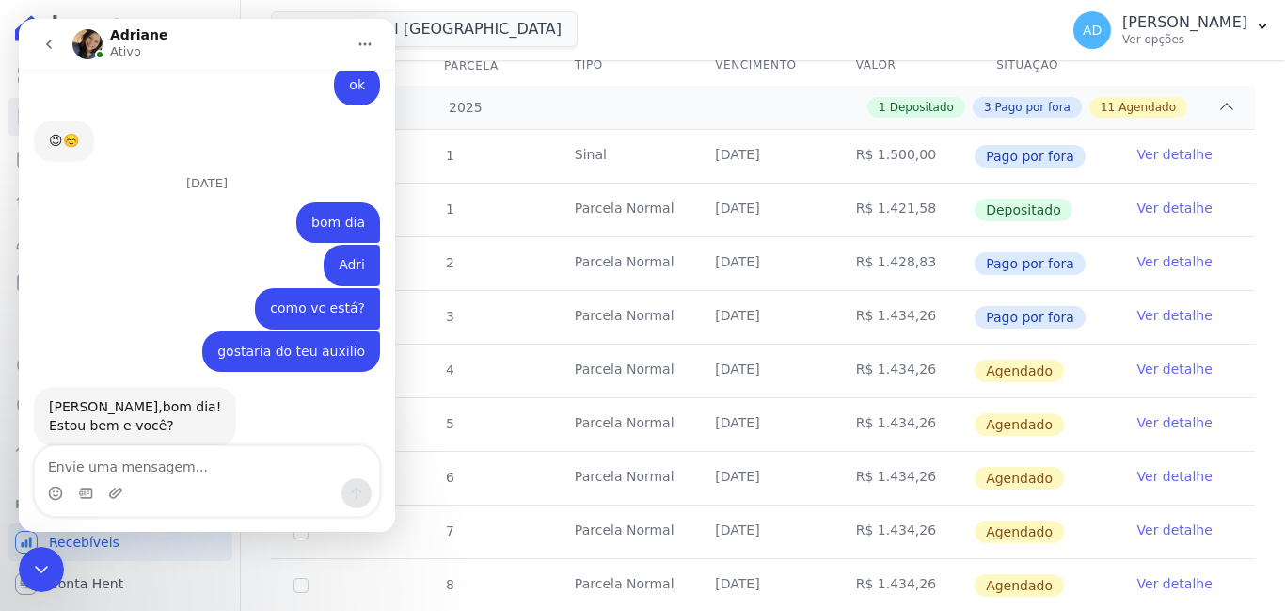
scroll to position [9292, 0]
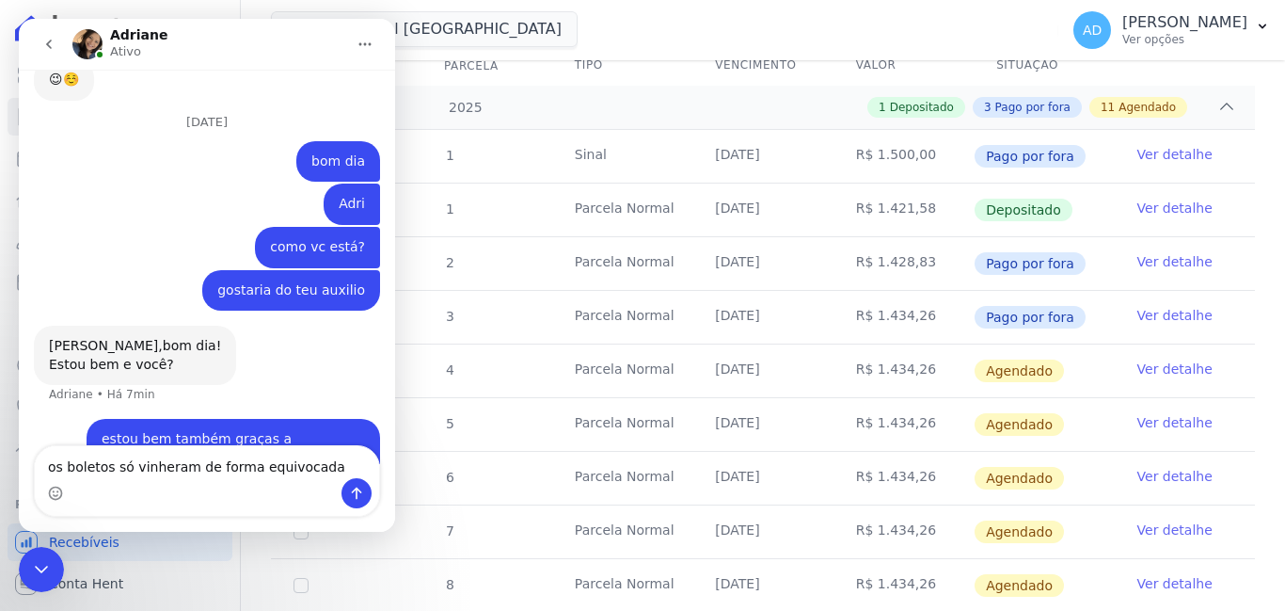
drag, startPoint x: 135, startPoint y: 460, endPoint x: 170, endPoint y: 487, distance: 45.0
click at [170, 487] on div "Messenger da Intercom" at bounding box center [207, 493] width 344 height 30
click at [162, 467] on textarea "os boletos só vinheram de forma equivocada" at bounding box center [207, 462] width 344 height 32
drag, startPoint x: 162, startPoint y: 467, endPoint x: 151, endPoint y: 468, distance: 10.4
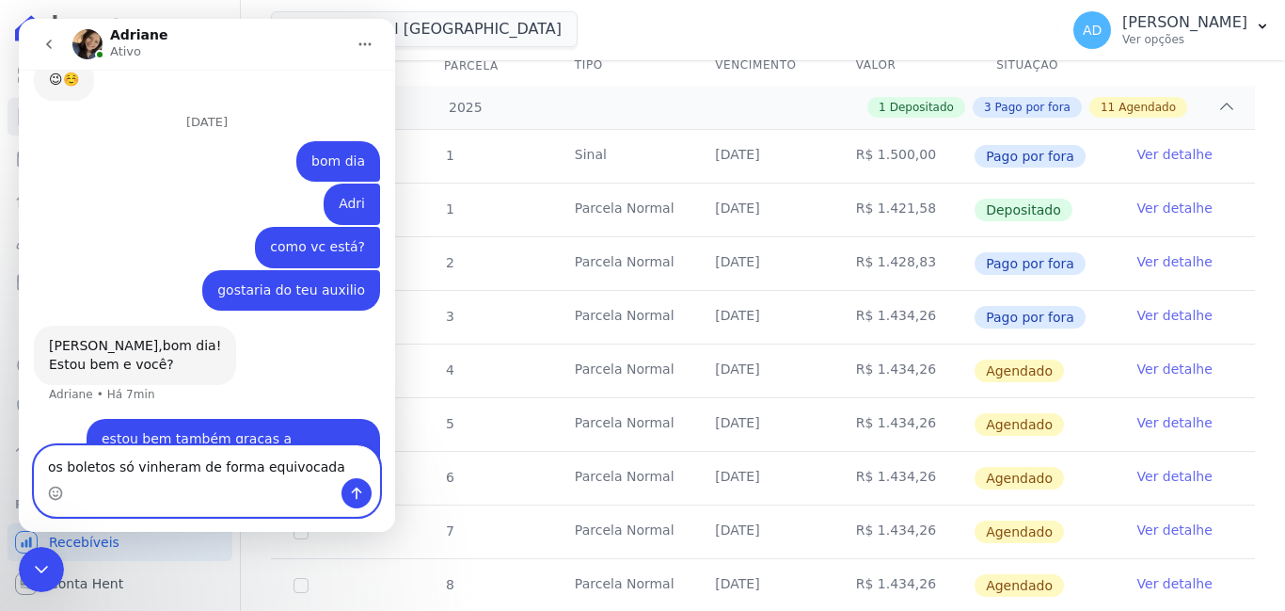
click at [151, 468] on textarea "os boletos só vinheram de forma equivocada" at bounding box center [207, 462] width 344 height 32
click at [178, 465] on textarea "os boletos só vinheram de forma equivocada" at bounding box center [207, 462] width 344 height 32
type textarea "os boletos foram emitidos de forma equivocada"
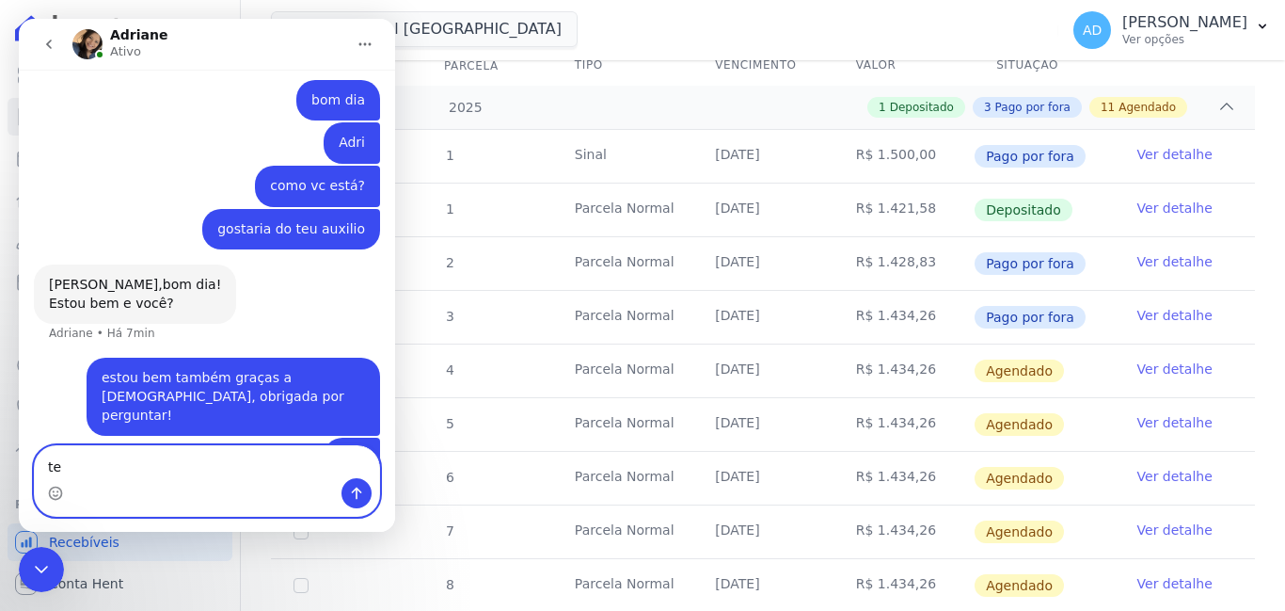
type textarea "t"
type textarea "qual o procedimento para correção?"
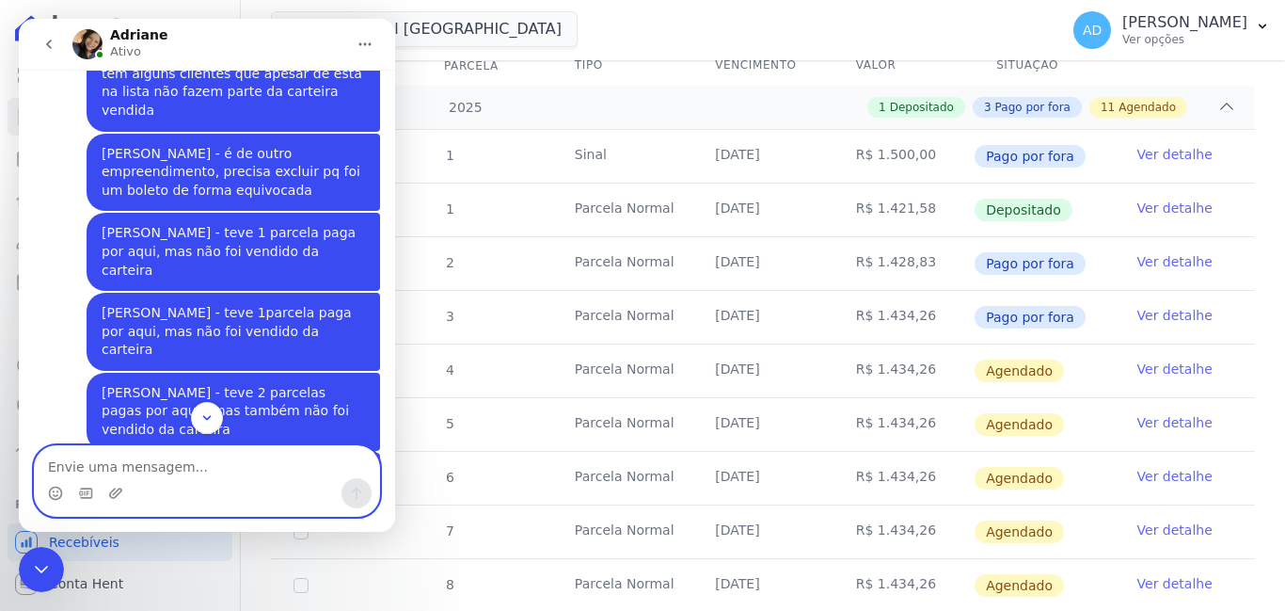
scroll to position [9802, 0]
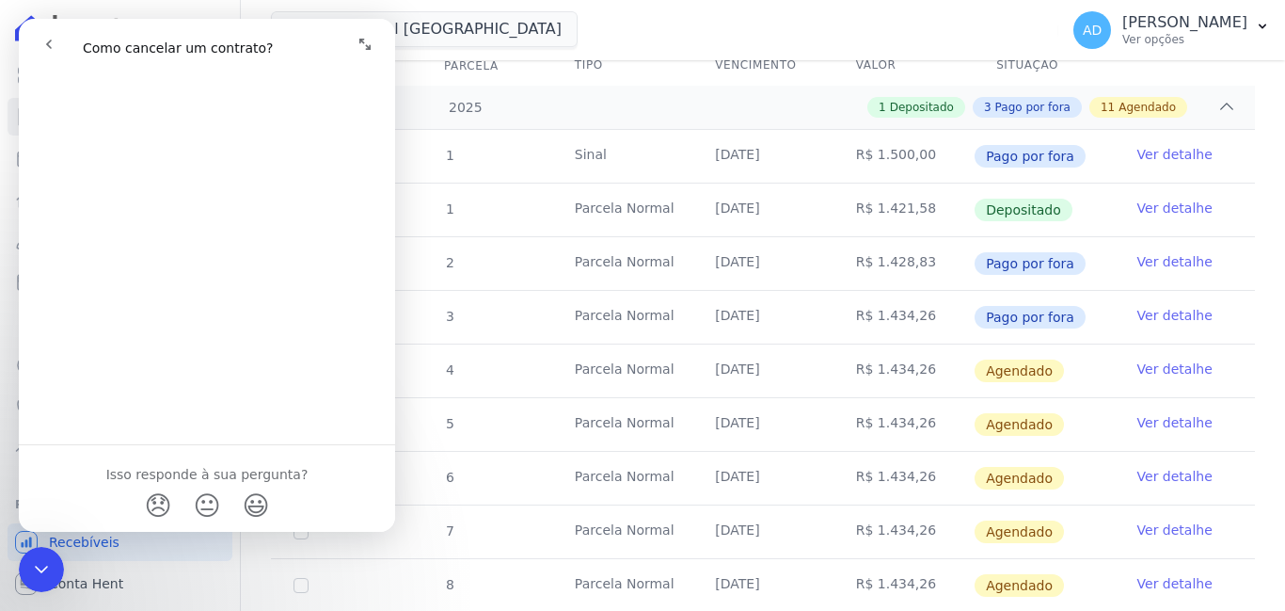
scroll to position [1340, 0]
click at [363, 40] on icon "Expandir janela" at bounding box center [364, 44] width 15 height 15
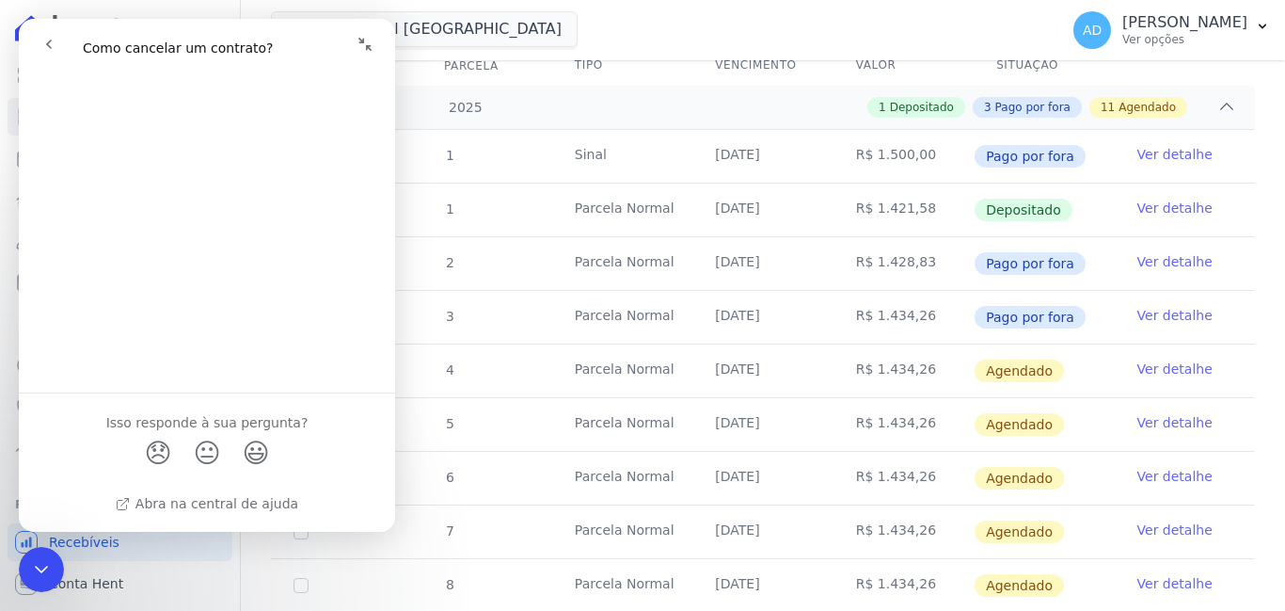
scroll to position [1271, 0]
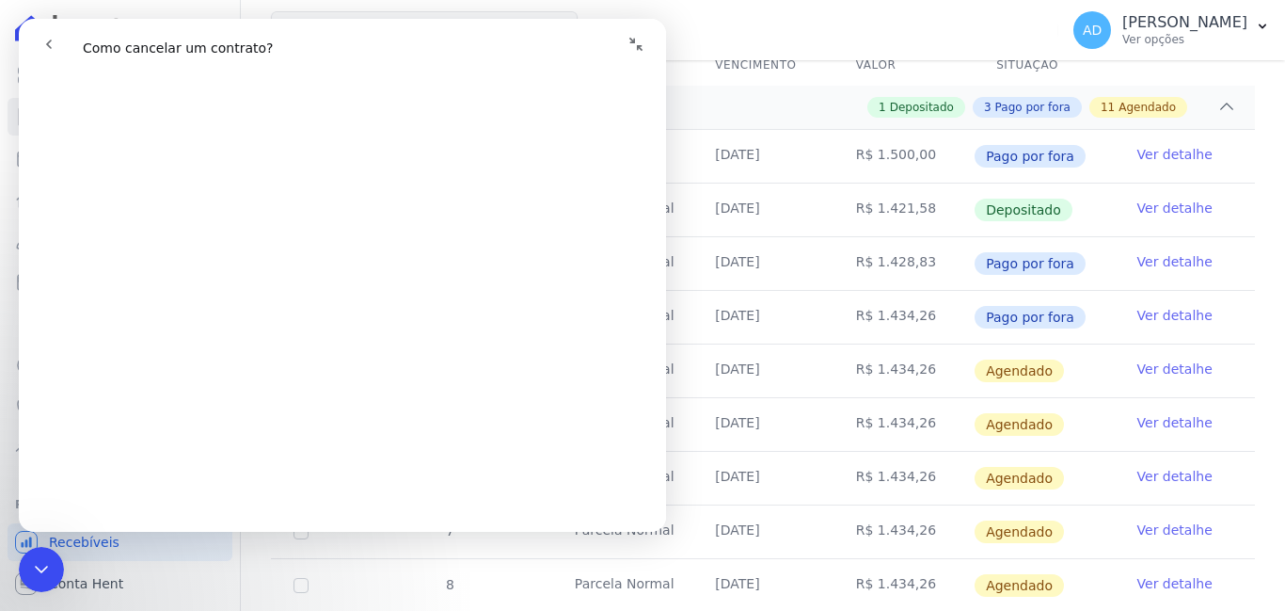
click at [50, 47] on icon "go back" at bounding box center [49, 44] width 6 height 9
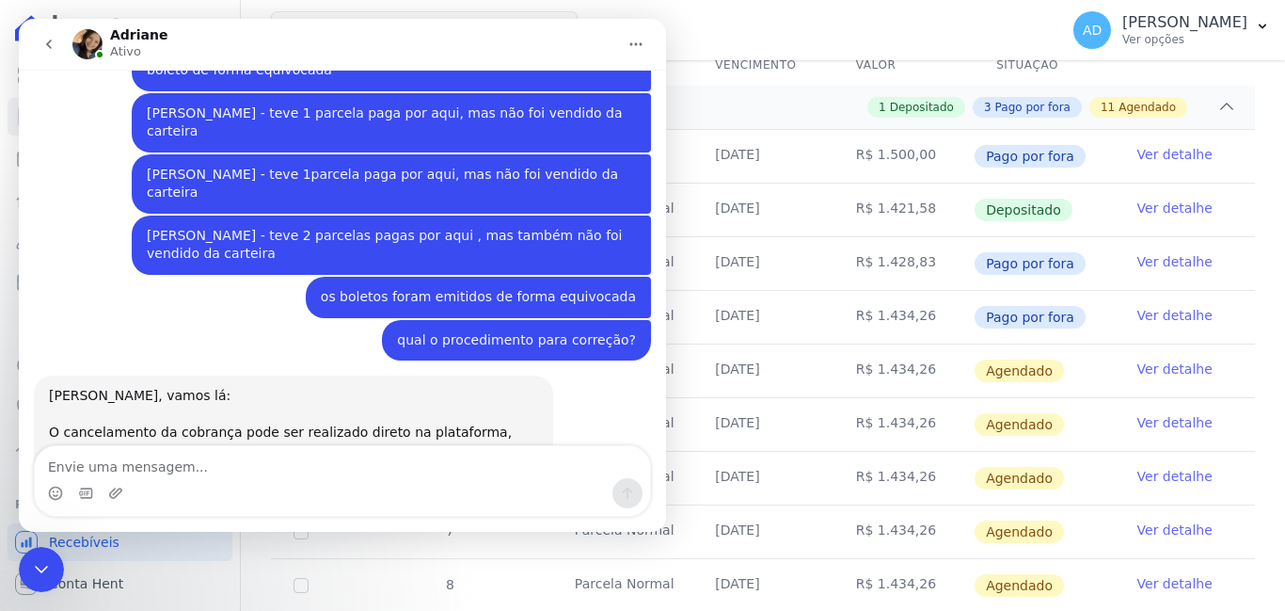
scroll to position [8710, 0]
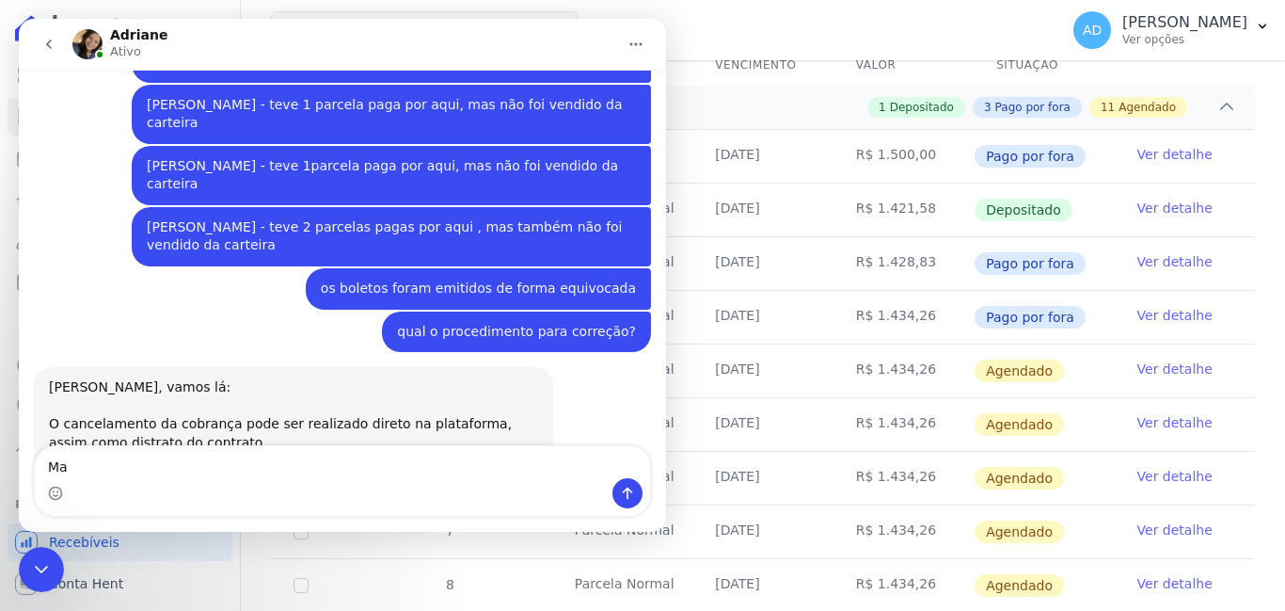
type textarea "M"
type textarea "certo, tentarei realizar"
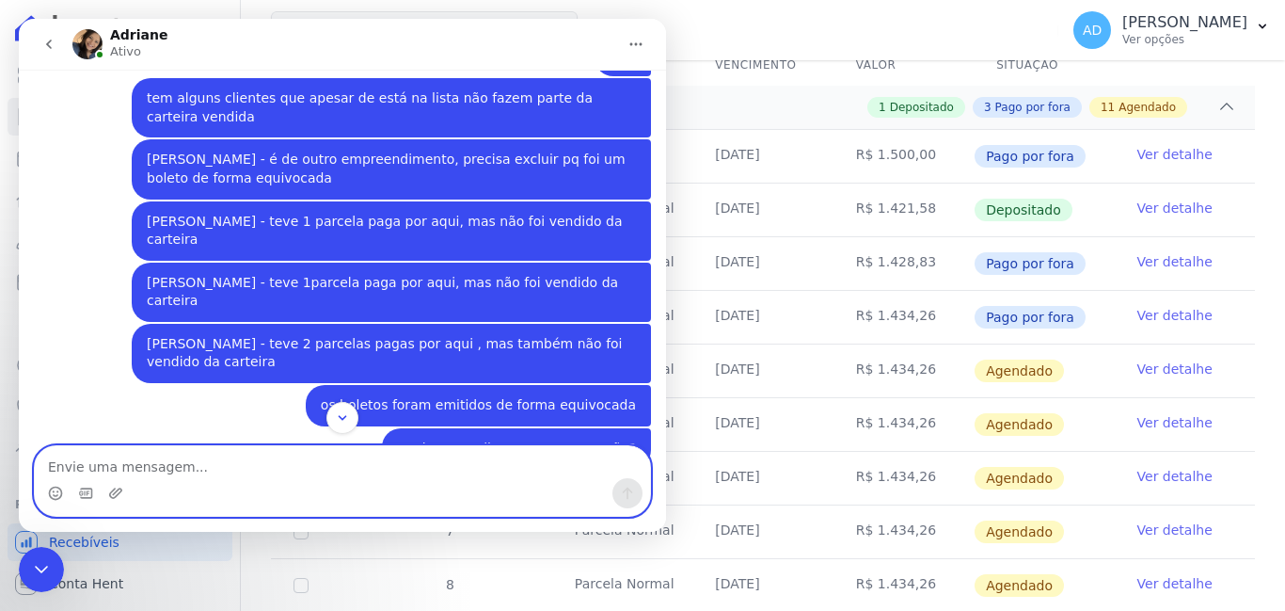
scroll to position [8634, 0]
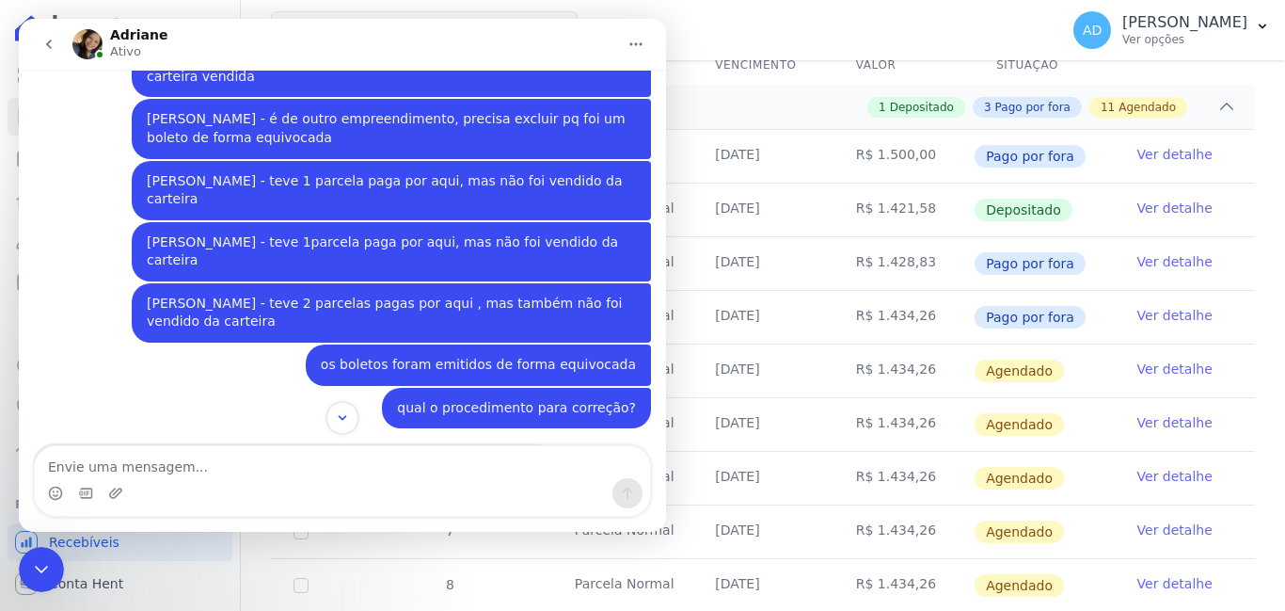
click at [53, 40] on icon "go back" at bounding box center [48, 44] width 15 height 15
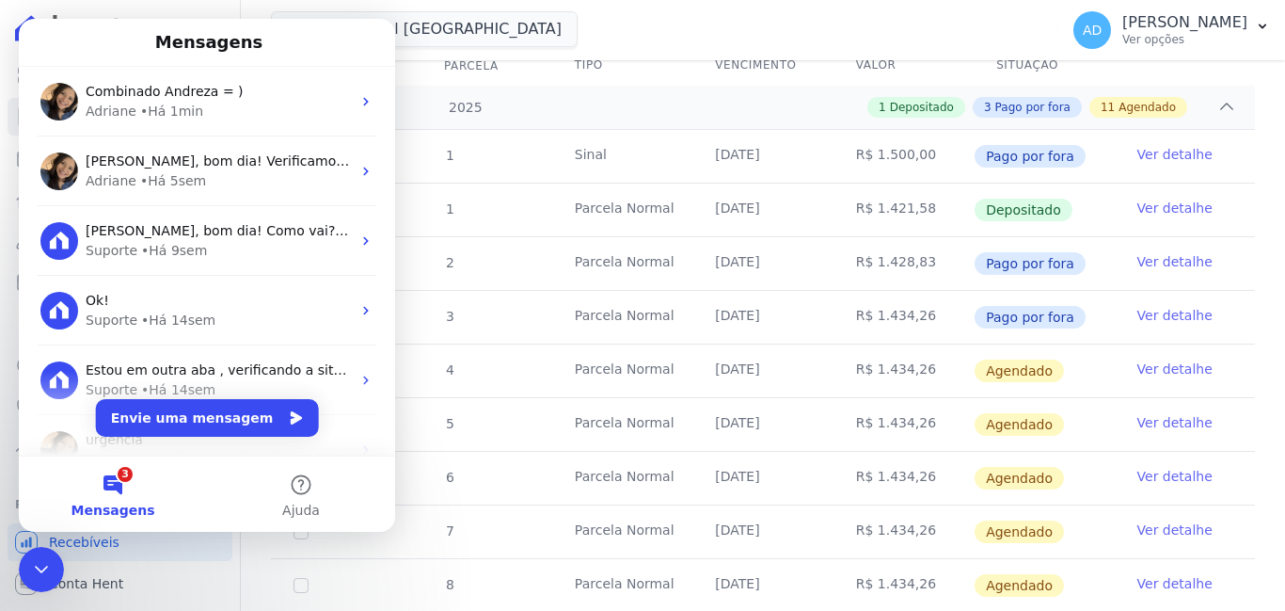
scroll to position [0, 0]
click at [47, 563] on icon "Encerramento do Messenger da Intercom" at bounding box center [41, 569] width 23 height 23
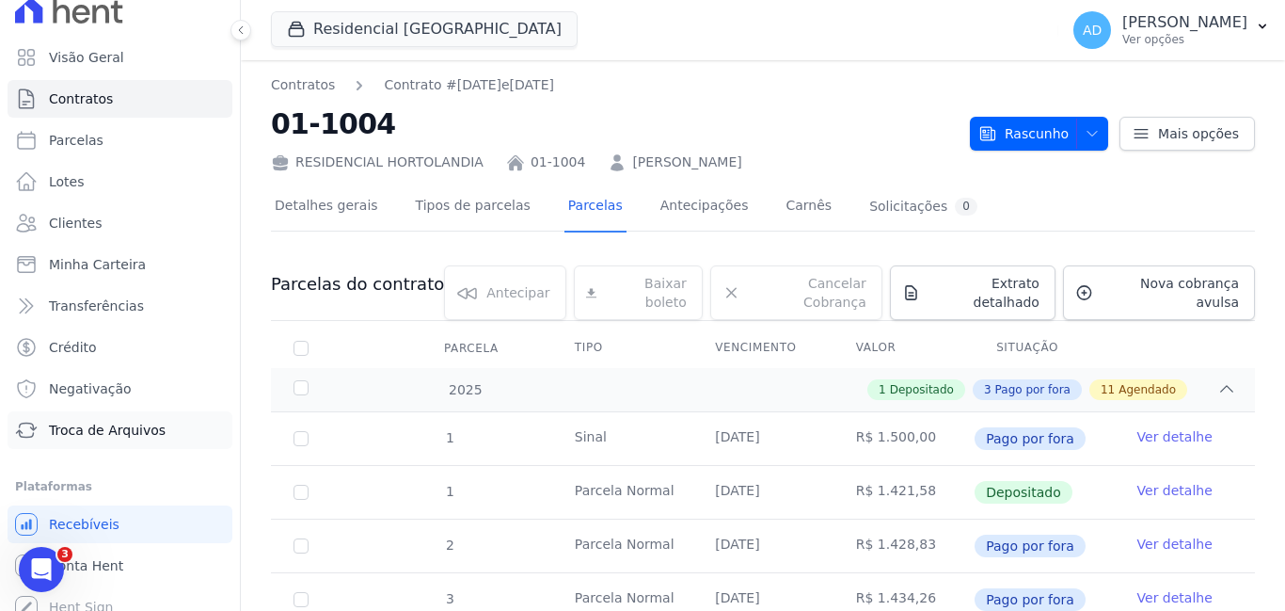
scroll to position [33, 0]
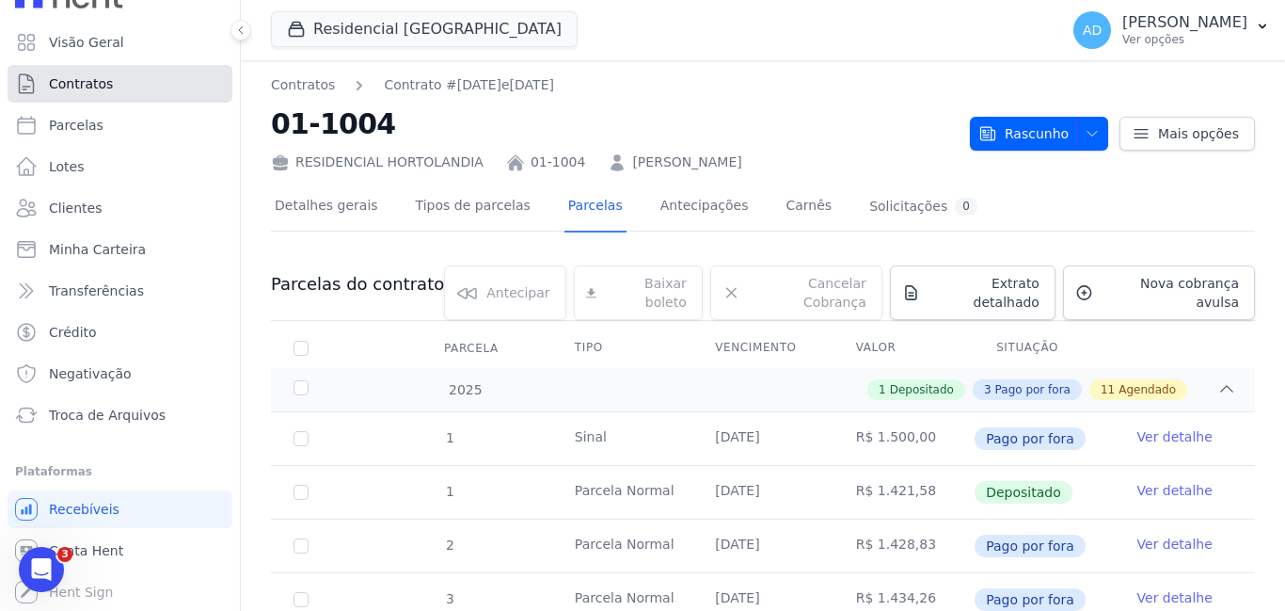
click at [111, 78] on link "Contratos" at bounding box center [120, 84] width 225 height 38
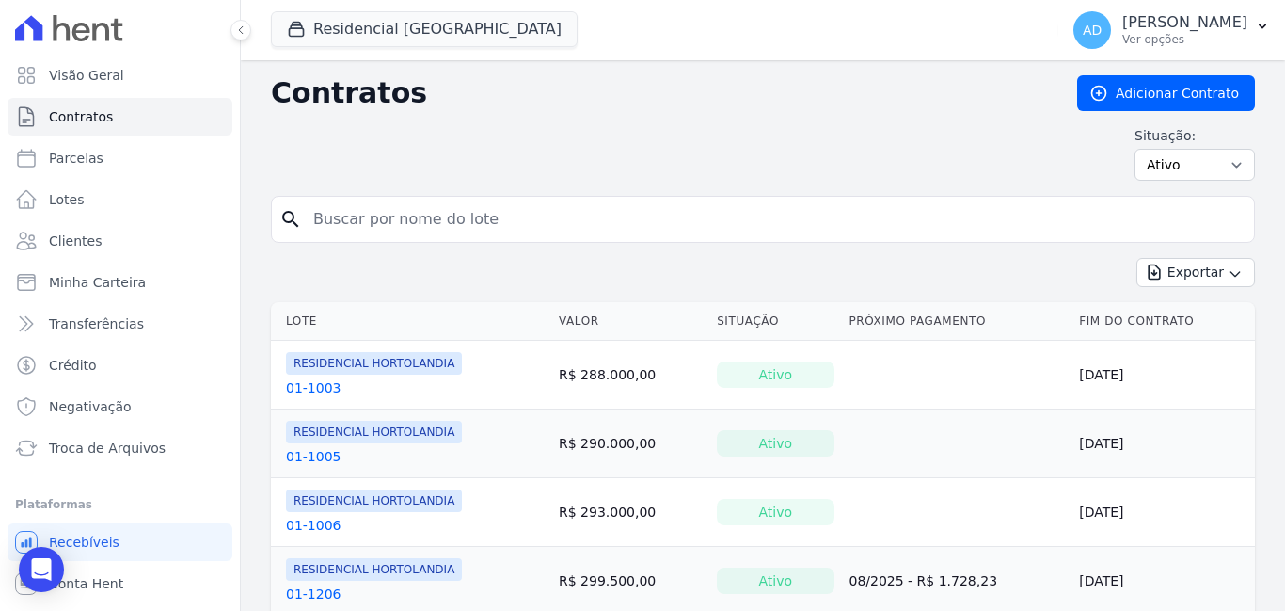
click at [446, 216] on input "search" at bounding box center [774, 219] width 944 height 38
type input "[PERSON_NAME]"
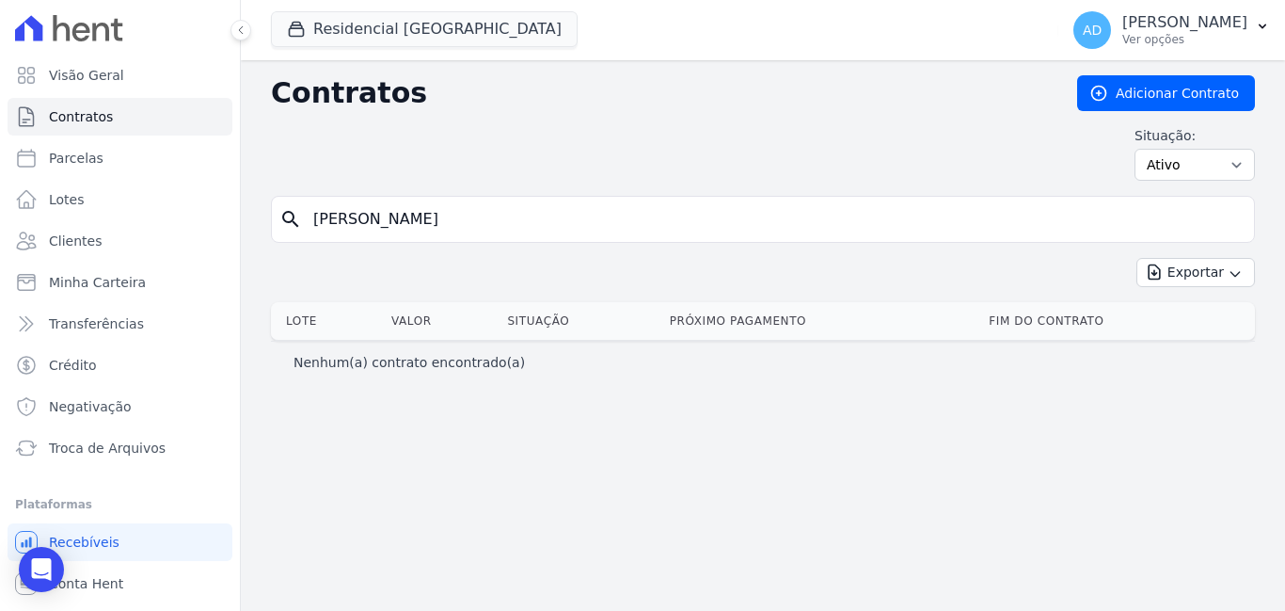
click at [446, 216] on input "[PERSON_NAME]" at bounding box center [774, 219] width 944 height 38
type input "v"
click at [115, 119] on link "Contratos" at bounding box center [120, 117] width 225 height 38
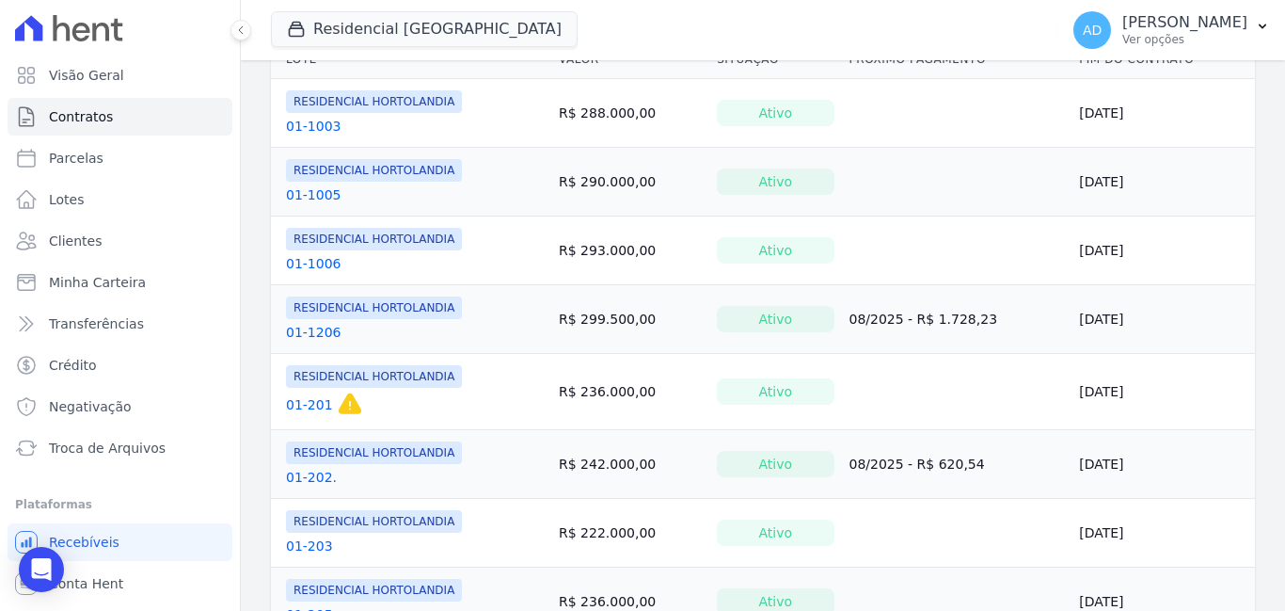
scroll to position [282, 0]
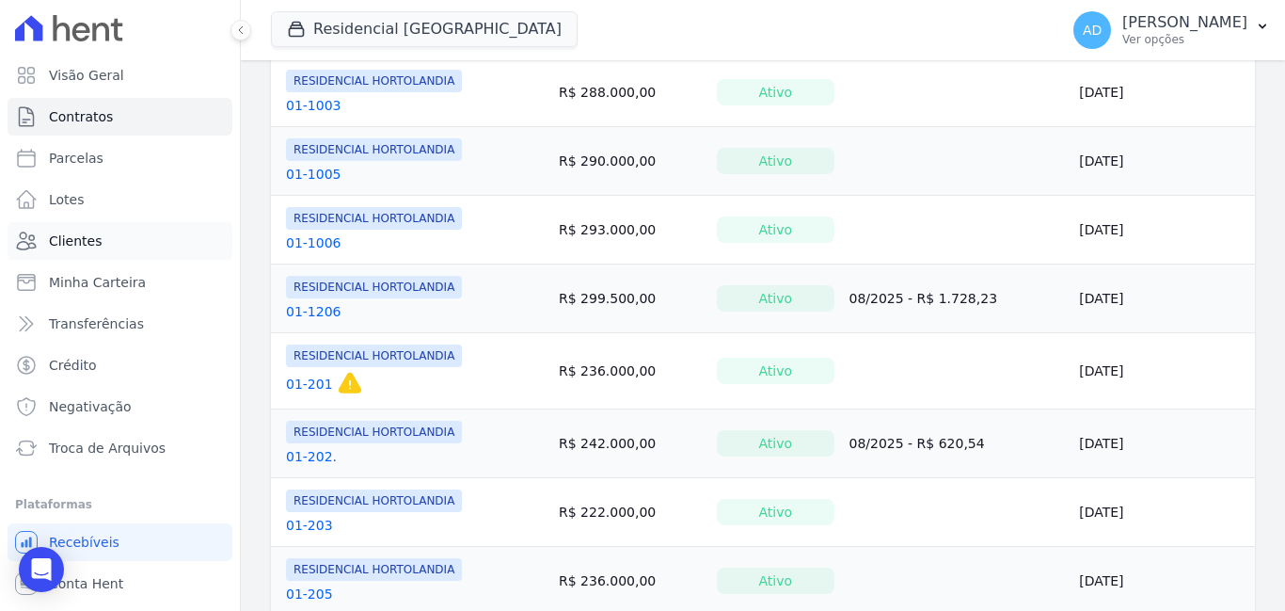
click at [104, 238] on link "Clientes" at bounding box center [120, 241] width 225 height 38
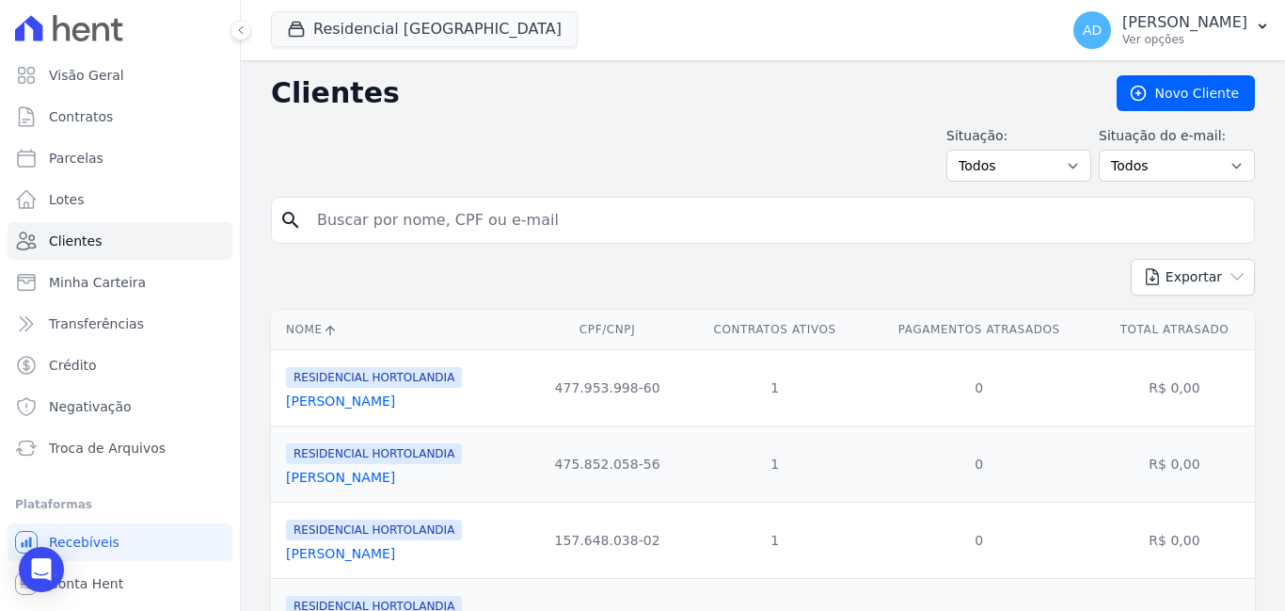
click at [393, 220] on input "search" at bounding box center [776, 220] width 941 height 38
type input "[PERSON_NAME]"
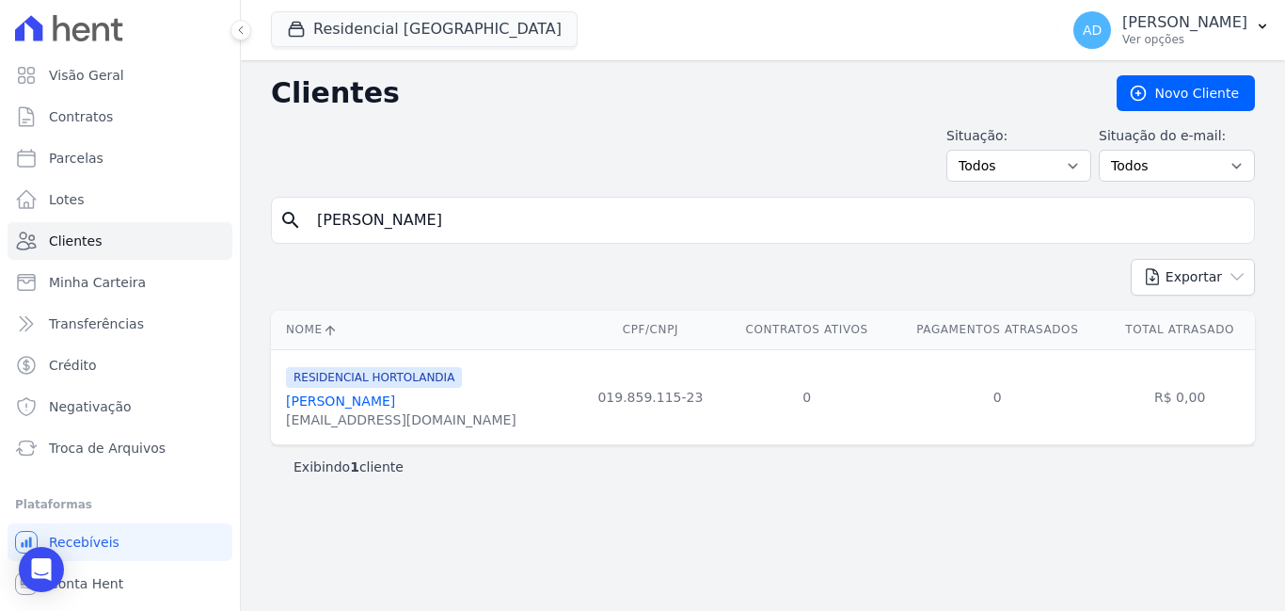
click at [359, 397] on link "[PERSON_NAME]" at bounding box center [340, 400] width 109 height 15
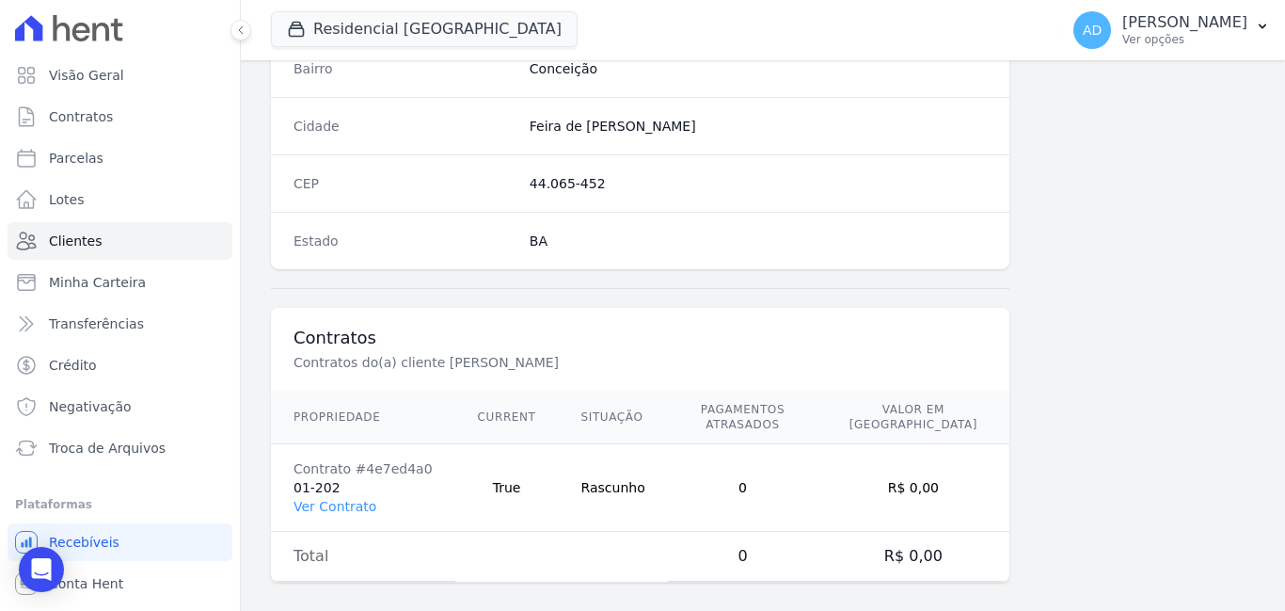
scroll to position [1150, 0]
click at [357, 497] on link "Ver Contrato" at bounding box center [335, 504] width 83 height 15
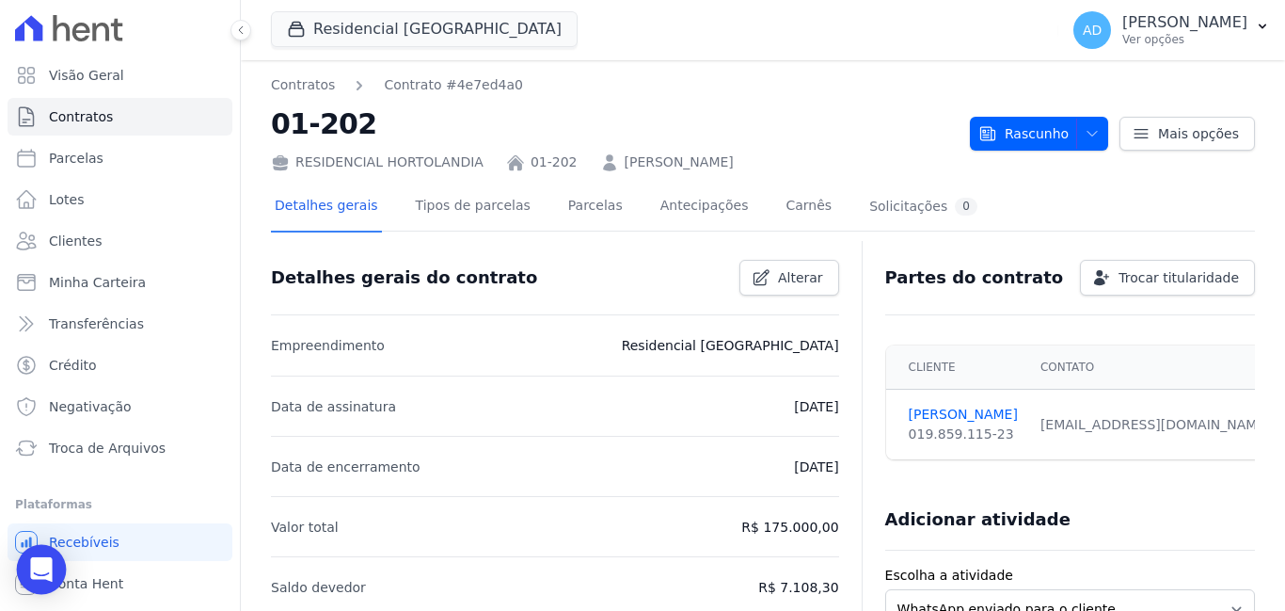
click at [49, 570] on icon "Open Intercom Messenger" at bounding box center [41, 569] width 22 height 24
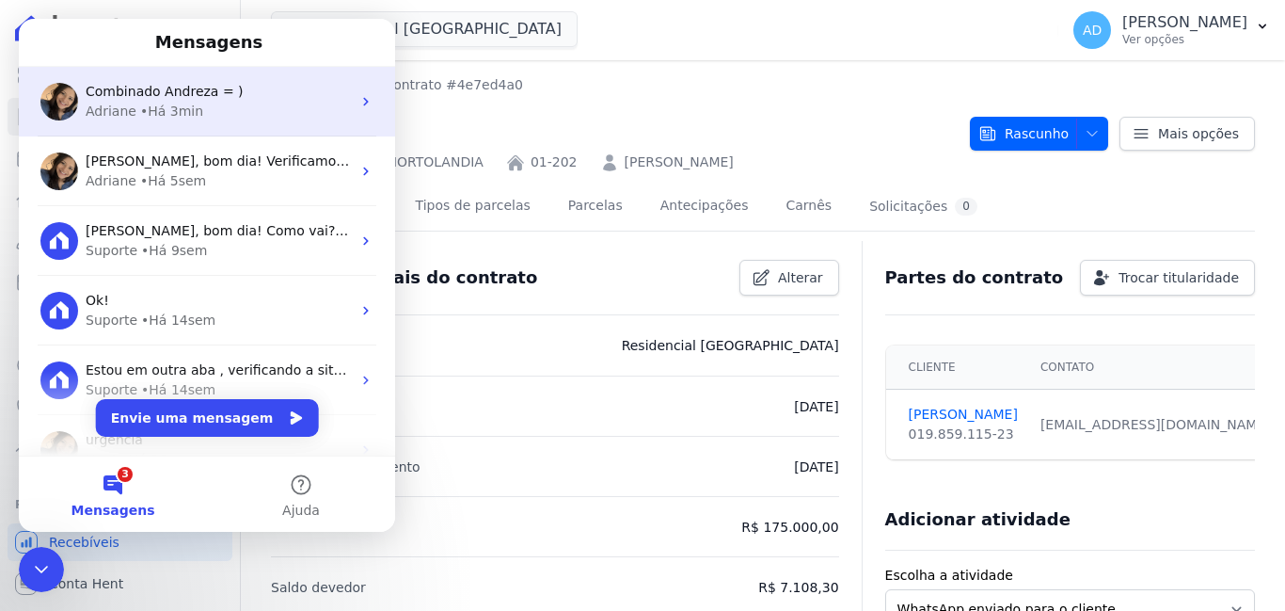
click at [278, 90] on div "Combinado Andreza = )" at bounding box center [218, 92] width 265 height 20
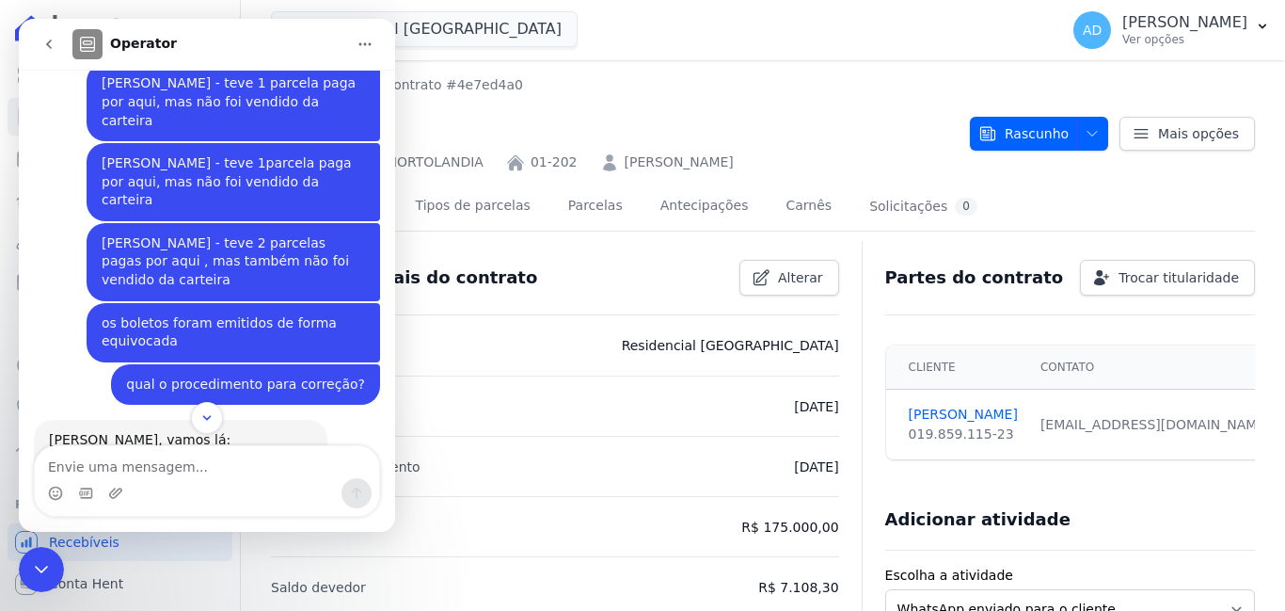
scroll to position [9914, 0]
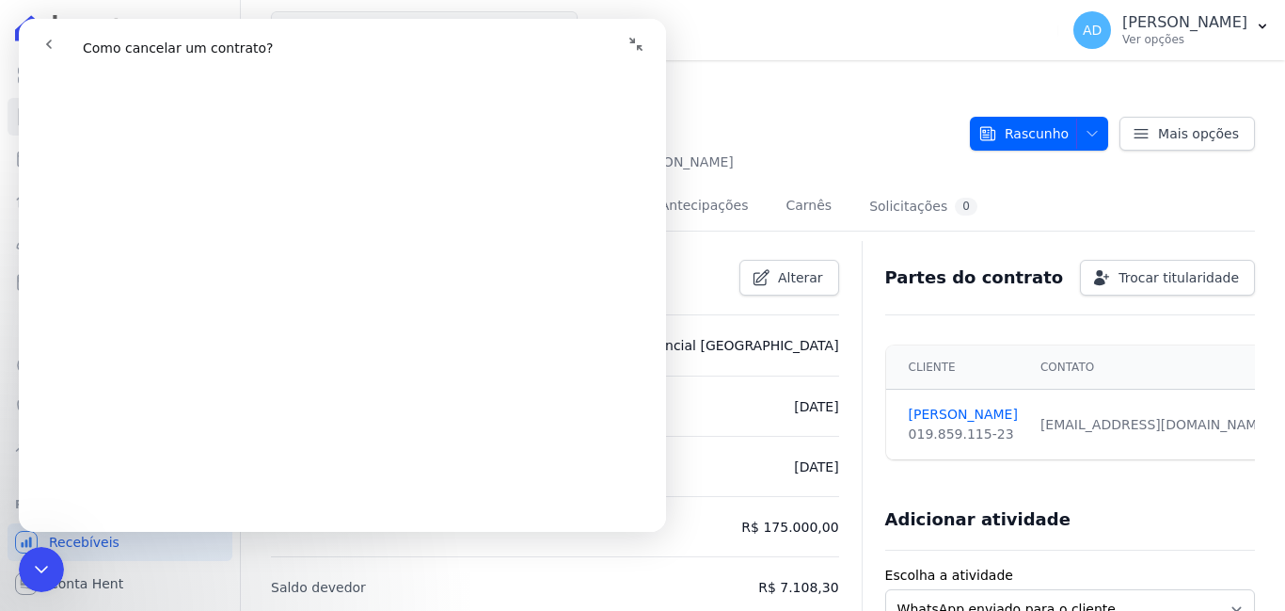
scroll to position [282, 0]
click at [1076, 137] on span "button" at bounding box center [1088, 134] width 24 height 30
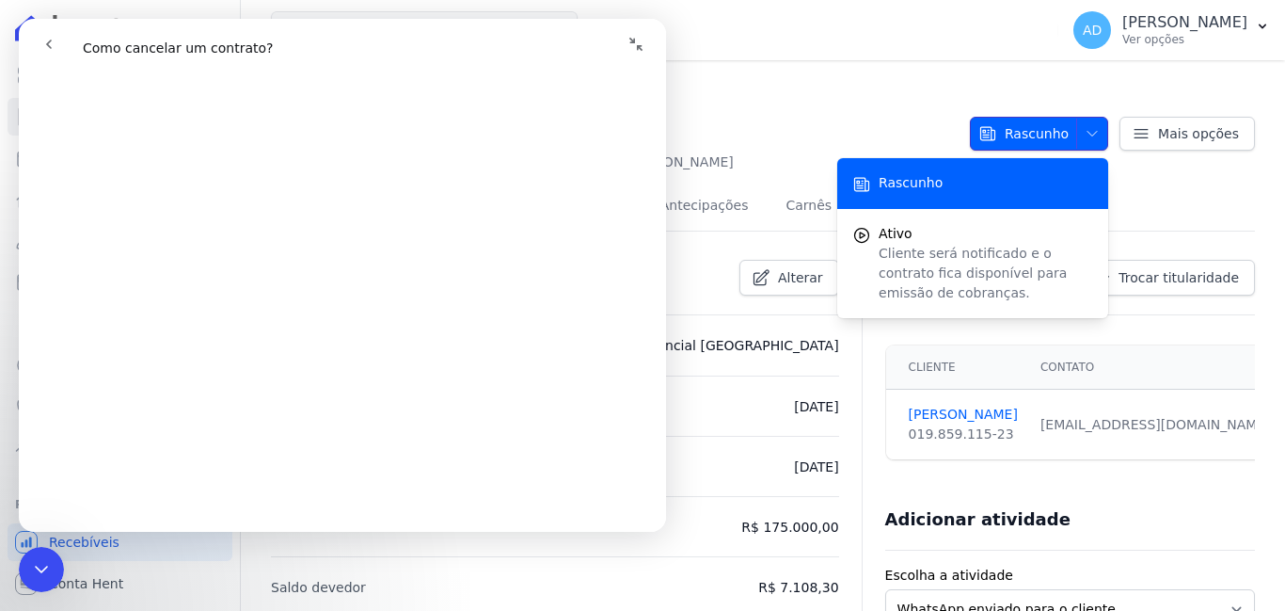
scroll to position [376, 0]
click at [797, 110] on h2 "01-202" at bounding box center [613, 124] width 684 height 42
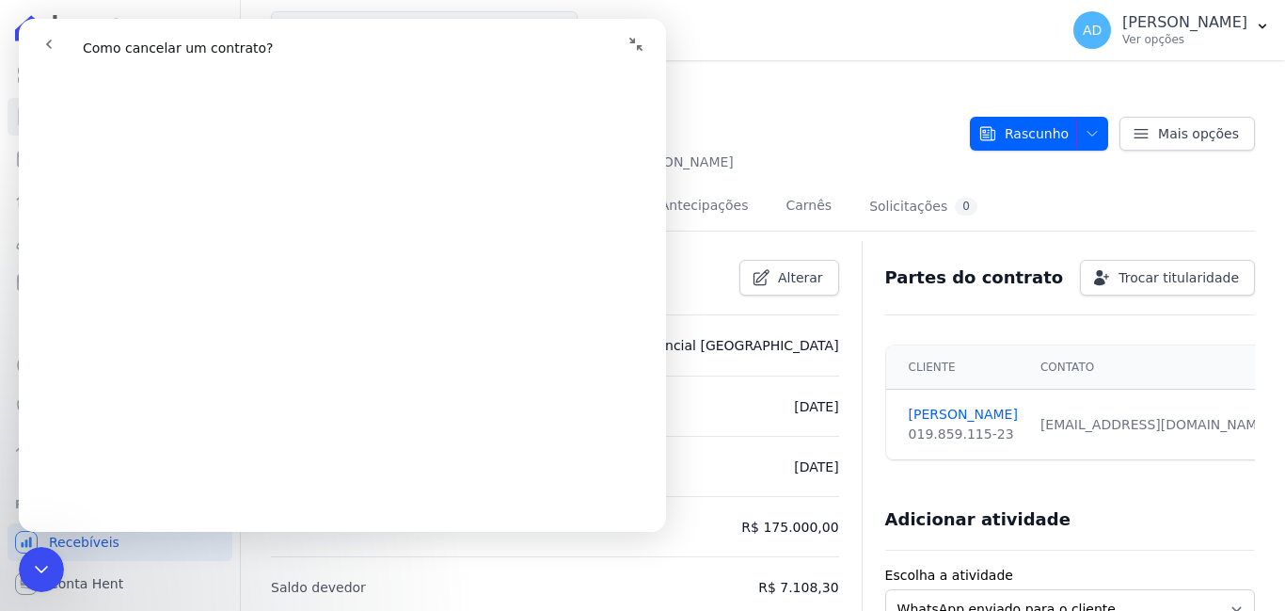
click at [635, 48] on icon "Recolher janela" at bounding box center [635, 44] width 15 height 15
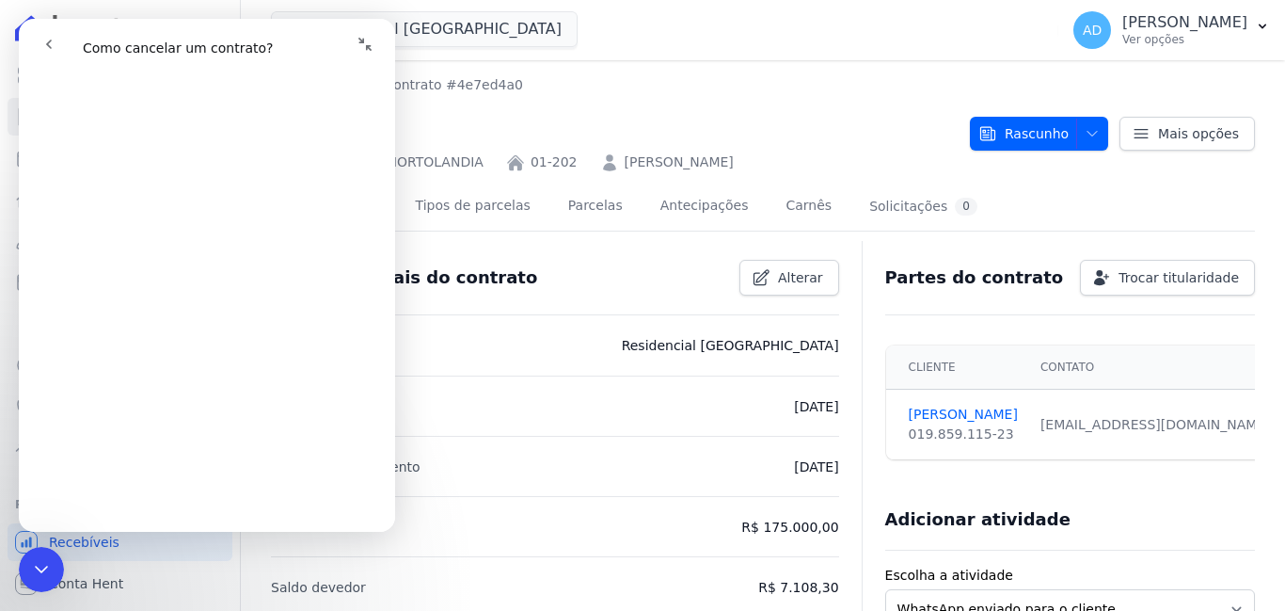
scroll to position [373, 0]
click at [585, 92] on nav "Contratos Contrato #4e7ed4a0" at bounding box center [613, 85] width 684 height 20
click at [366, 46] on icon "Expandir janela" at bounding box center [364, 44] width 11 height 11
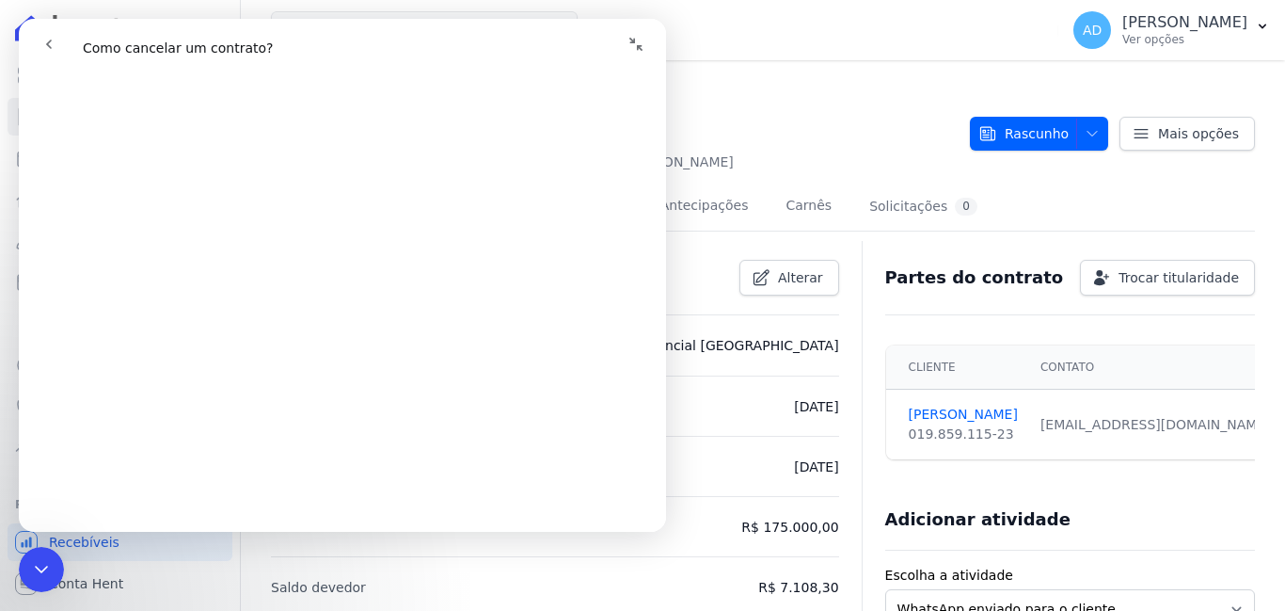
scroll to position [375, 0]
click at [46, 39] on icon "go back" at bounding box center [48, 44] width 15 height 15
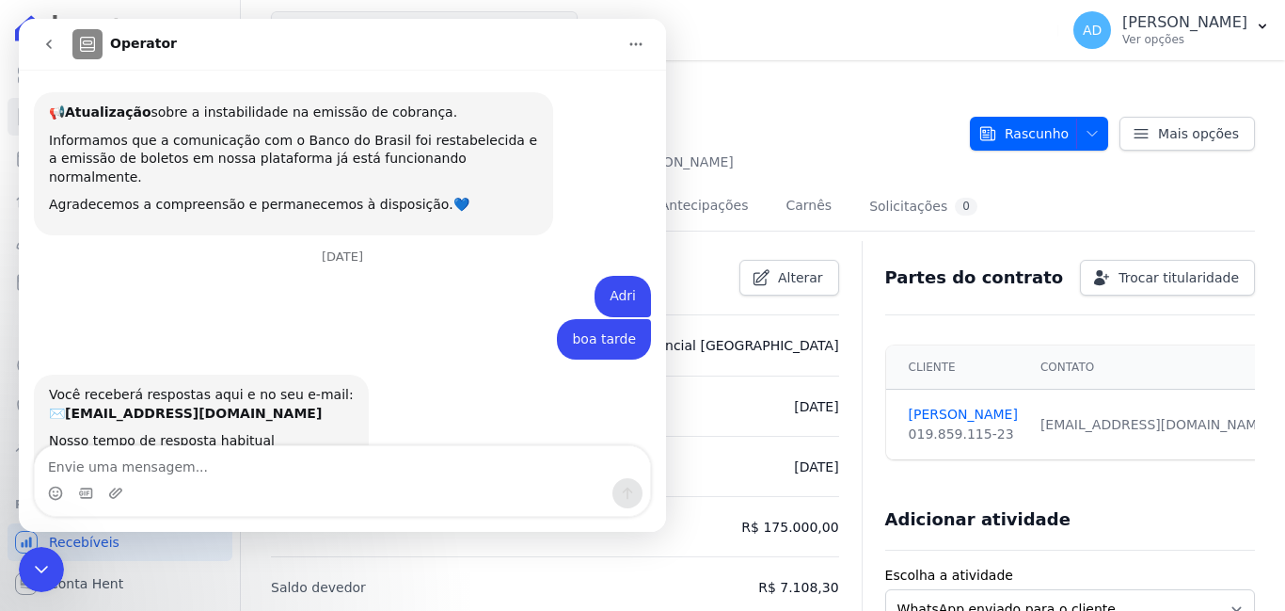
click at [44, 567] on icon "Encerramento do Messenger da Intercom" at bounding box center [41, 569] width 23 height 23
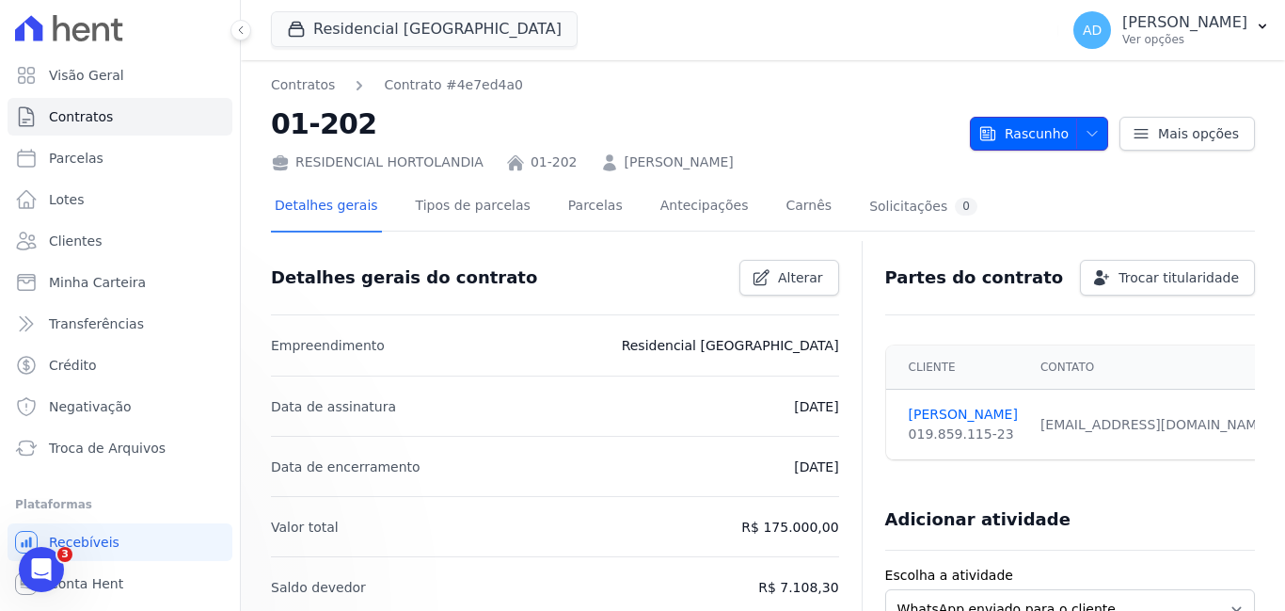
click at [1027, 136] on span "Rascunho" at bounding box center [1023, 134] width 90 height 34
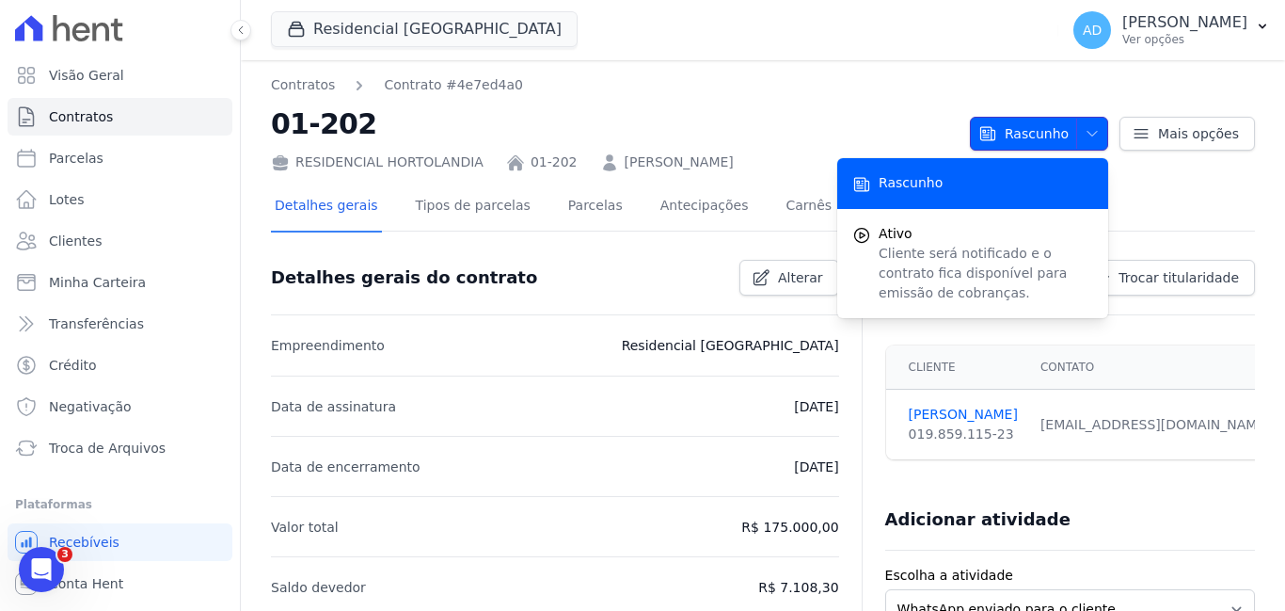
scroll to position [8822, 0]
click at [50, 562] on icon "Abertura do Messenger da Intercom" at bounding box center [41, 569] width 31 height 31
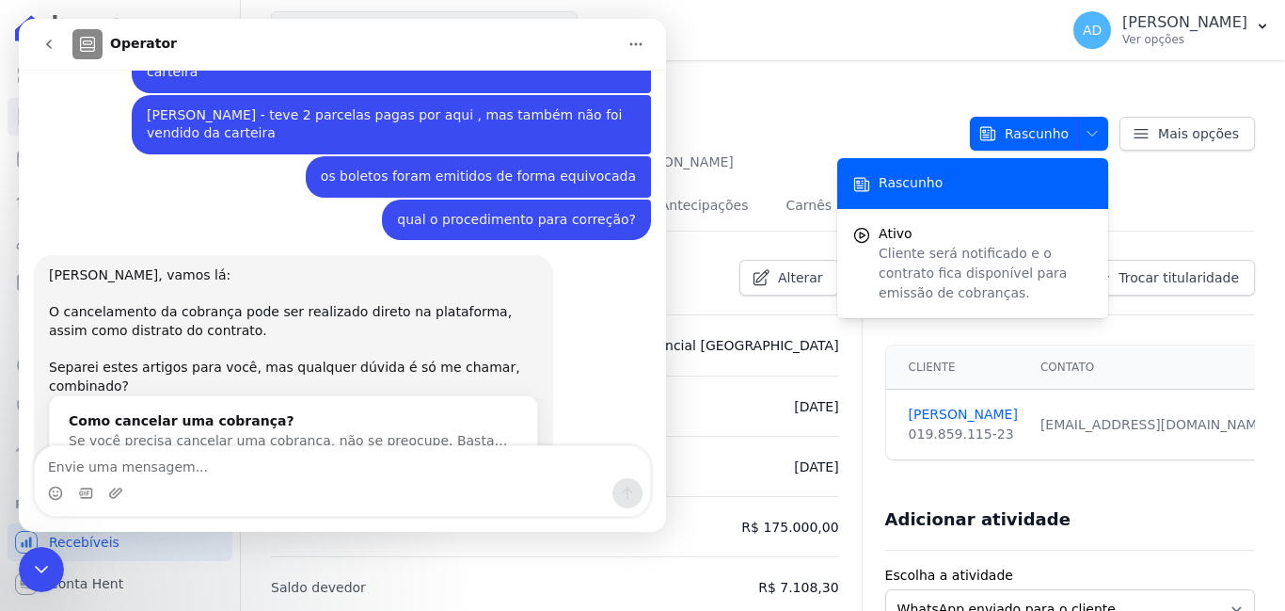
scroll to position [8999, 0]
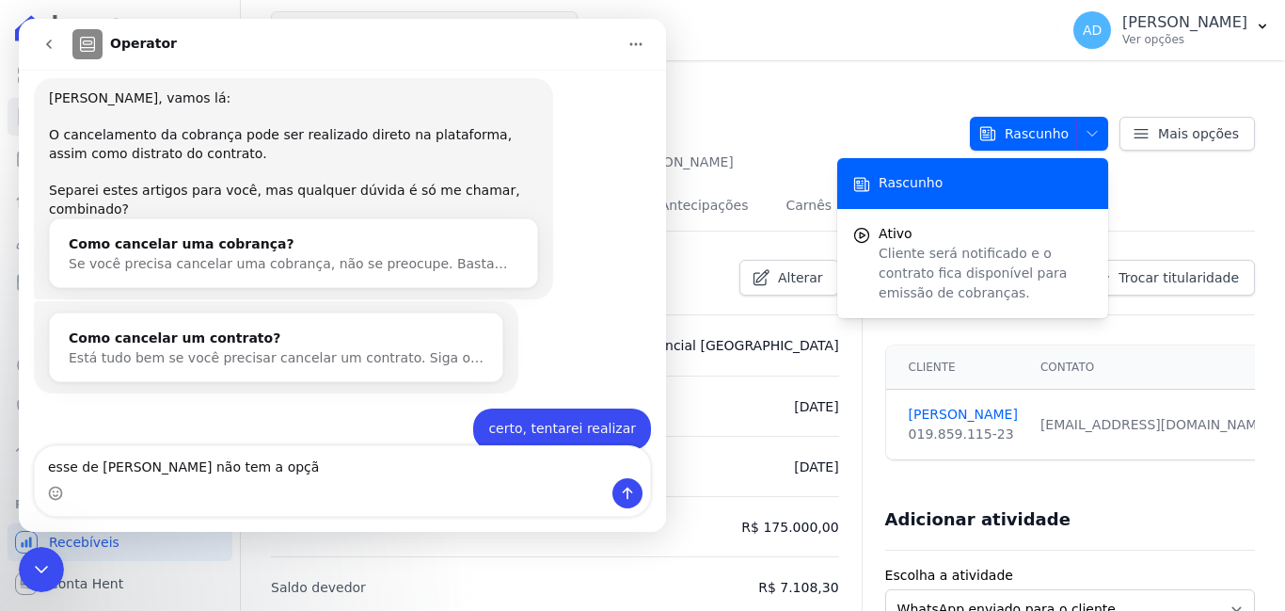
type textarea "esse de [PERSON_NAME] não tem a opção"
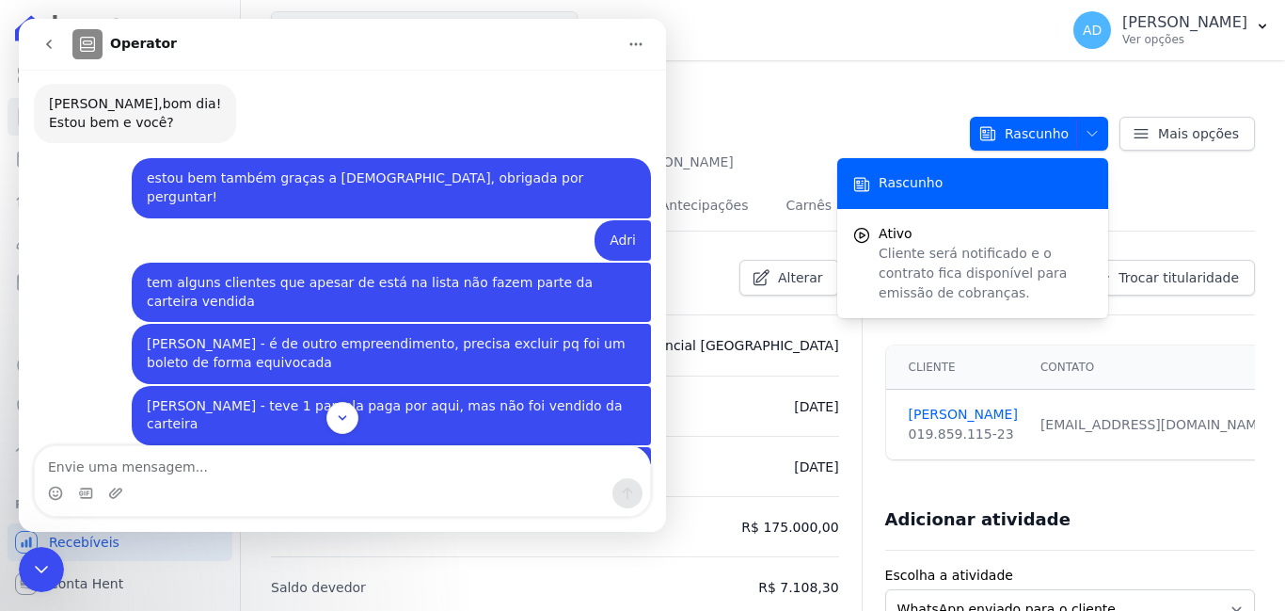
scroll to position [8759, 0]
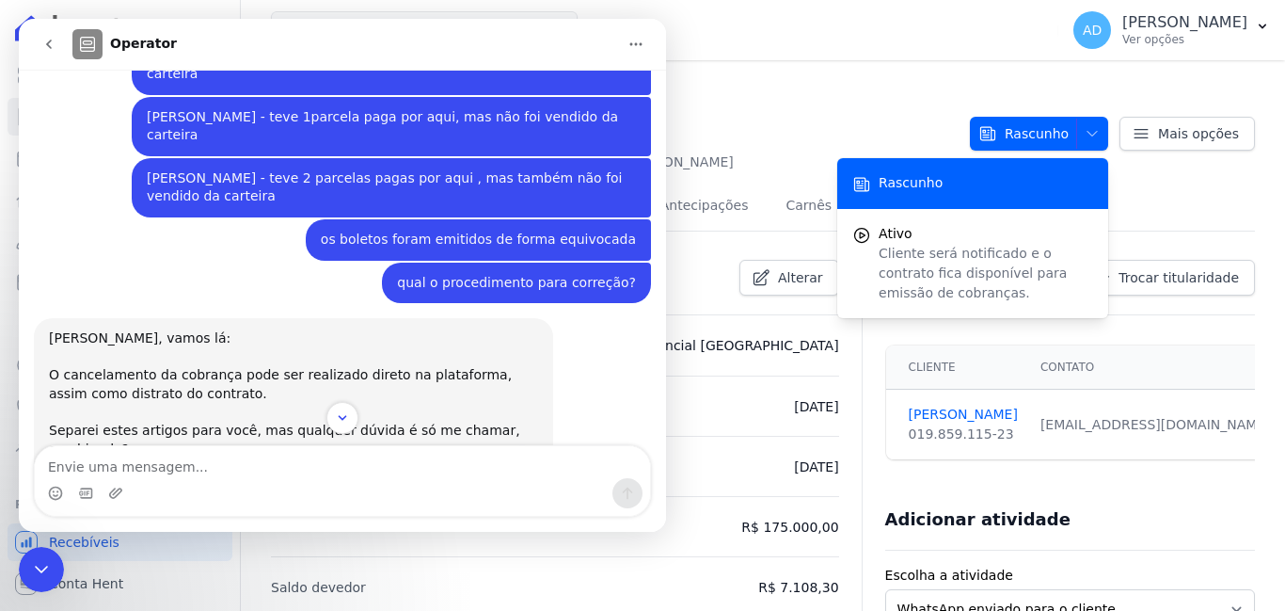
click at [163, 568] on div "Como cancelar um contrato?" at bounding box center [276, 578] width 415 height 20
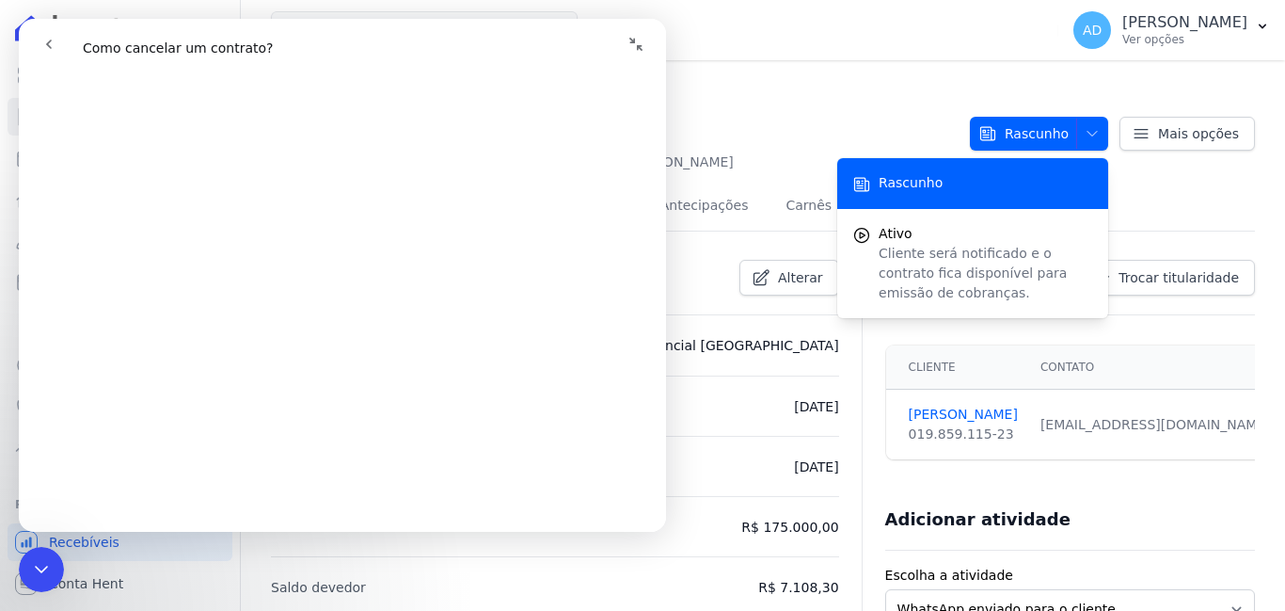
scroll to position [470, 0]
click at [706, 274] on div "Detalhes gerais do contrato Alterar" at bounding box center [547, 270] width 583 height 51
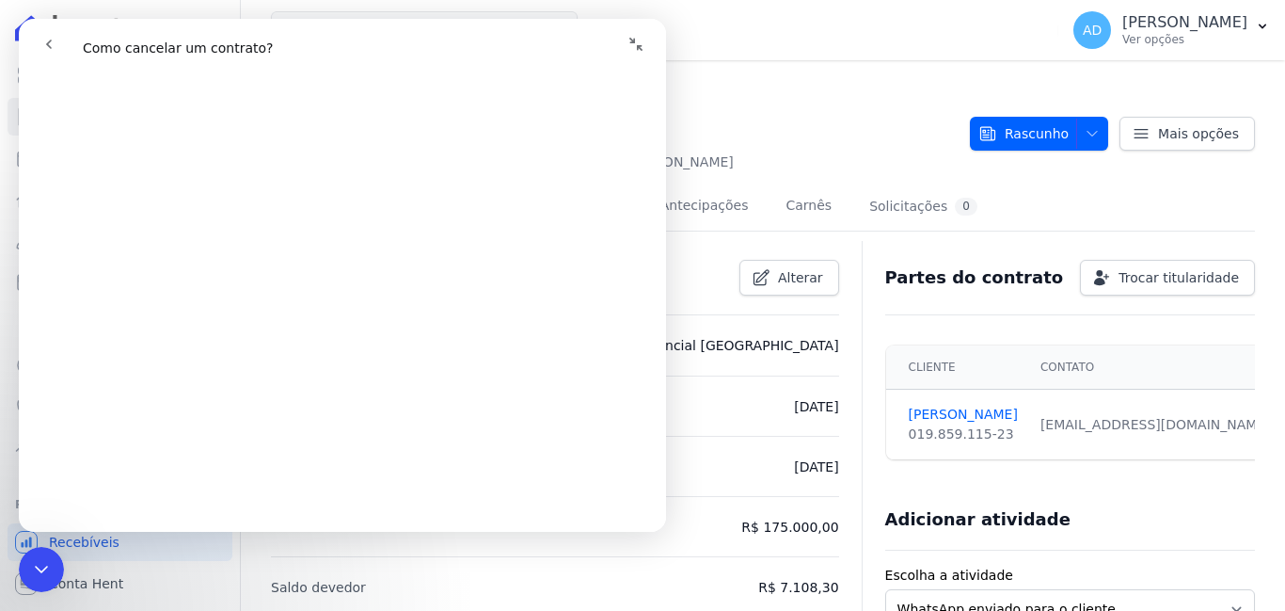
click at [634, 38] on icon "Recolher janela" at bounding box center [635, 44] width 15 height 15
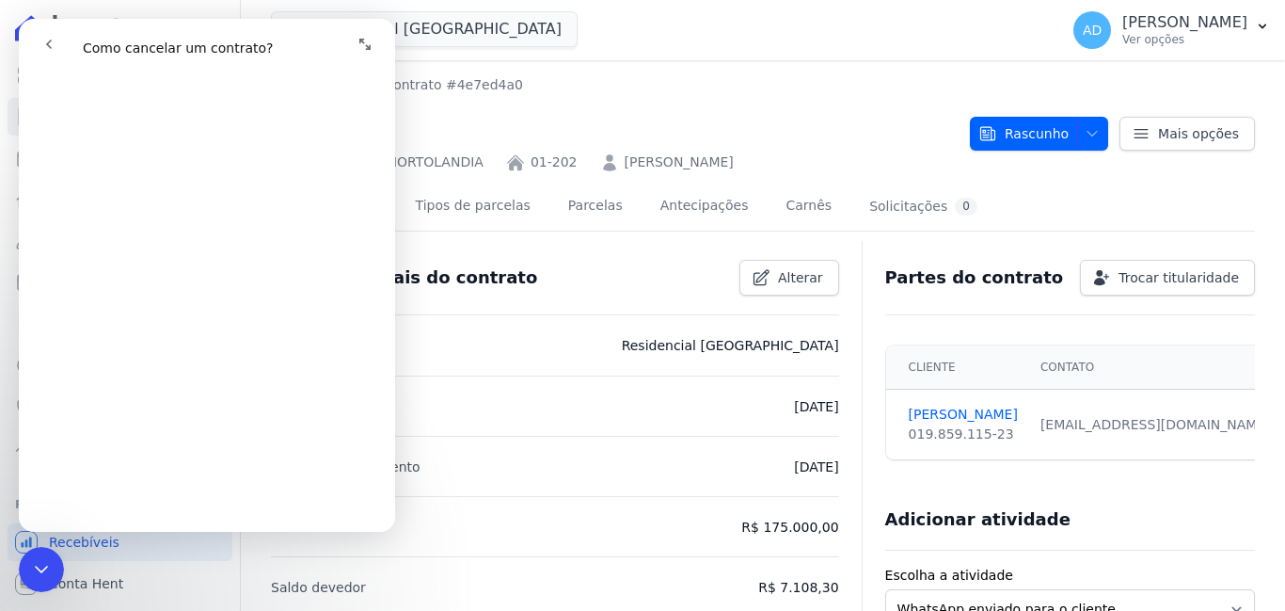
scroll to position [467, 0]
click at [355, 37] on button "Expandir janela" at bounding box center [365, 44] width 36 height 36
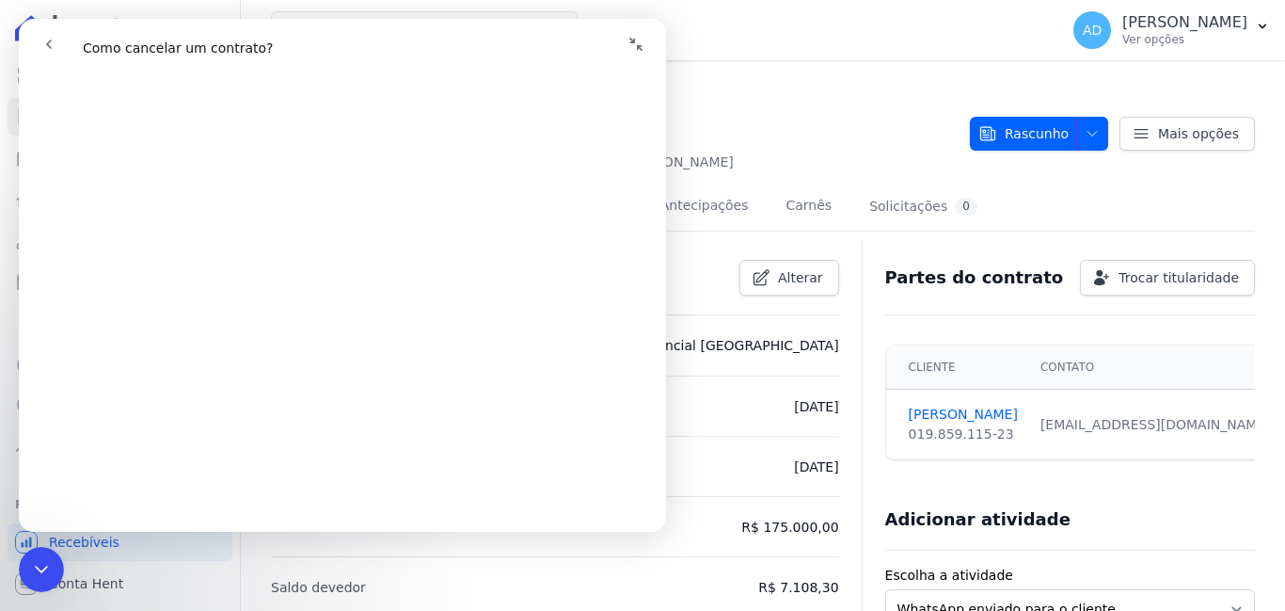
scroll to position [470, 0]
click at [41, 567] on icon "Encerramento do Messenger da Intercom" at bounding box center [41, 569] width 23 height 23
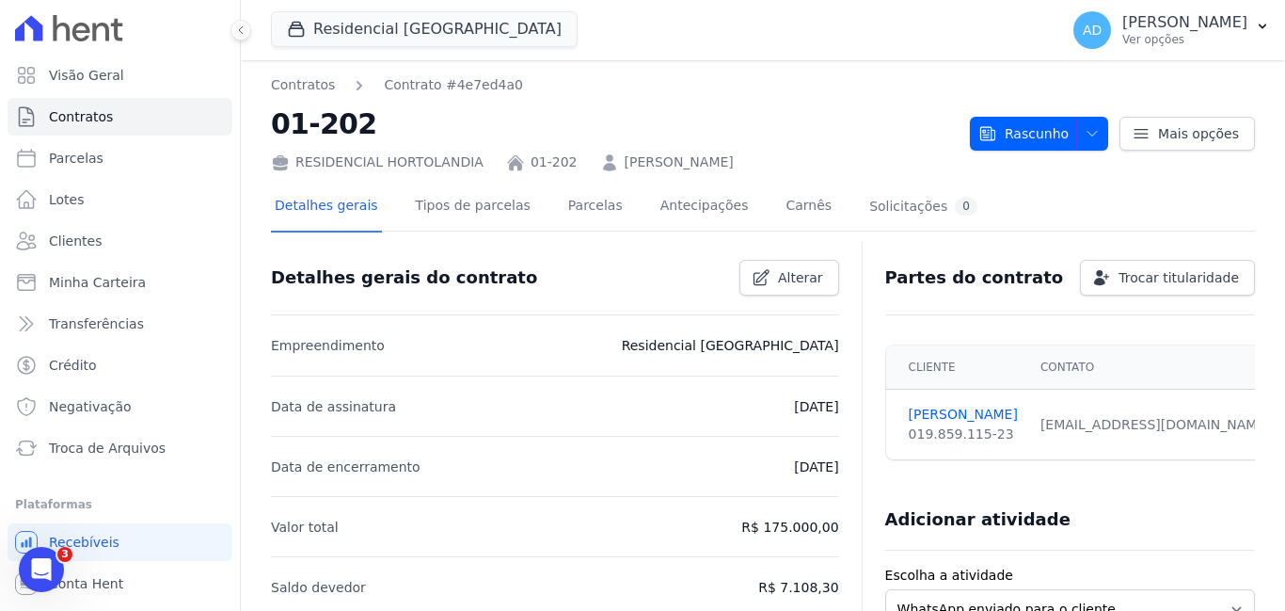
click at [43, 560] on icon "Abertura do Messenger da Intercom" at bounding box center [41, 569] width 31 height 31
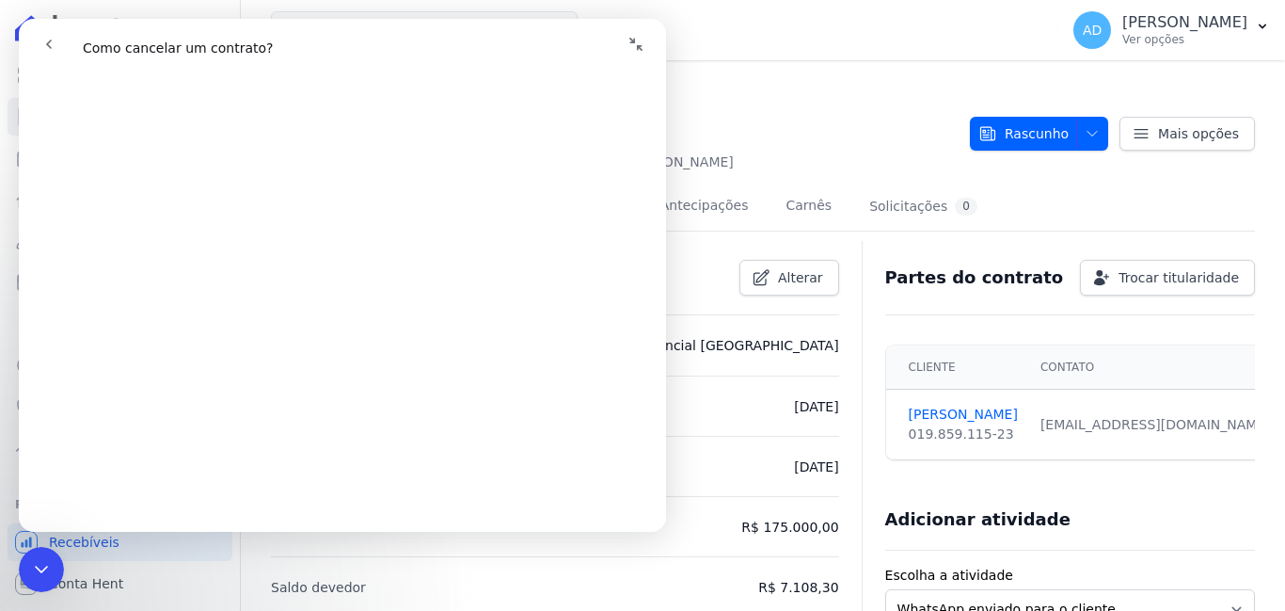
click at [56, 45] on icon "go back" at bounding box center [48, 44] width 15 height 15
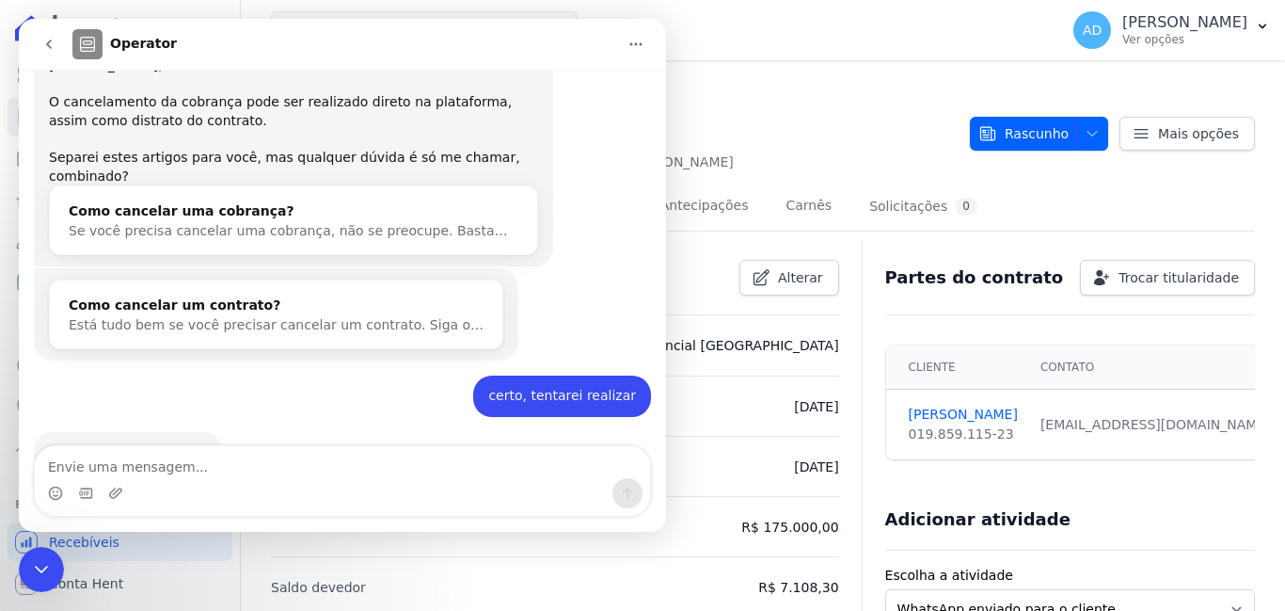
scroll to position [9041, 0]
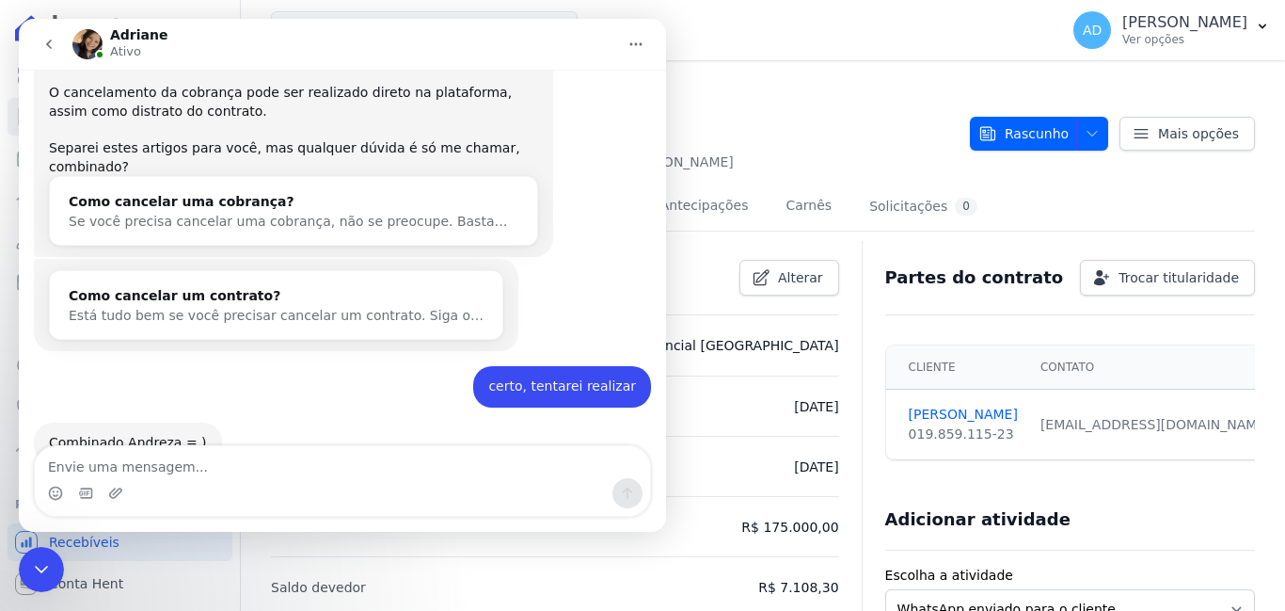
click at [35, 573] on icon "Encerramento do Messenger da Intercom" at bounding box center [41, 569] width 23 height 23
